Goal: Information Seeking & Learning: Learn about a topic

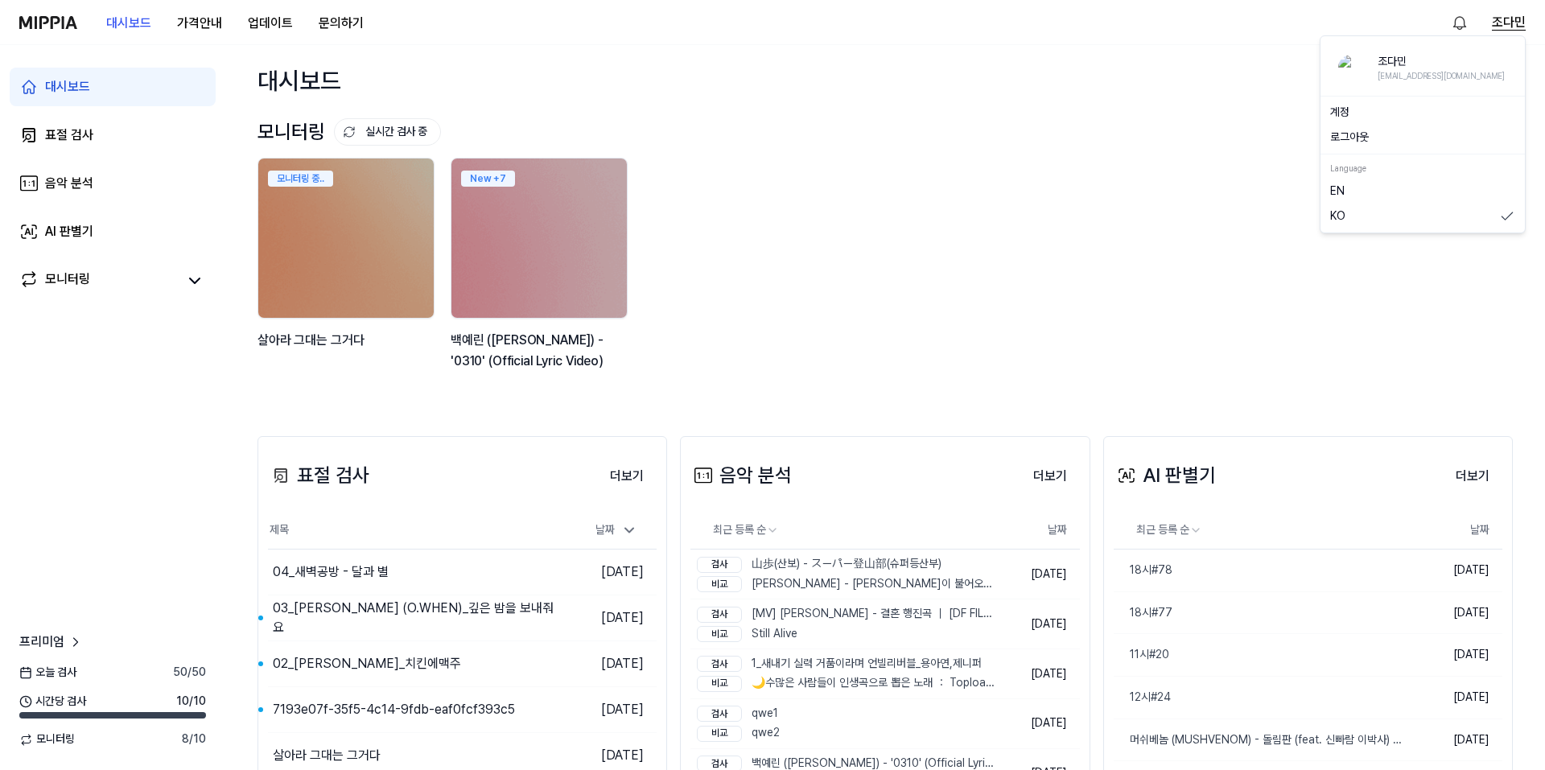
click at [1520, 17] on button "조다민" at bounding box center [1509, 22] width 34 height 19
click at [1370, 133] on button "로그아웃" at bounding box center [1423, 138] width 185 height 16
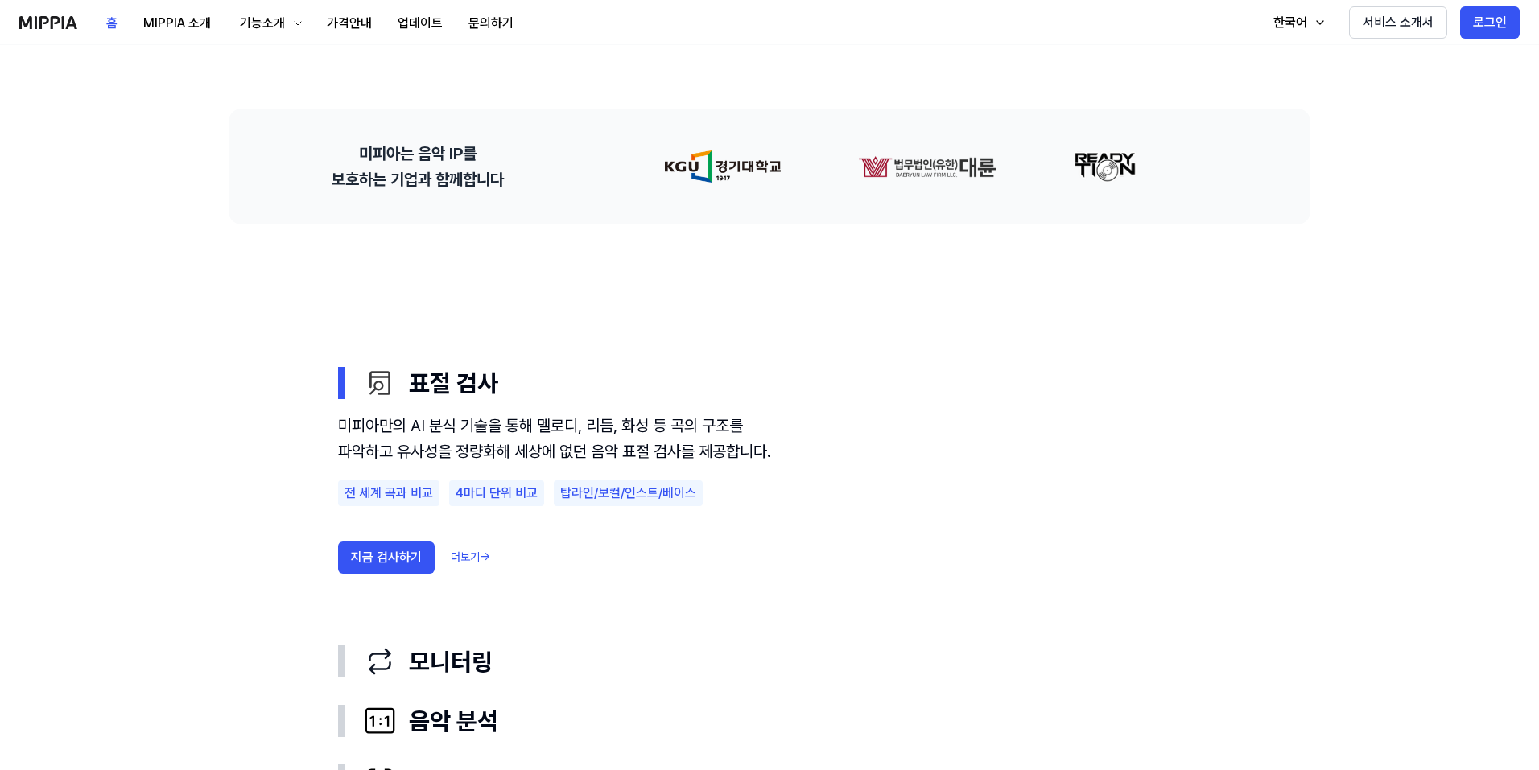
scroll to position [715, 0]
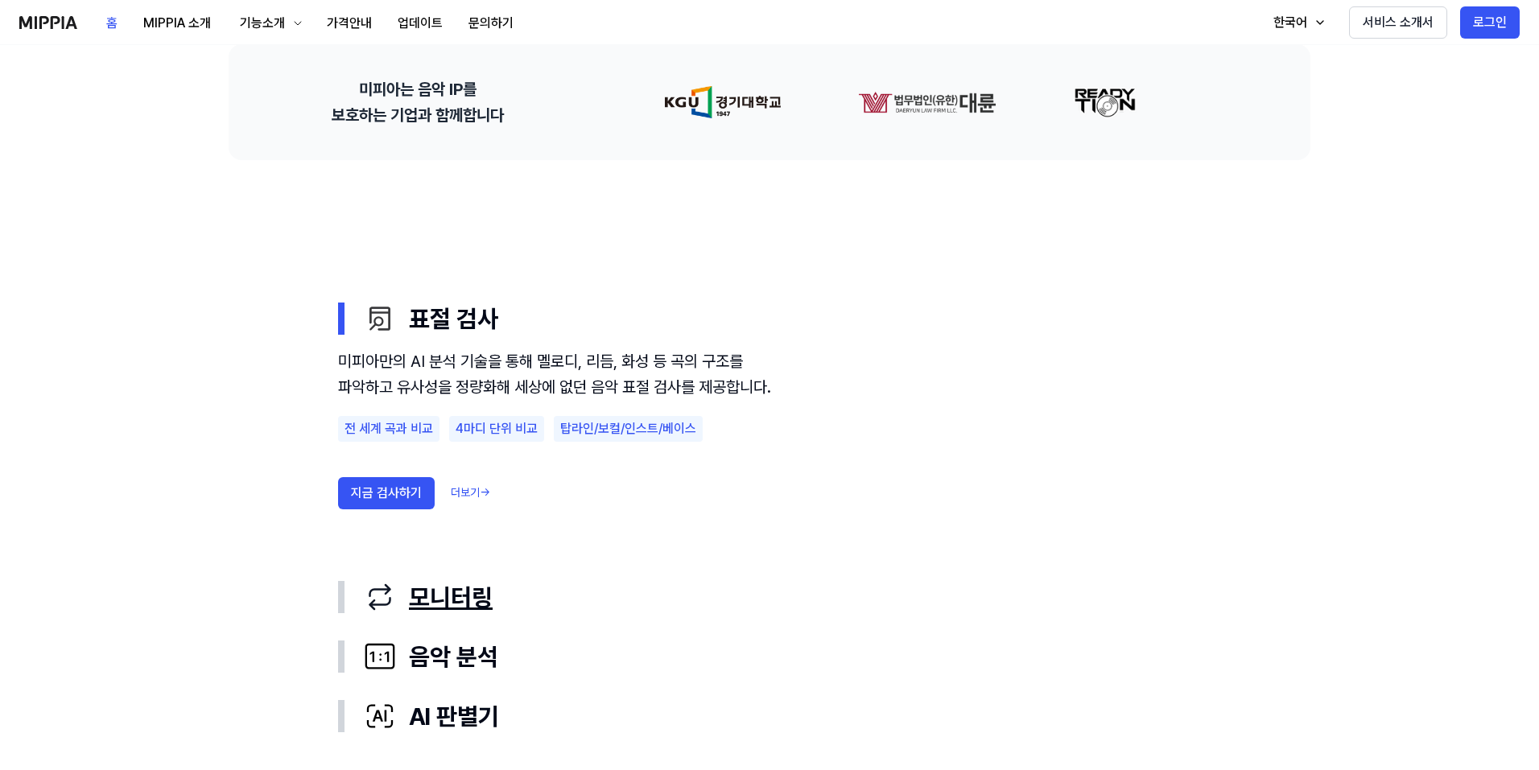
click at [489, 607] on div "모니터링" at bounding box center [782, 597] width 837 height 34
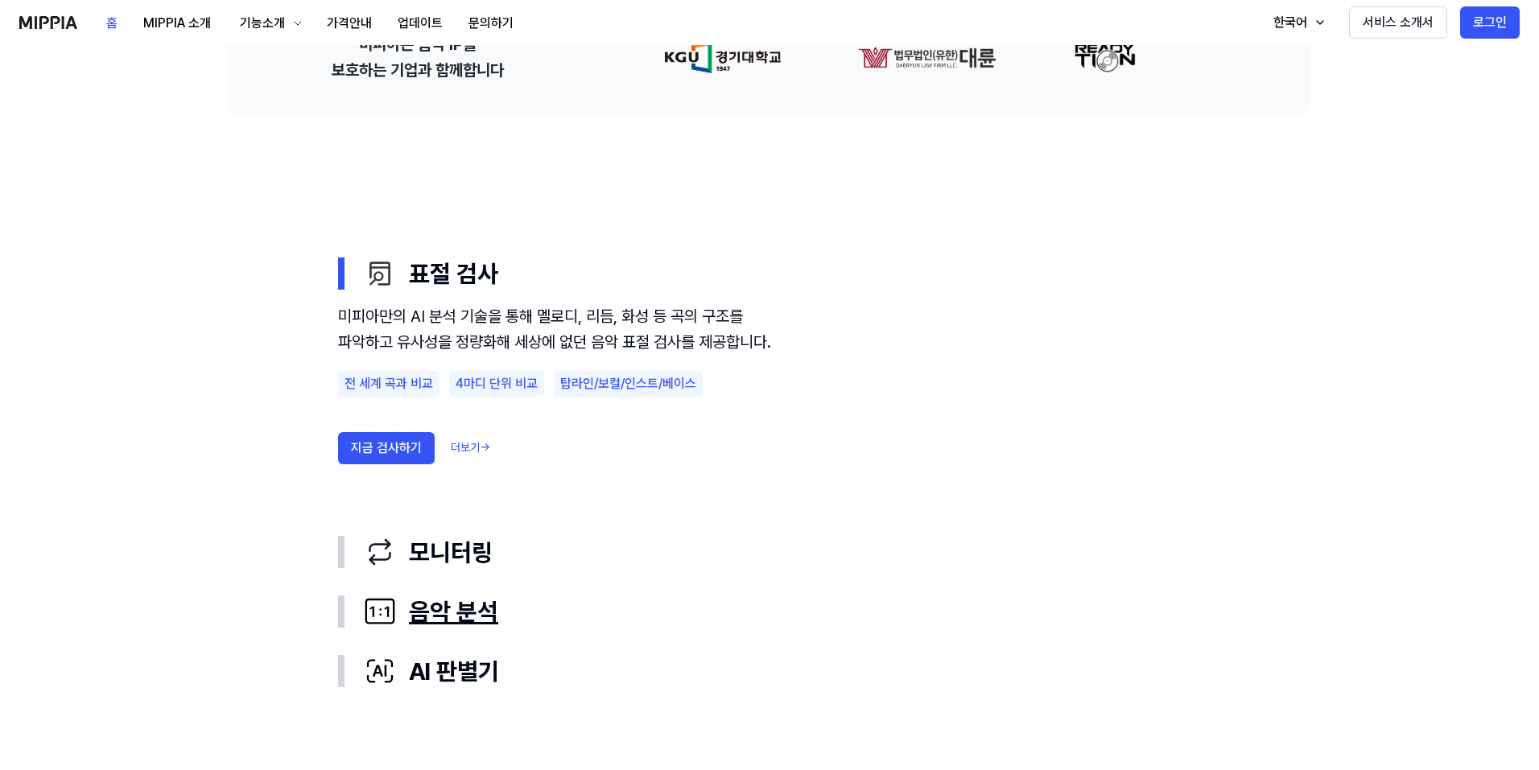
scroll to position [768, 0]
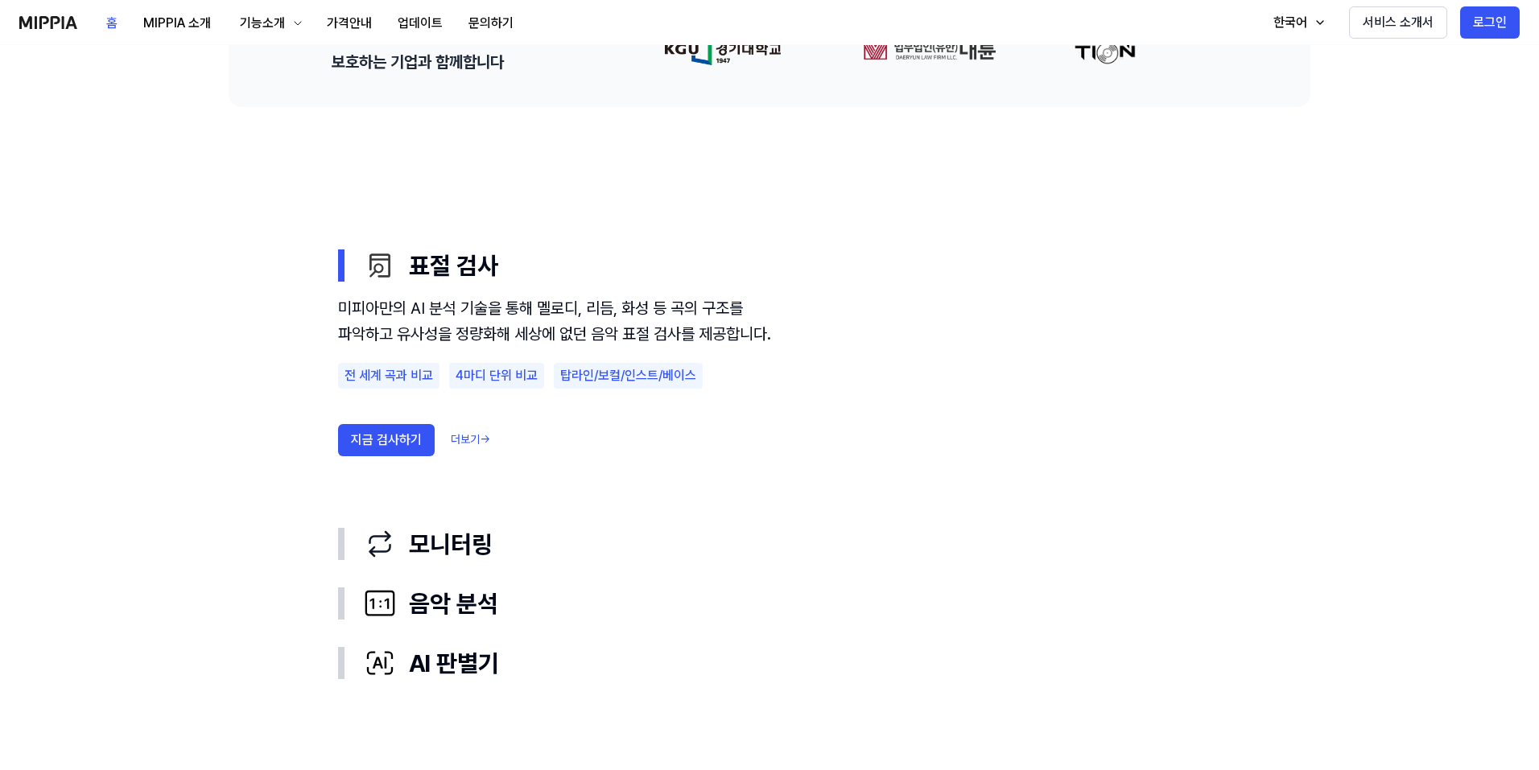
click at [470, 448] on link "더보기 →" at bounding box center [470, 440] width 39 height 16
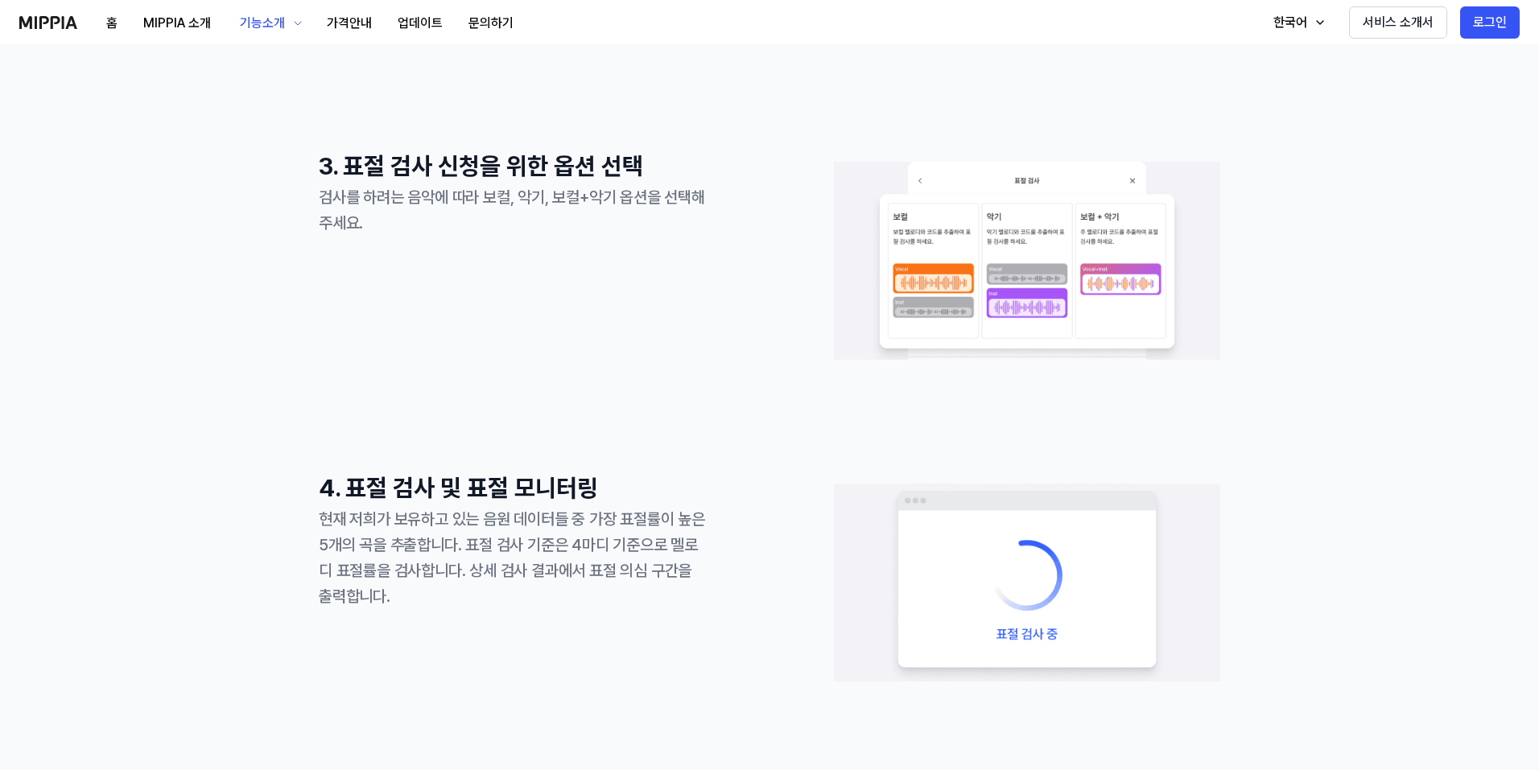
scroll to position [1057, 0]
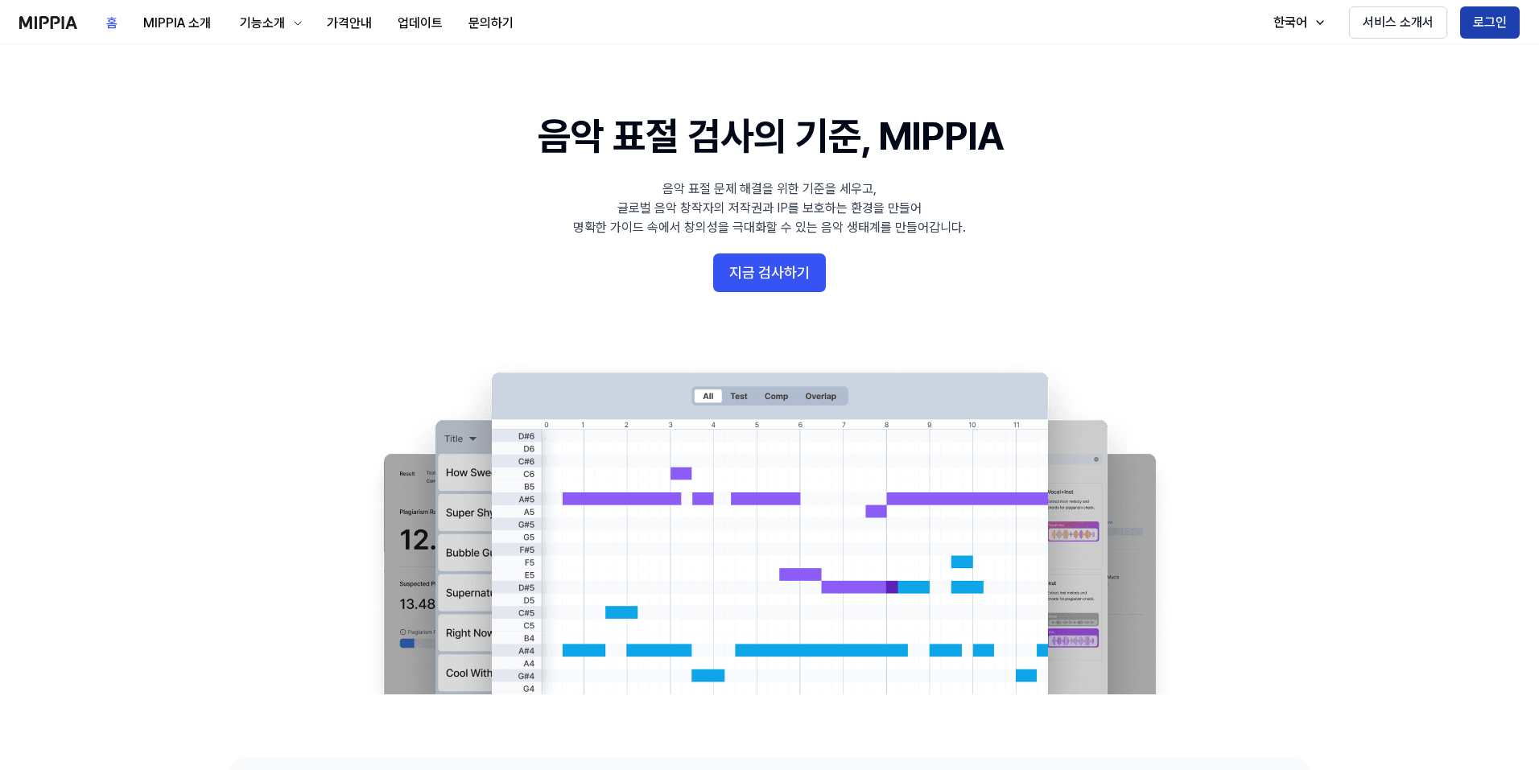
click at [1494, 25] on button "로그인" at bounding box center [1490, 22] width 60 height 32
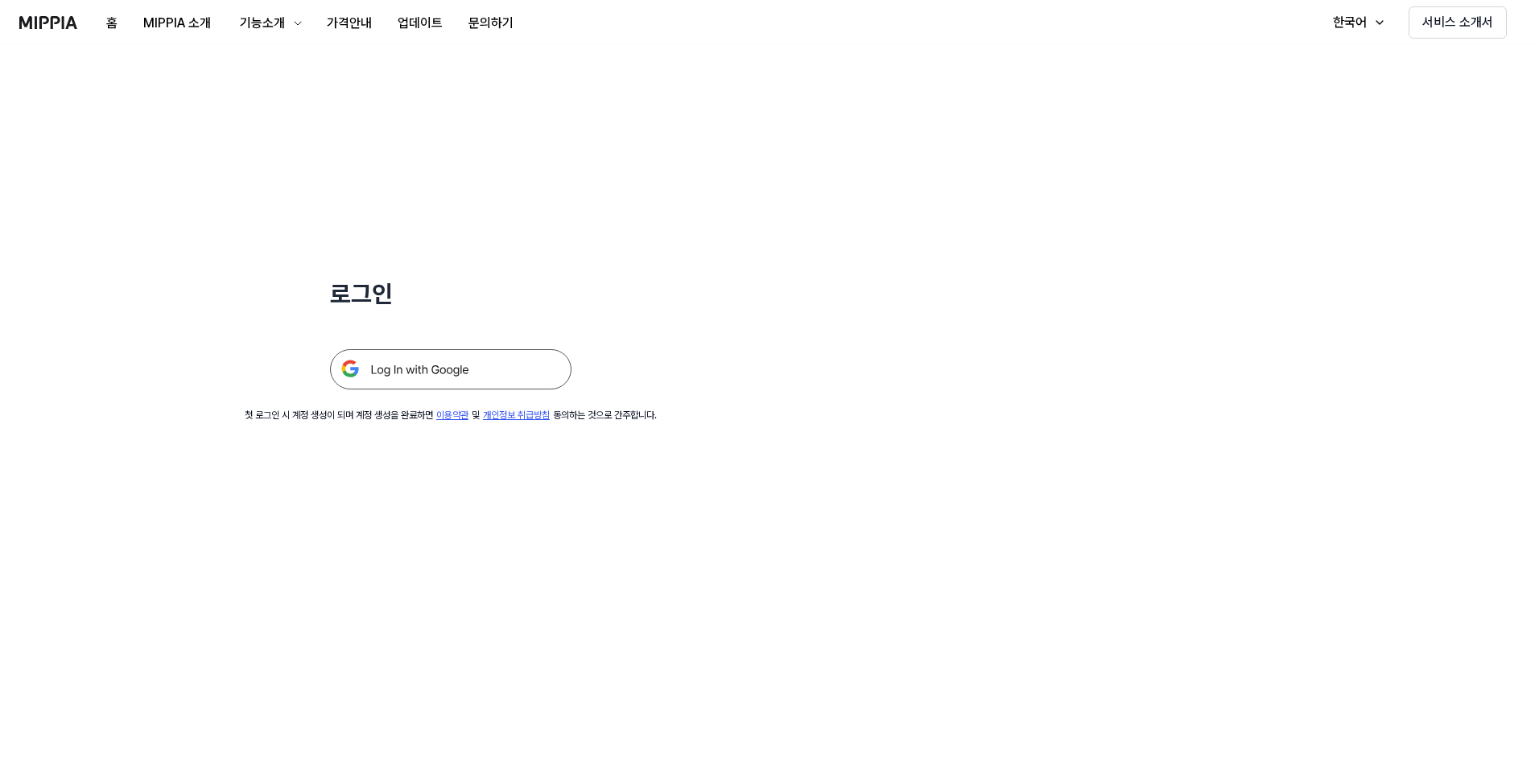
click at [555, 369] on img at bounding box center [450, 369] width 241 height 40
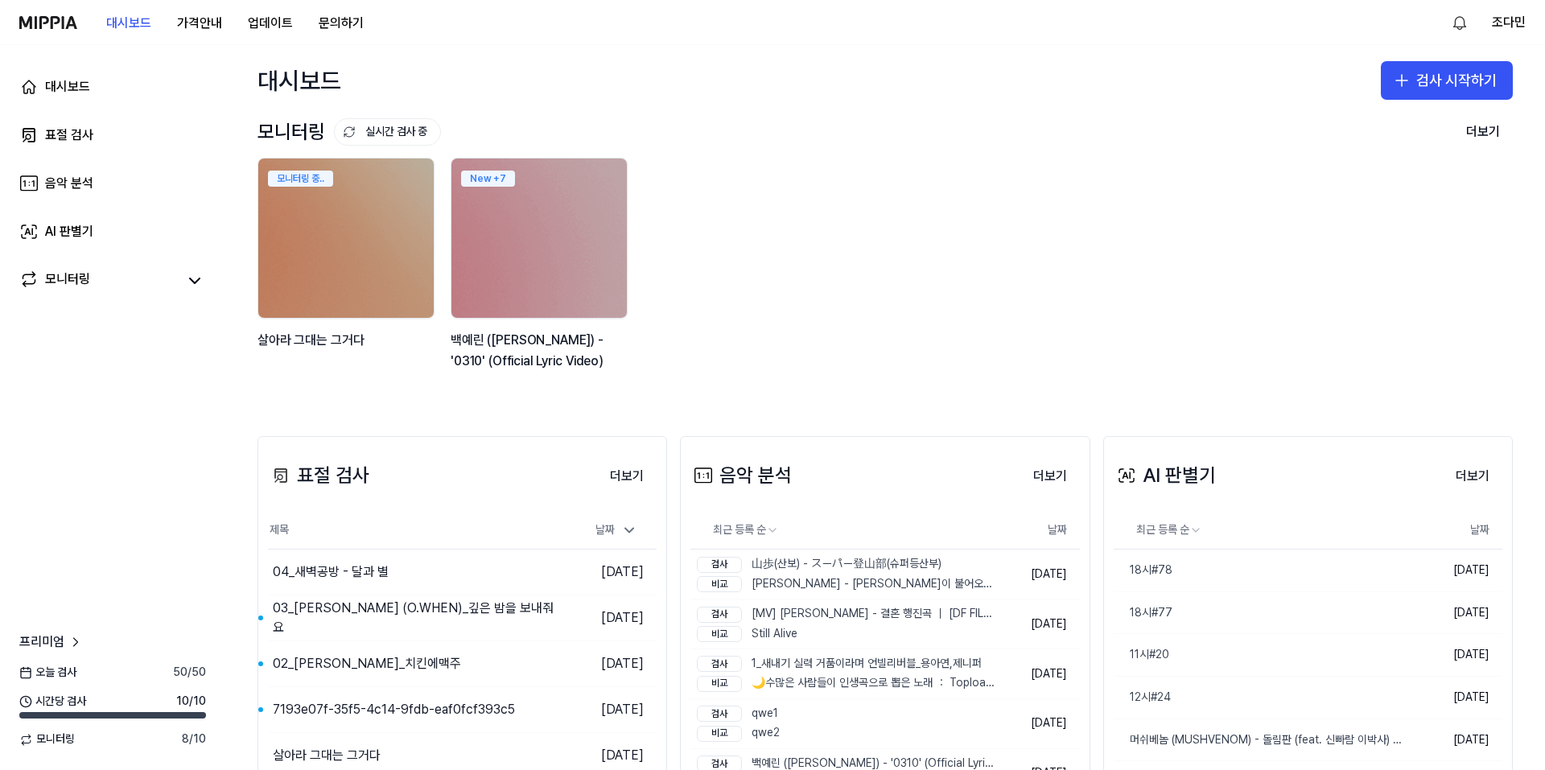
click at [889, 273] on div "모니터링 중.. [PERSON_NAME]는 그거다 New + 7 백예린 (Yerin Baek) - '0310' (Official Lyric V…" at bounding box center [873, 273] width 1256 height 230
click at [274, 26] on button "업데이트" at bounding box center [270, 23] width 71 height 32
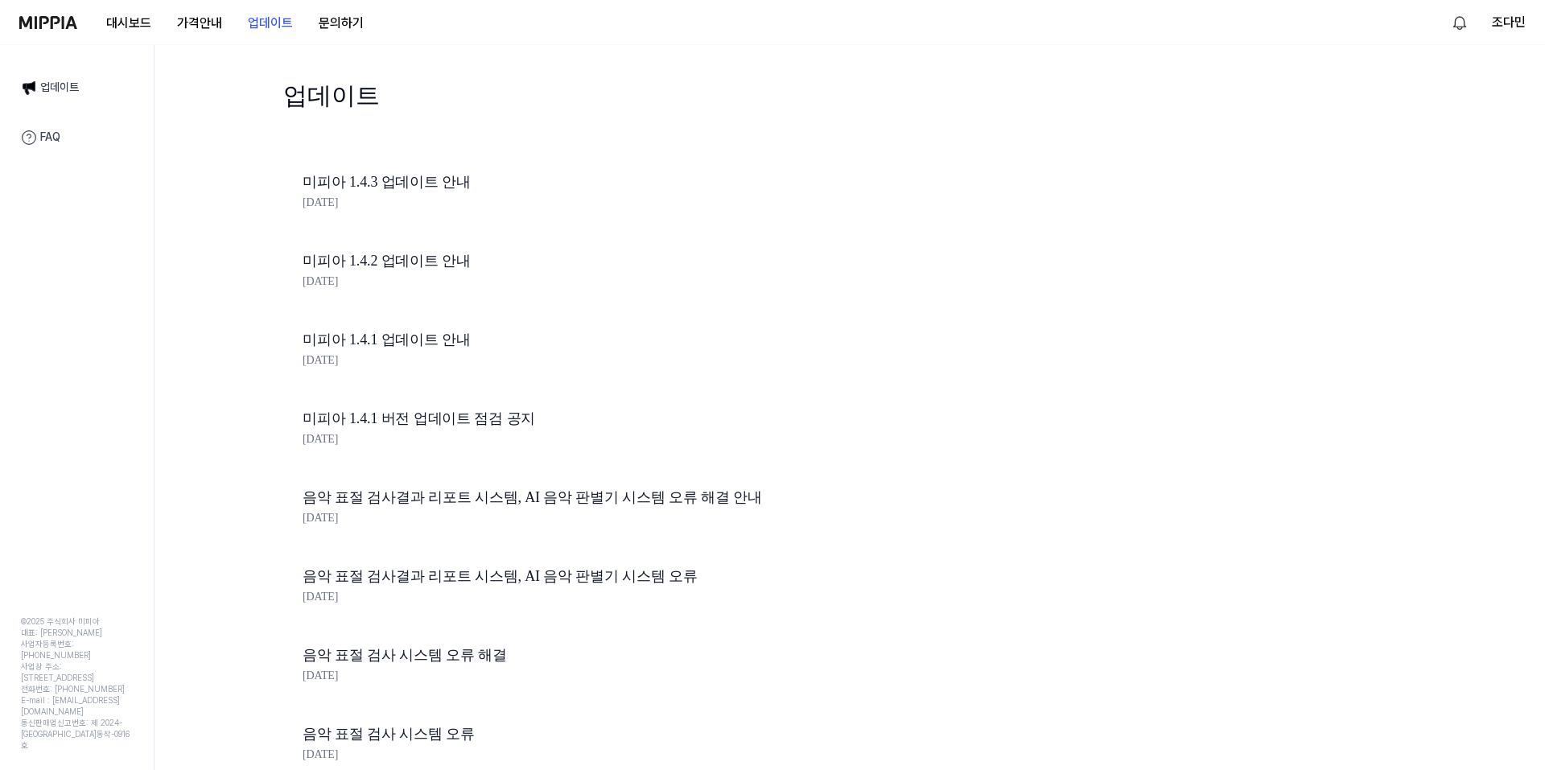
click at [46, 17] on img at bounding box center [48, 22] width 58 height 13
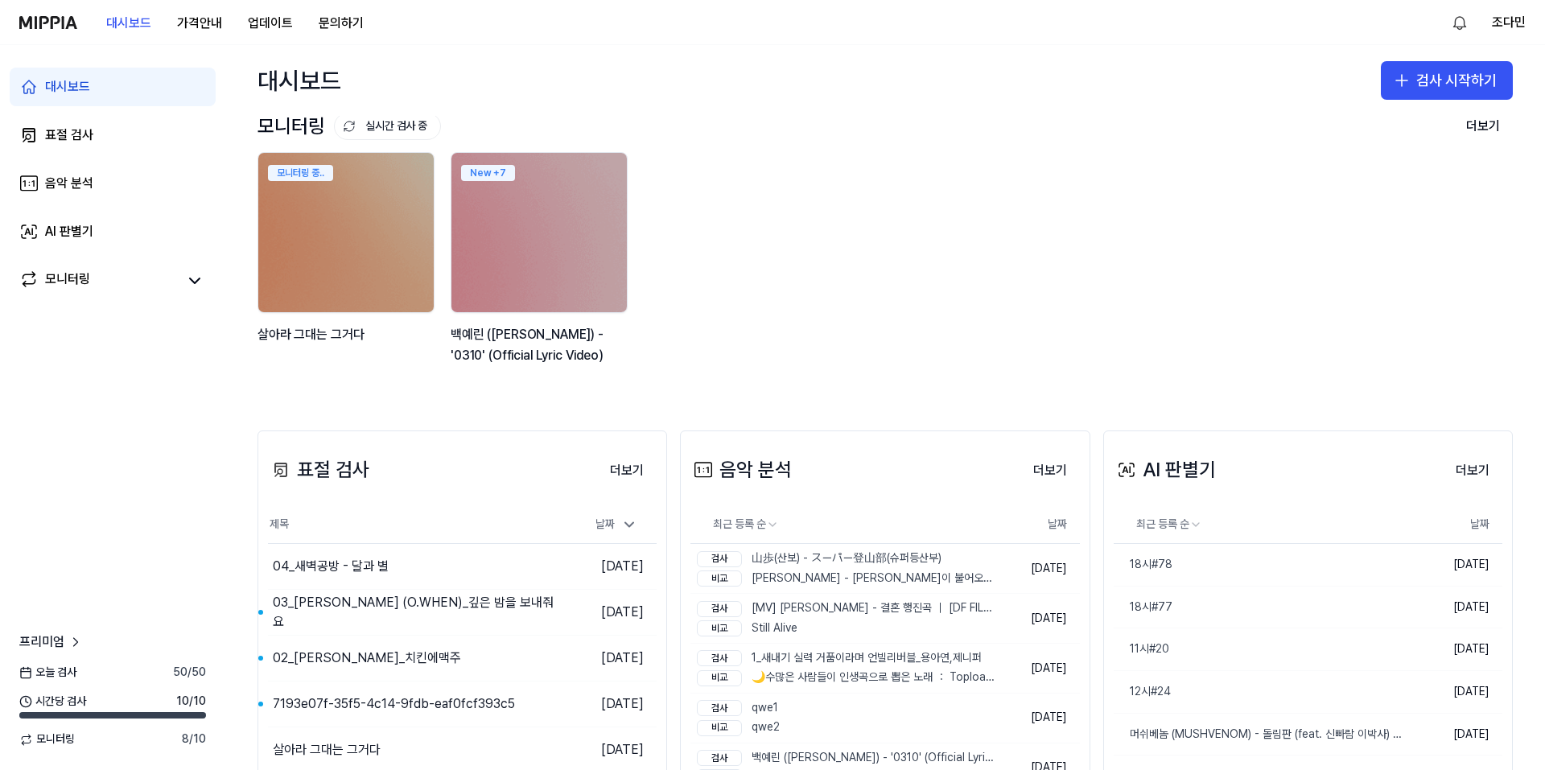
scroll to position [3, 0]
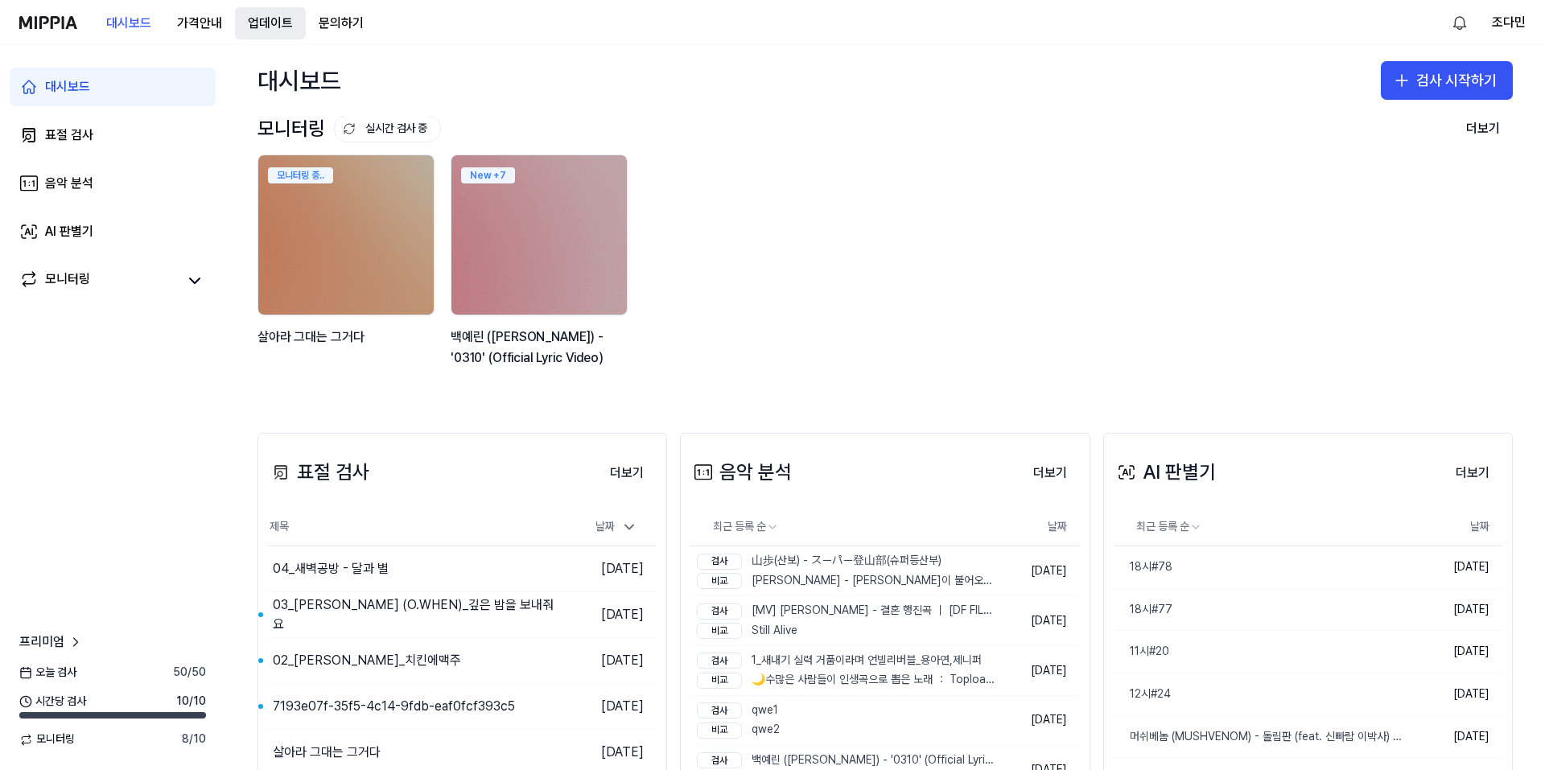
click at [270, 31] on button "업데이트" at bounding box center [270, 23] width 71 height 32
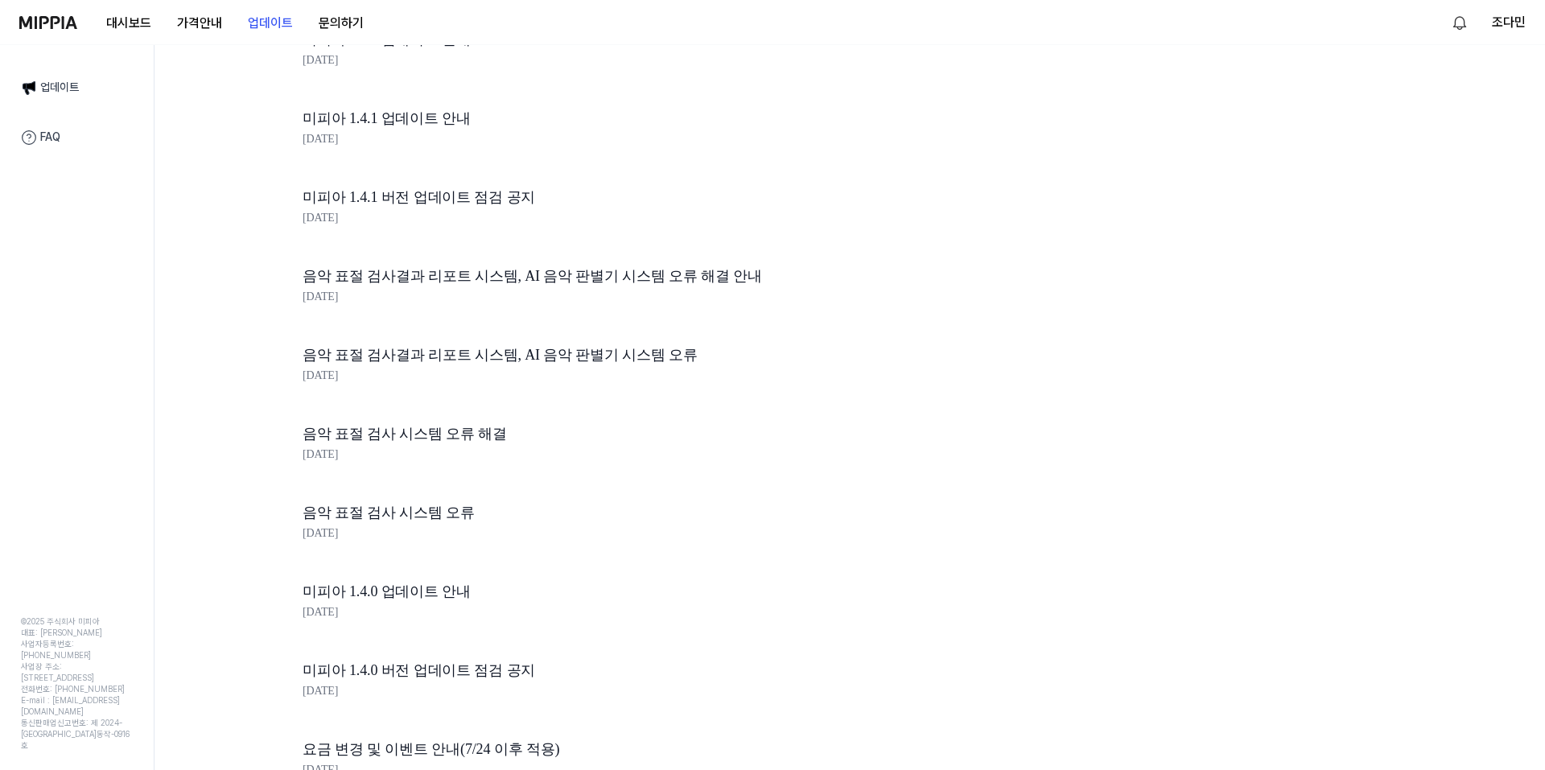
scroll to position [0, 0]
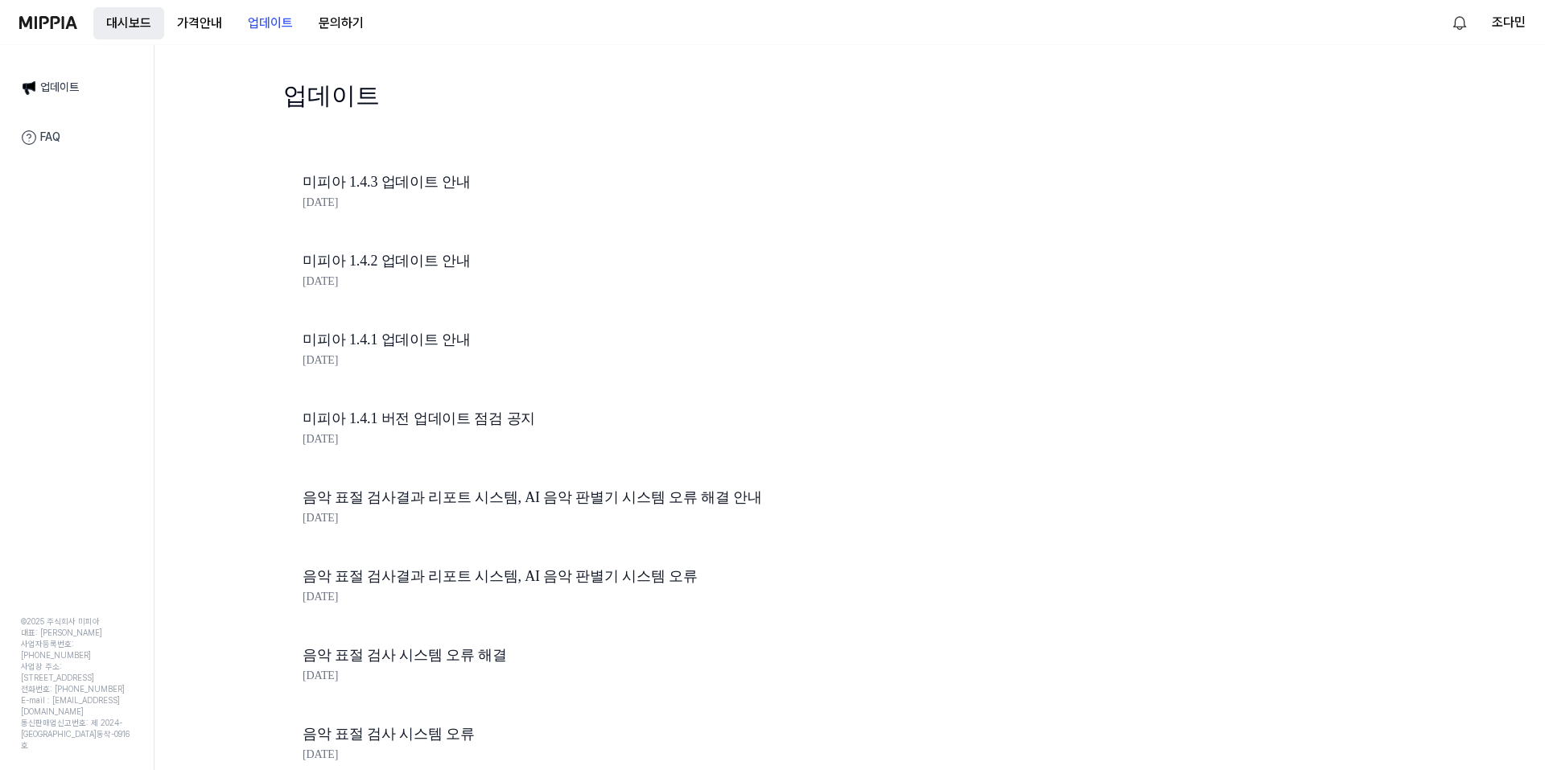
click at [111, 35] on button "대시보드" at bounding box center [128, 23] width 71 height 32
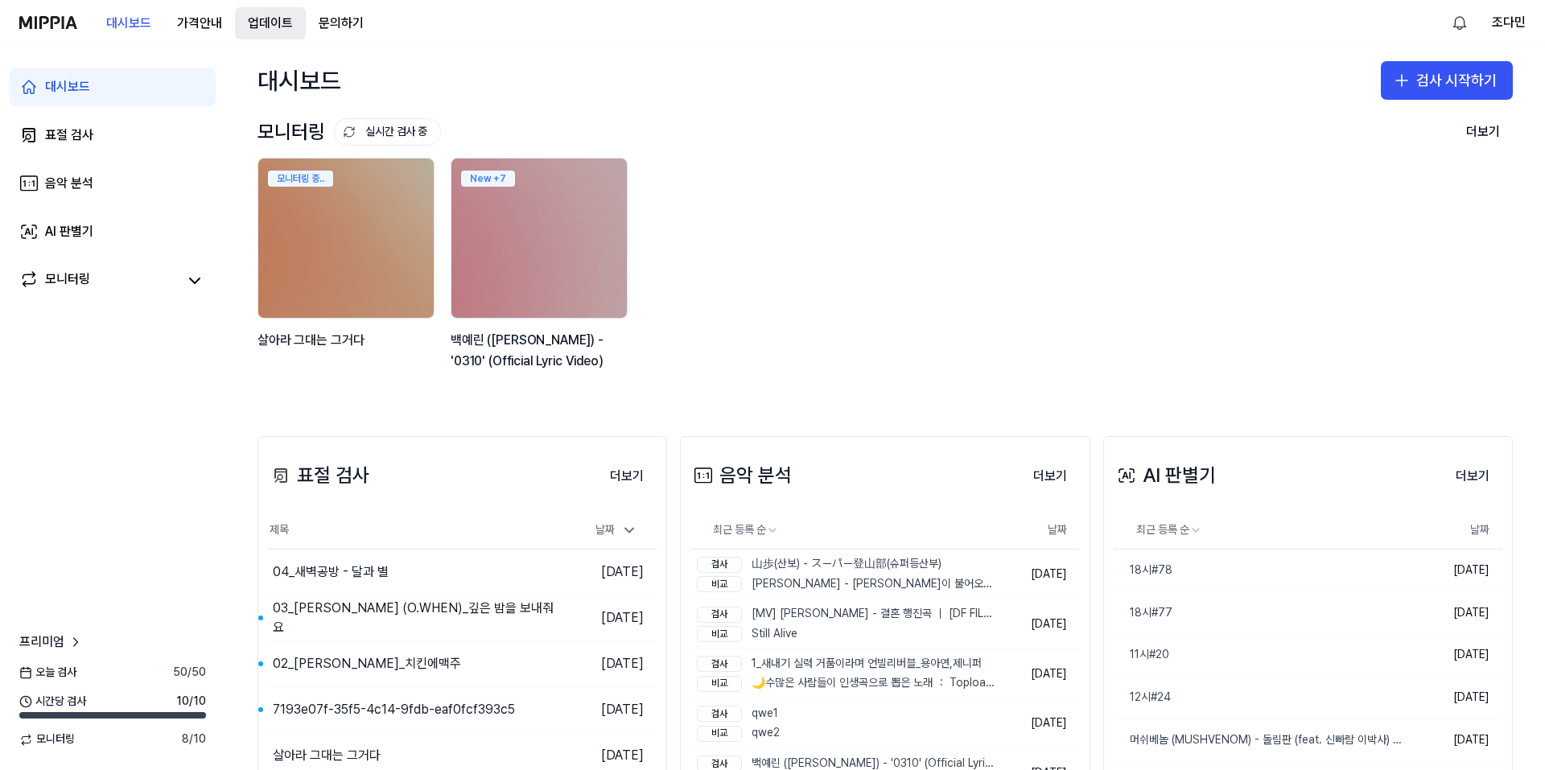
click at [270, 19] on button "업데이트" at bounding box center [270, 23] width 71 height 32
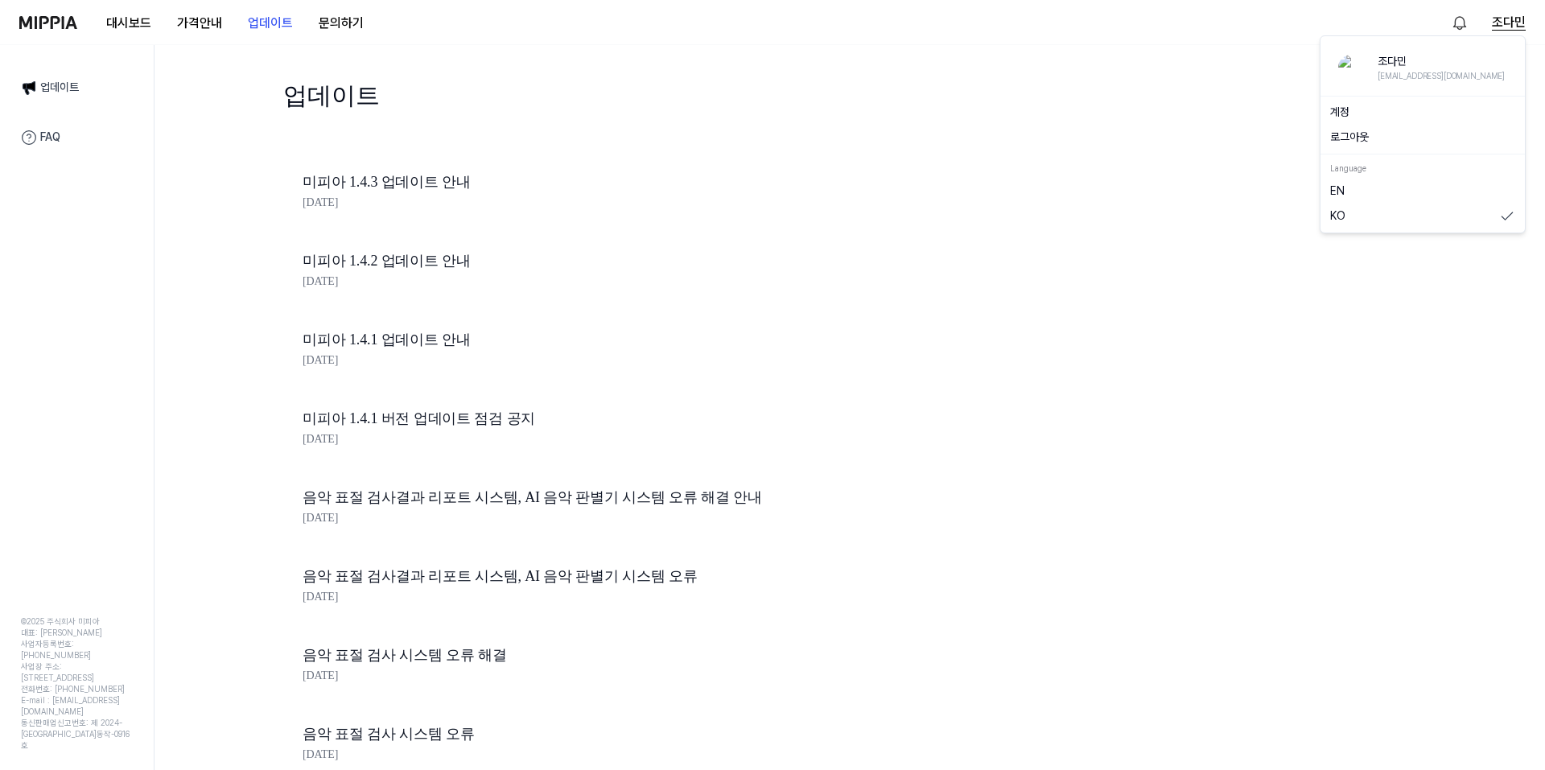
click at [1506, 21] on button "조다민" at bounding box center [1509, 22] width 34 height 19
click at [1420, 130] on button "로그아웃" at bounding box center [1423, 138] width 185 height 16
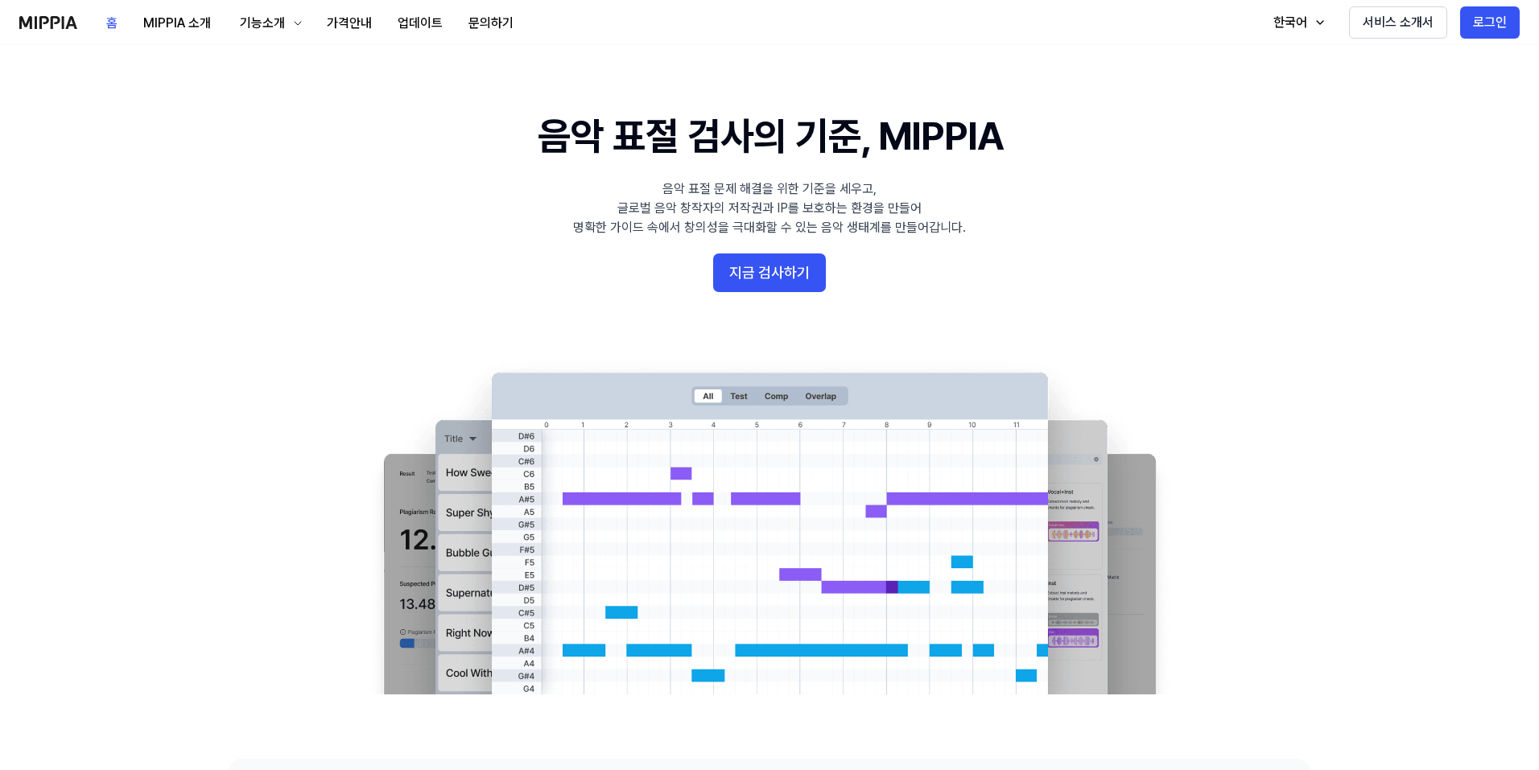
drag, startPoint x: 776, startPoint y: 311, endPoint x: 858, endPoint y: 307, distance: 82.2
click at [776, 311] on 배너 "음악 표절 검사의 기준, MIPPIA 음악 표절 문제 해결을 위한 기준을 세우고, 글로벌 음악 창작자의 저작권과 IP를 보호하는 환경을 만들어…" at bounding box center [769, 401] width 1159 height 585
click at [1488, 25] on button "로그인" at bounding box center [1490, 22] width 60 height 32
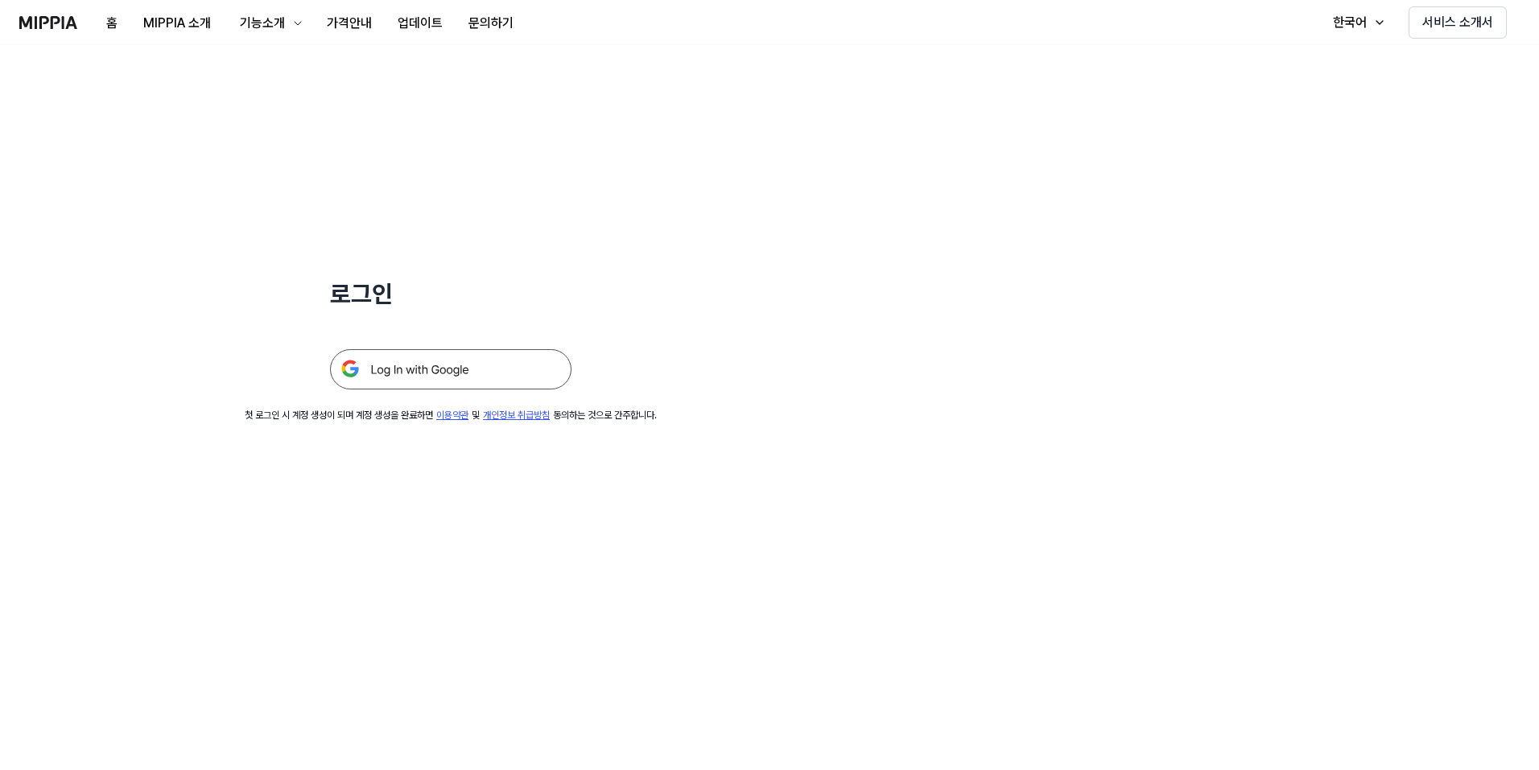
click at [518, 353] on img at bounding box center [450, 369] width 241 height 40
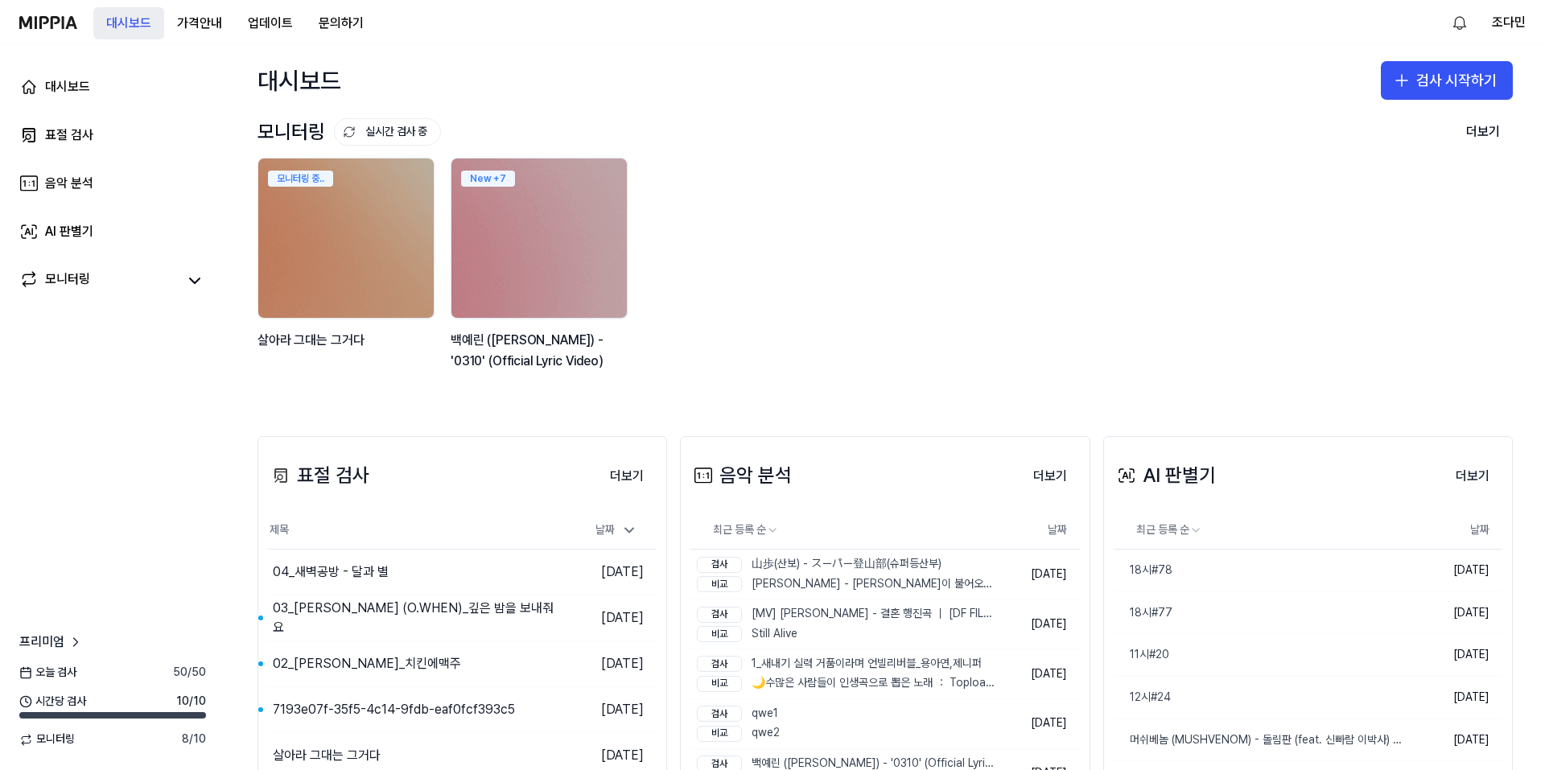
click at [131, 27] on button "대시보드" at bounding box center [128, 23] width 71 height 32
click at [192, 24] on 버튼 "가격안내" at bounding box center [199, 23] width 71 height 32
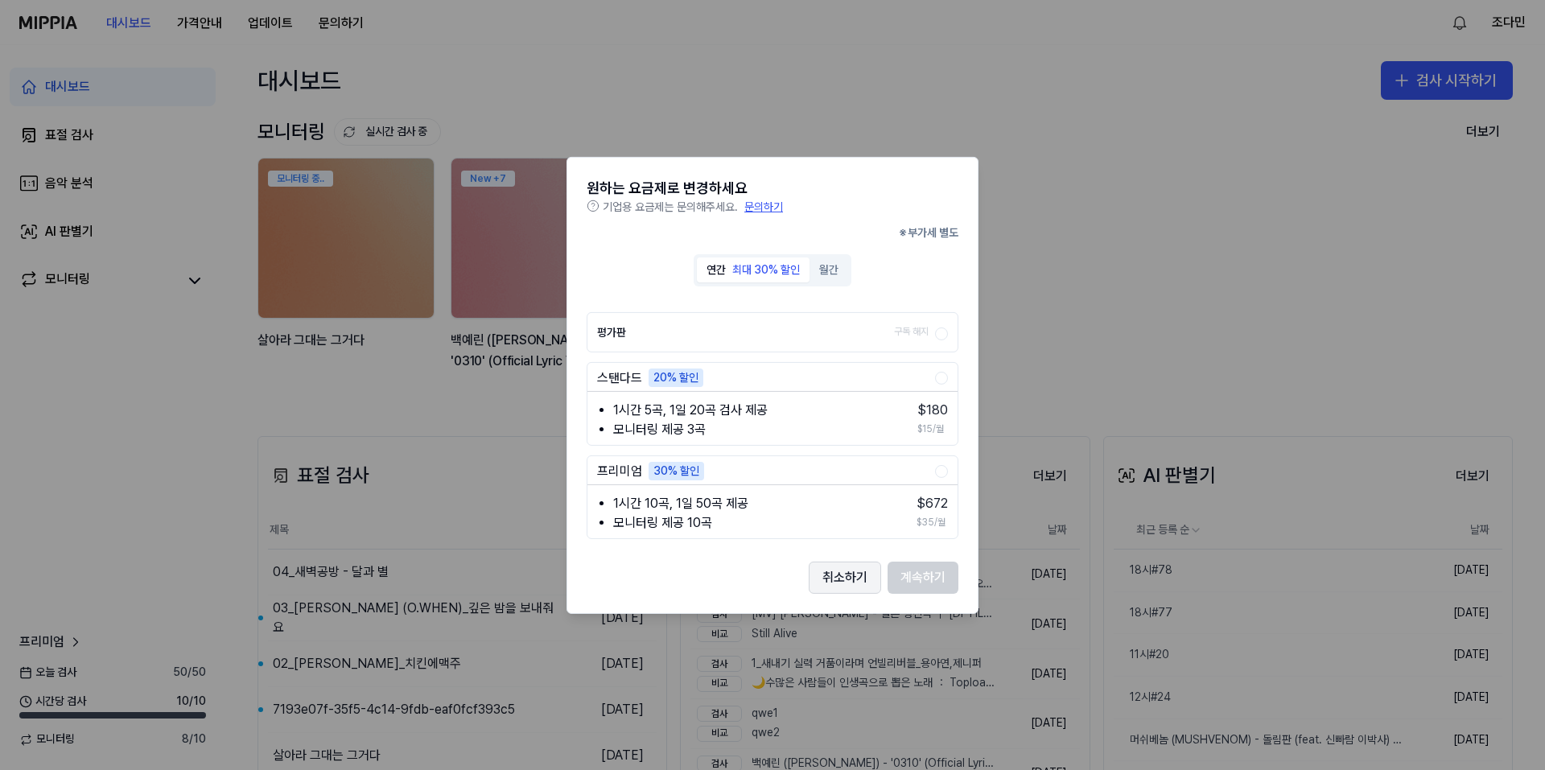
click at [829, 570] on button "취소하기" at bounding box center [845, 578] width 72 height 32
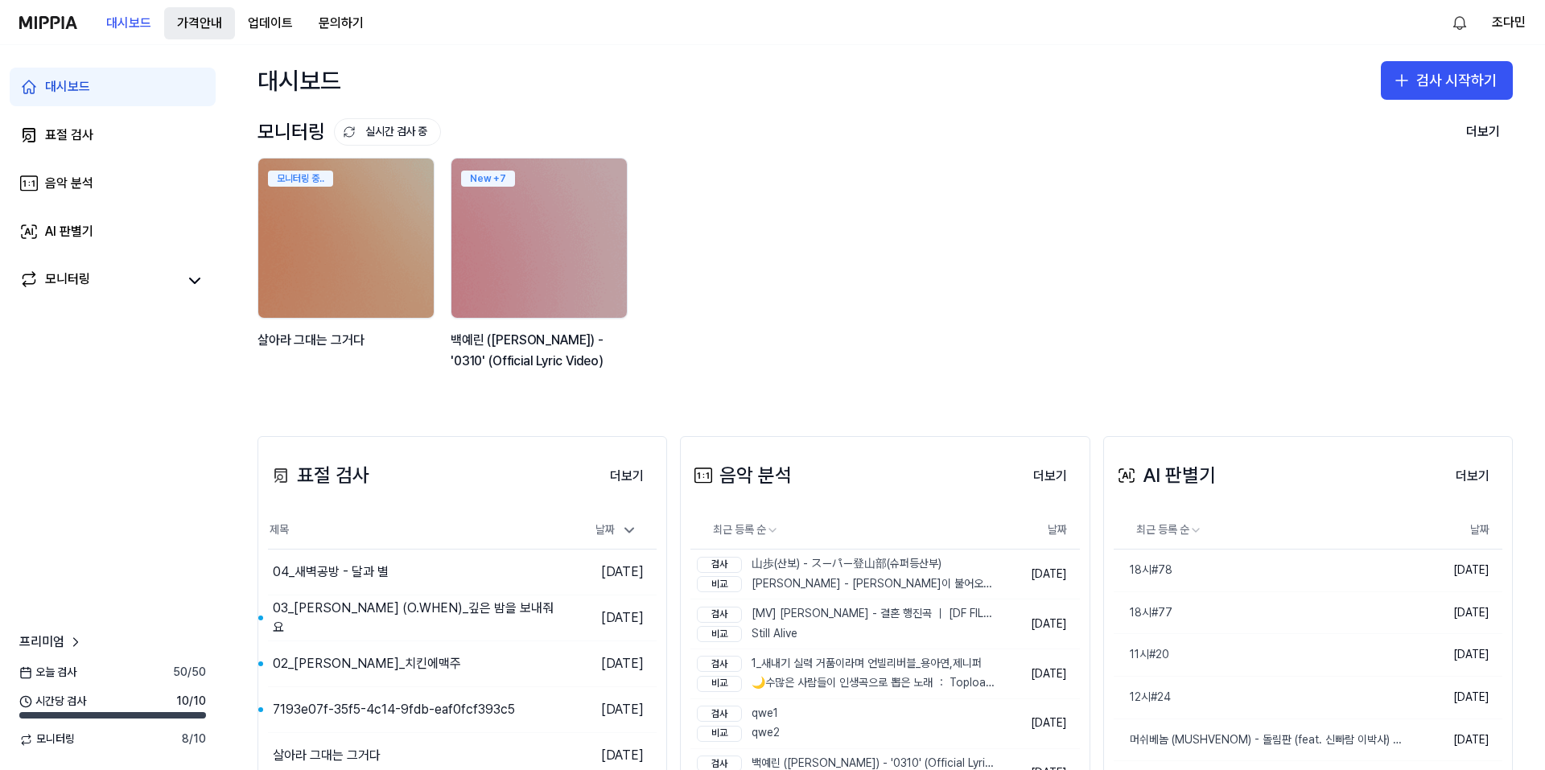
click at [200, 15] on 버튼 "가격안내" at bounding box center [199, 23] width 71 height 32
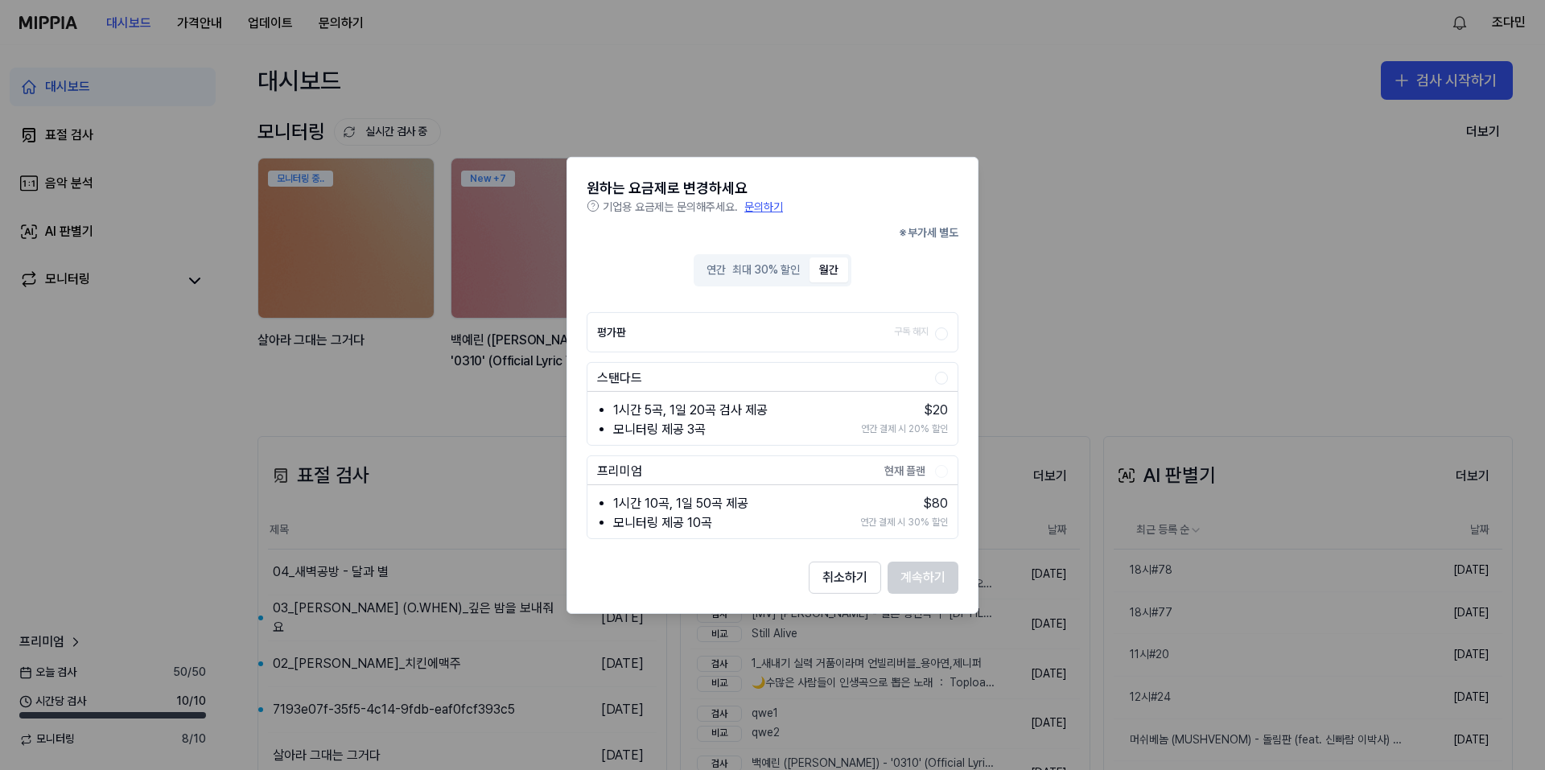
click at [827, 274] on button "월간" at bounding box center [829, 271] width 39 height 26
click at [781, 273] on div "최대 30% 할인" at bounding box center [766, 270] width 68 height 16
click at [833, 274] on button "월간" at bounding box center [829, 271] width 39 height 26
click at [775, 268] on div "최대 30% 할인" at bounding box center [766, 270] width 68 height 16
click at [840, 580] on button "취소하기" at bounding box center [845, 578] width 72 height 32
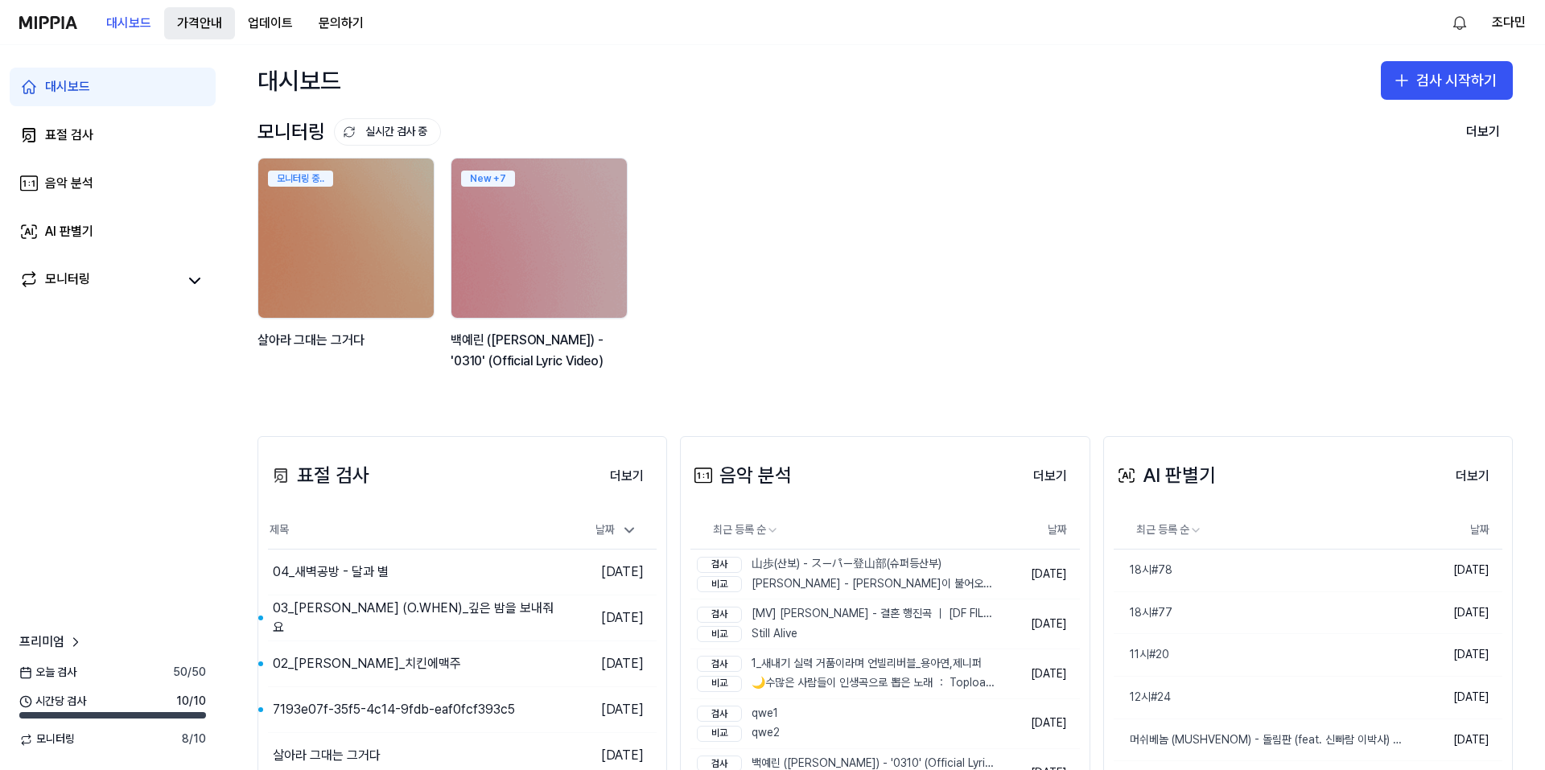
click at [220, 18] on 버튼 "가격안내" at bounding box center [199, 23] width 71 height 32
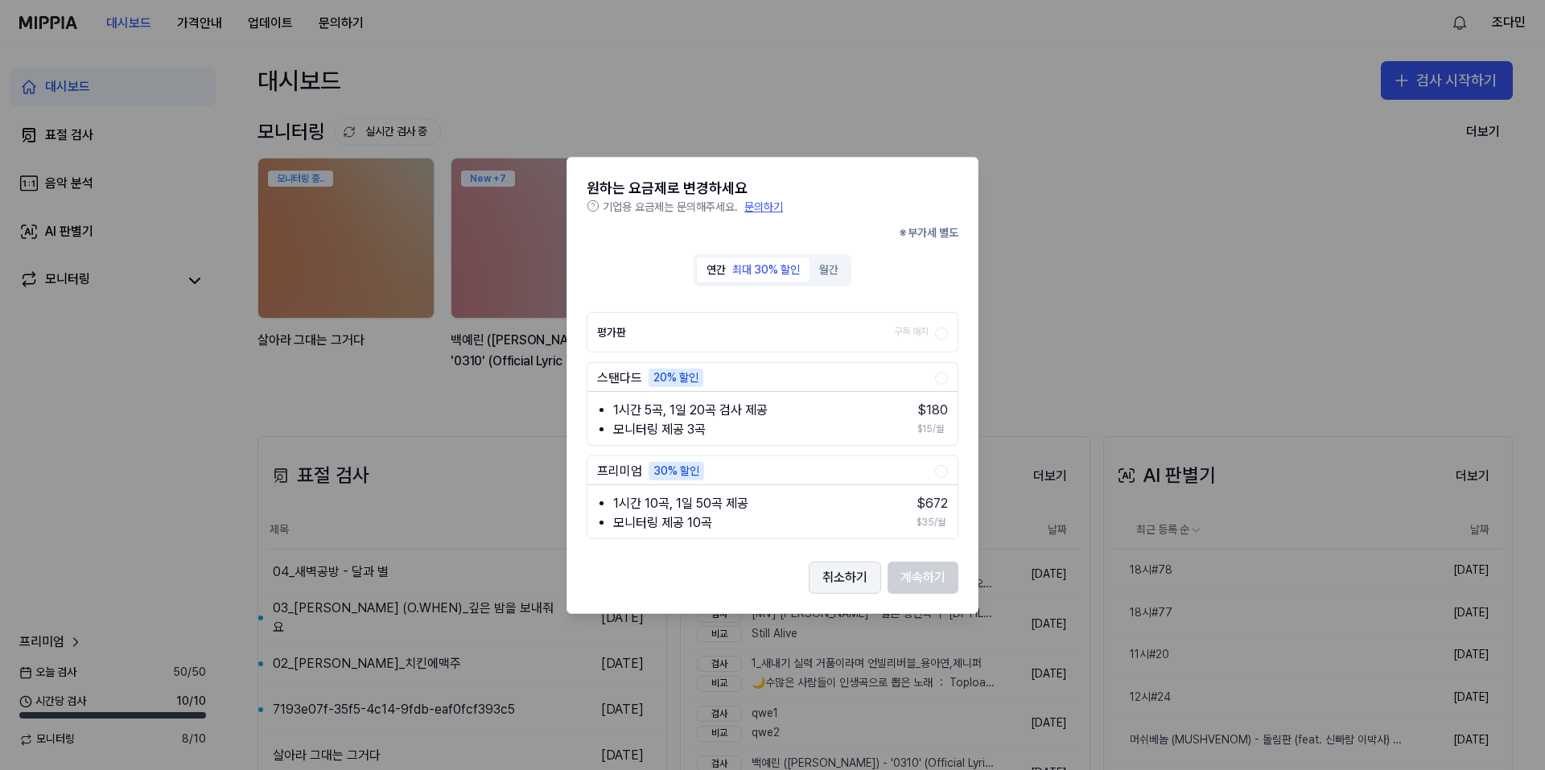
click at [846, 576] on button "취소하기" at bounding box center [845, 578] width 72 height 32
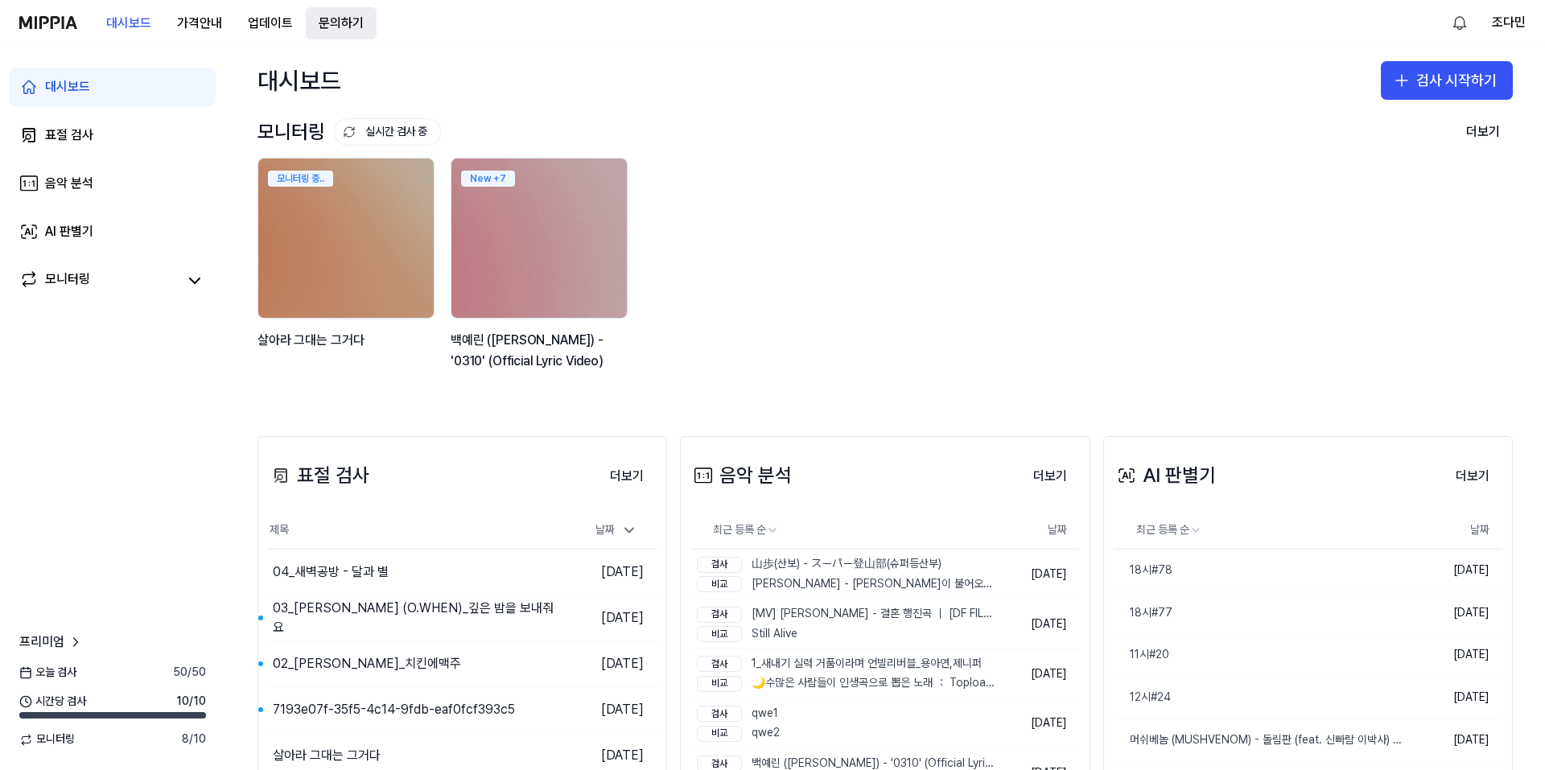
click at [337, 20] on button "문의하기" at bounding box center [341, 23] width 71 height 32
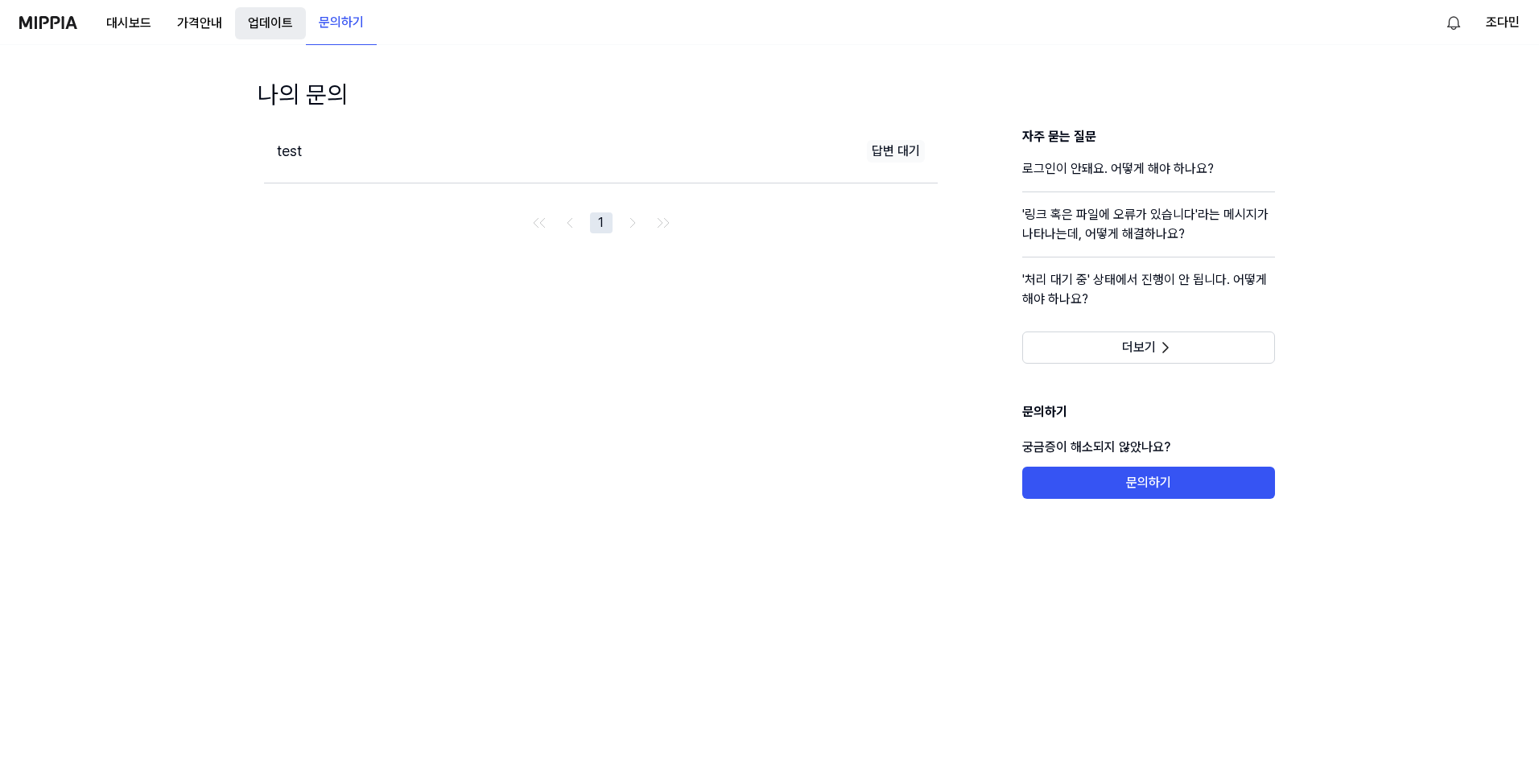
click at [289, 23] on button "업데이트" at bounding box center [270, 23] width 71 height 32
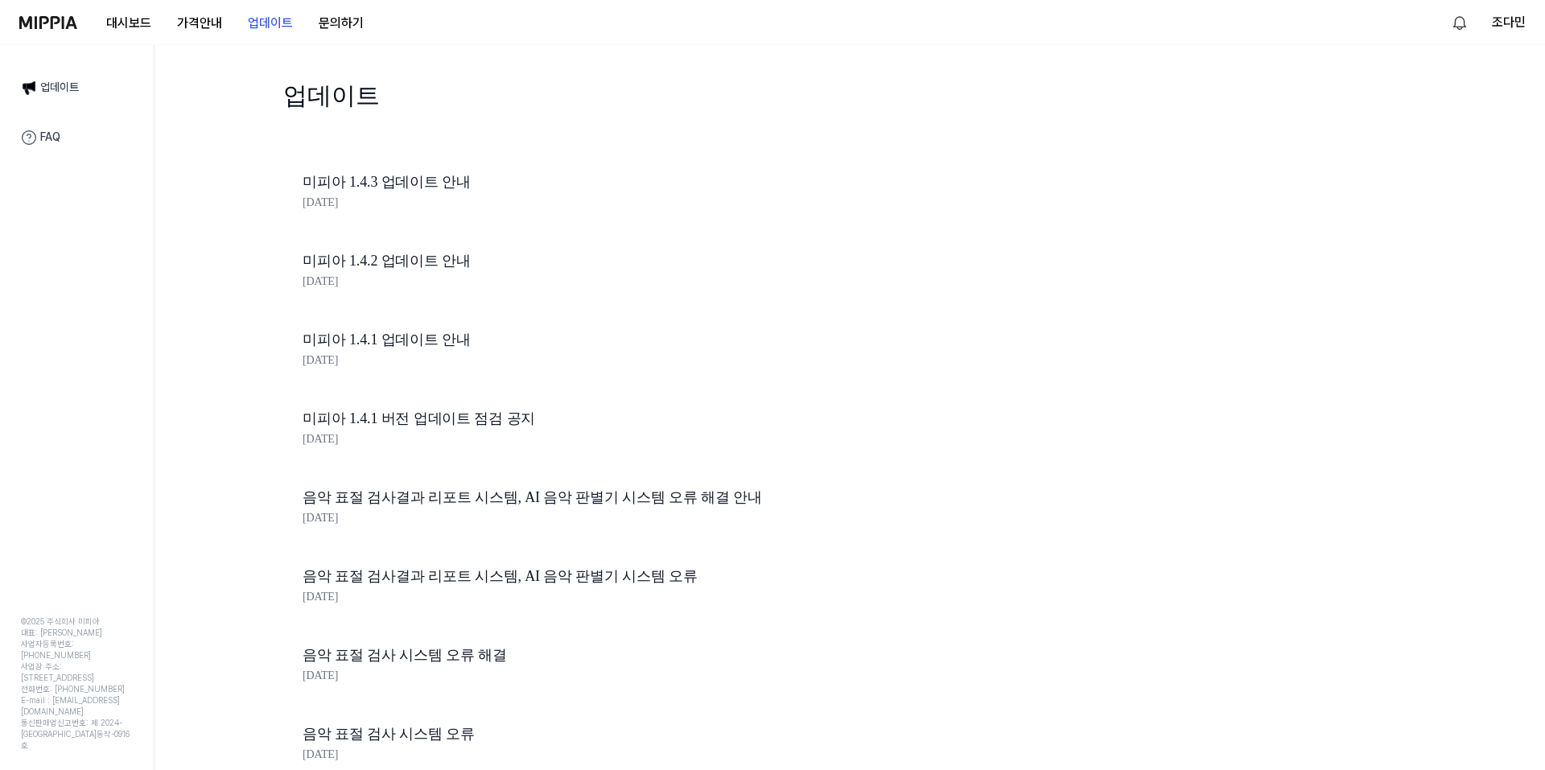
click at [72, 16] on img at bounding box center [48, 22] width 58 height 13
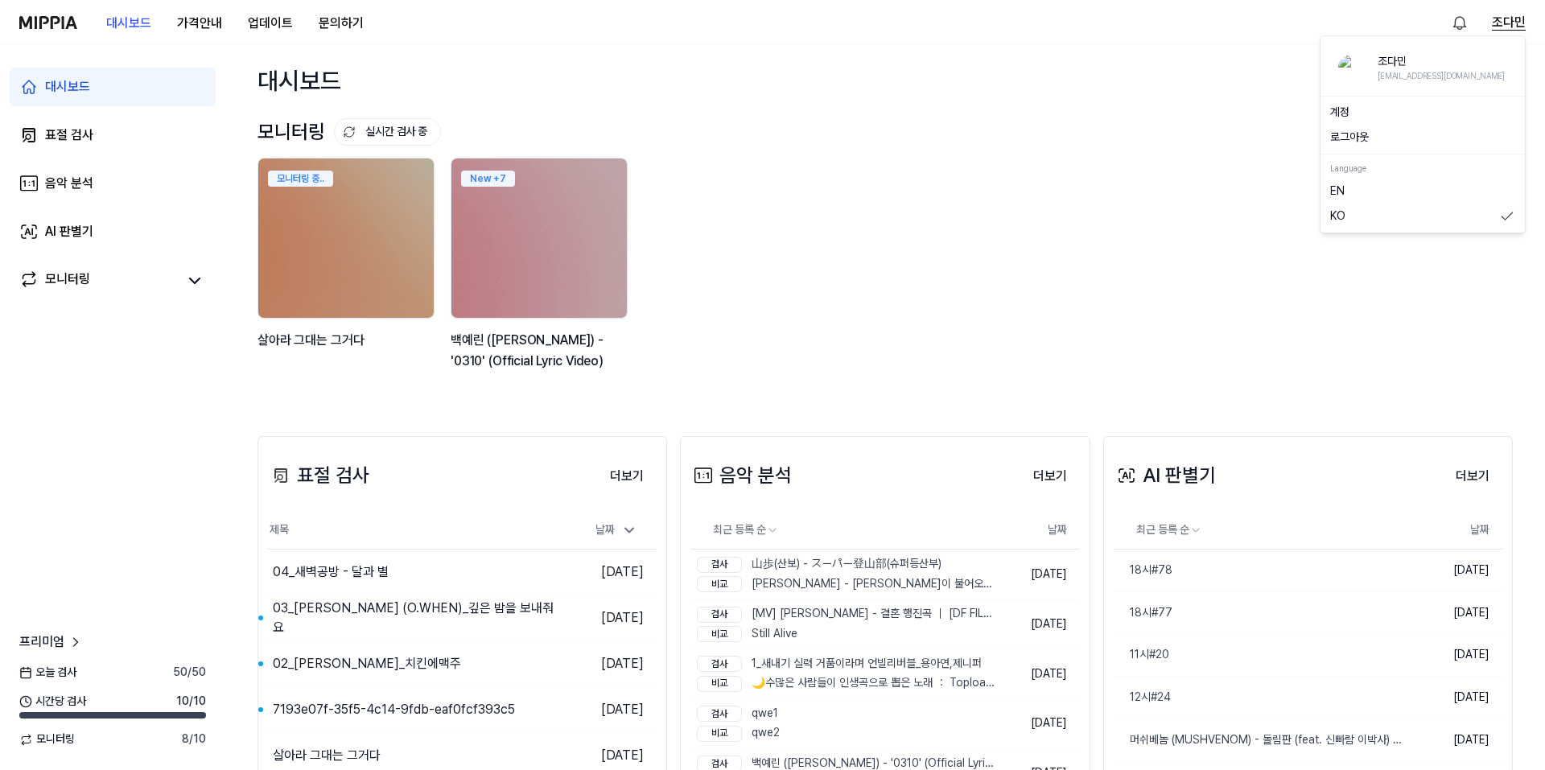
click at [1494, 15] on button "조다민" at bounding box center [1509, 22] width 34 height 19
click at [1357, 138] on button "로그아웃" at bounding box center [1423, 138] width 185 height 16
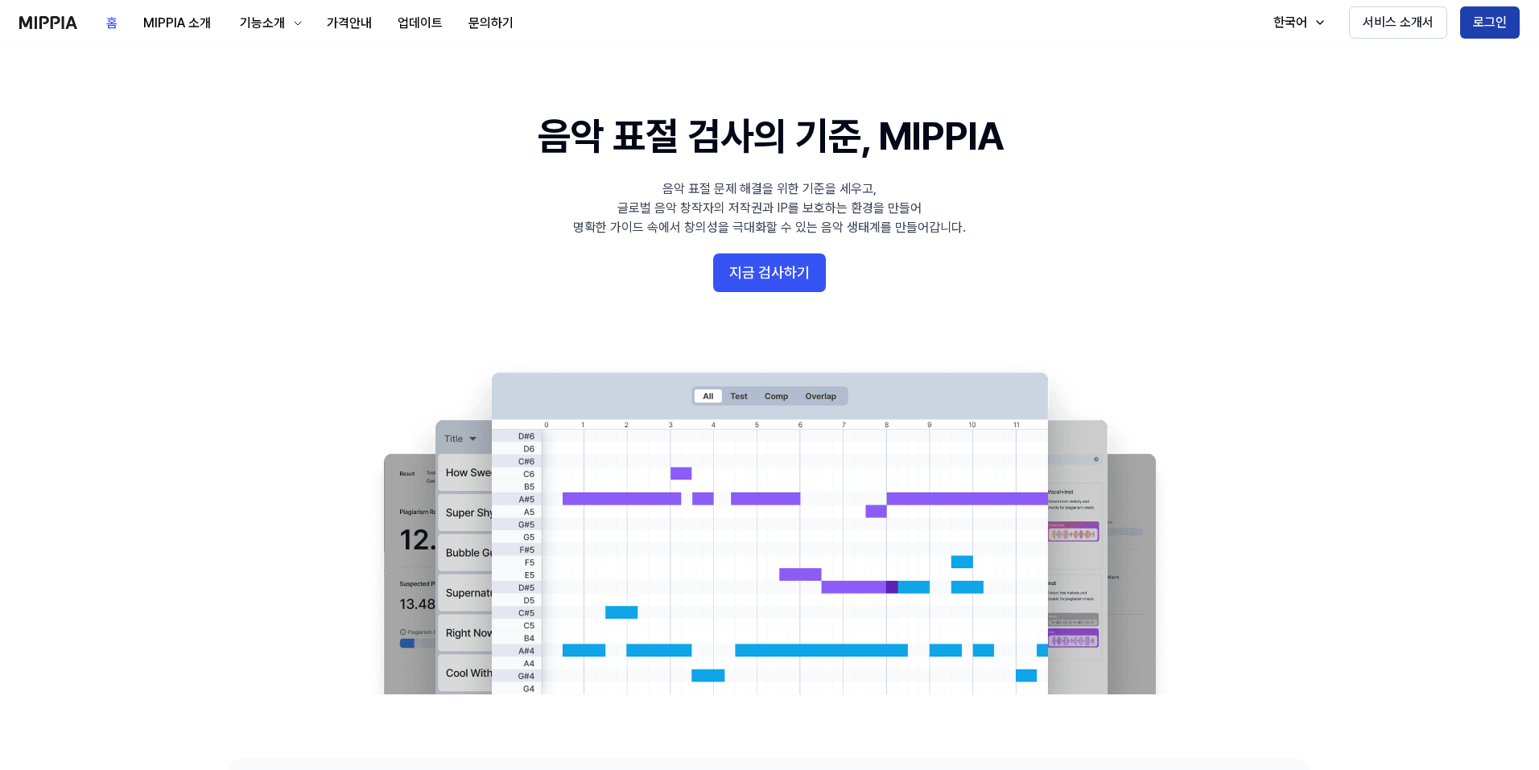
click at [1508, 24] on button "로그인" at bounding box center [1490, 22] width 60 height 32
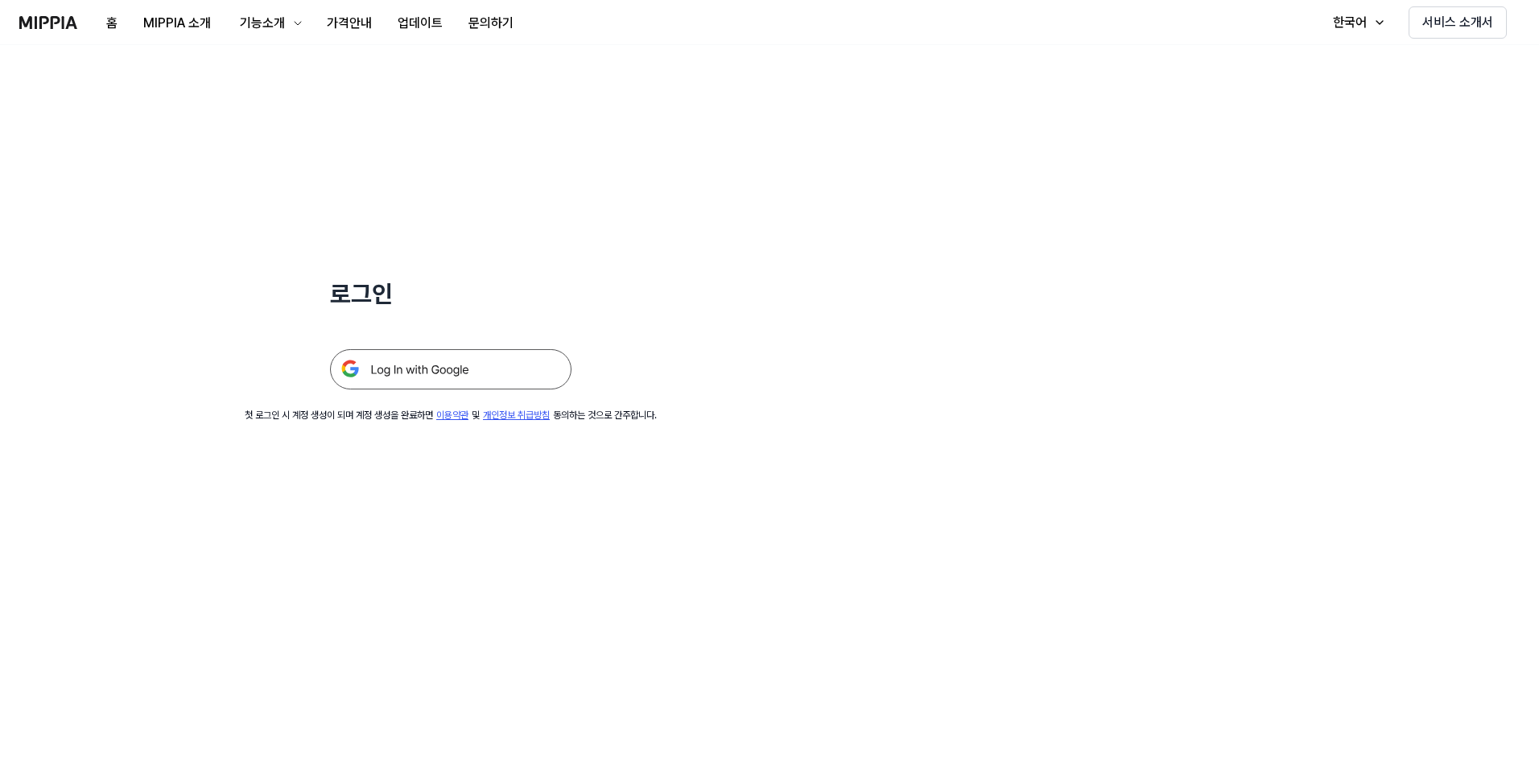
click at [450, 357] on img at bounding box center [450, 369] width 241 height 40
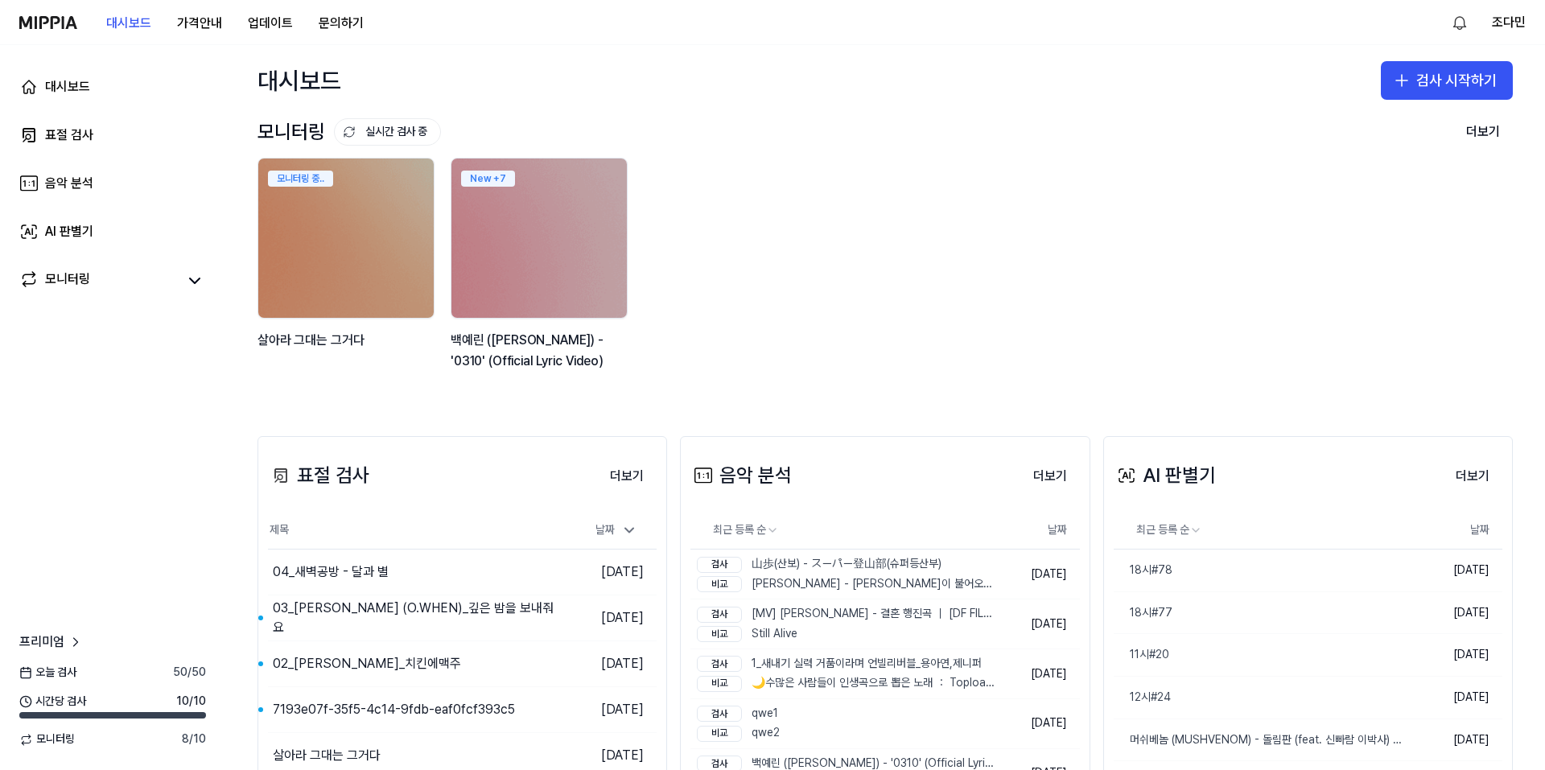
click at [930, 267] on div "모니터링 중.. 살아라 그대는 그거다 New + 7 백예린 (Yerin Baek) - '0310' (Official Lyric Video)" at bounding box center [873, 273] width 1256 height 230
click at [1500, 19] on button "조다민" at bounding box center [1509, 22] width 34 height 19
click at [1406, 133] on button "로그아웃" at bounding box center [1423, 138] width 185 height 16
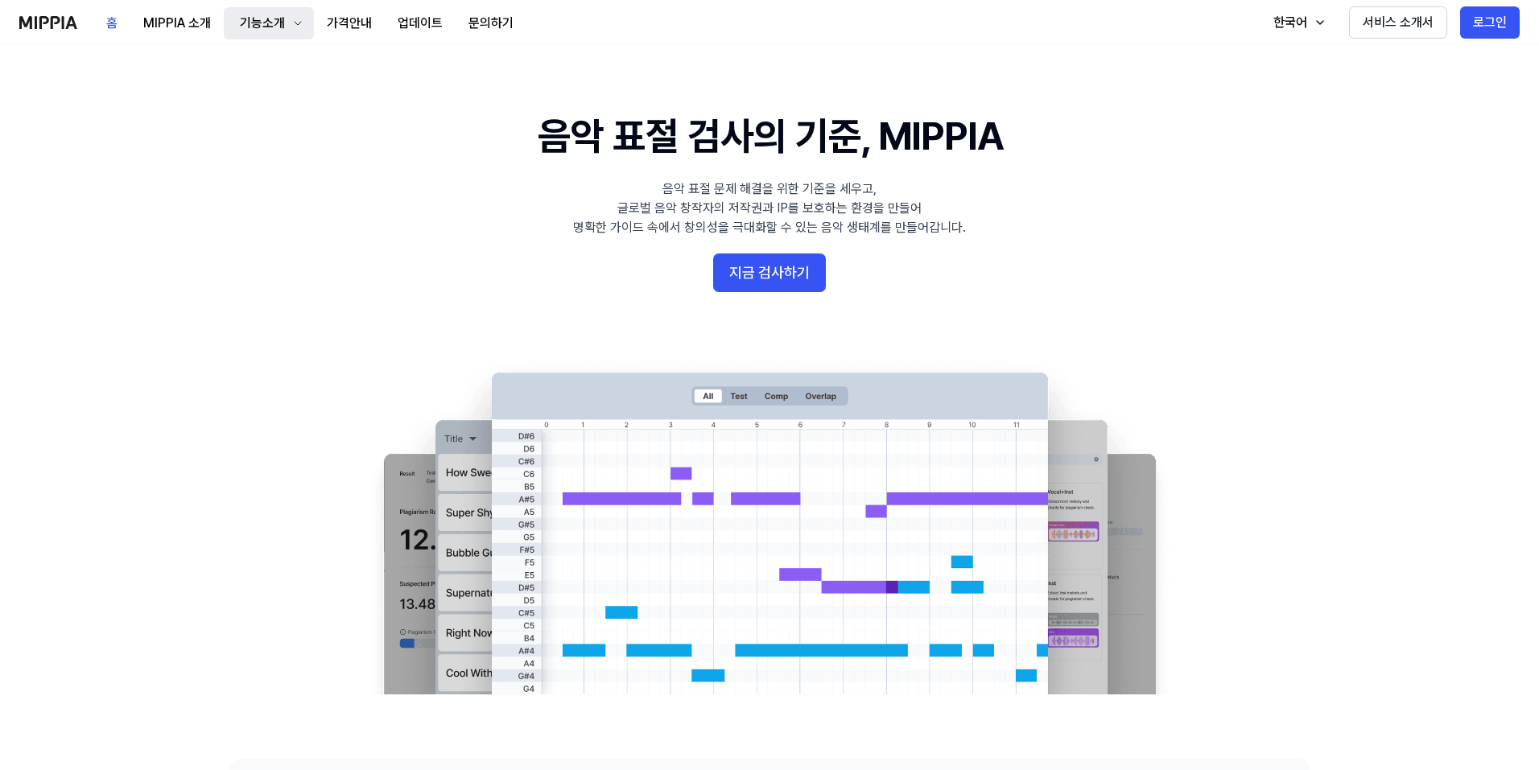
click at [259, 27] on div "기능소개" at bounding box center [263, 23] width 52 height 19
click at [250, 71] on link "표절 검사" at bounding box center [268, 66] width 155 height 32
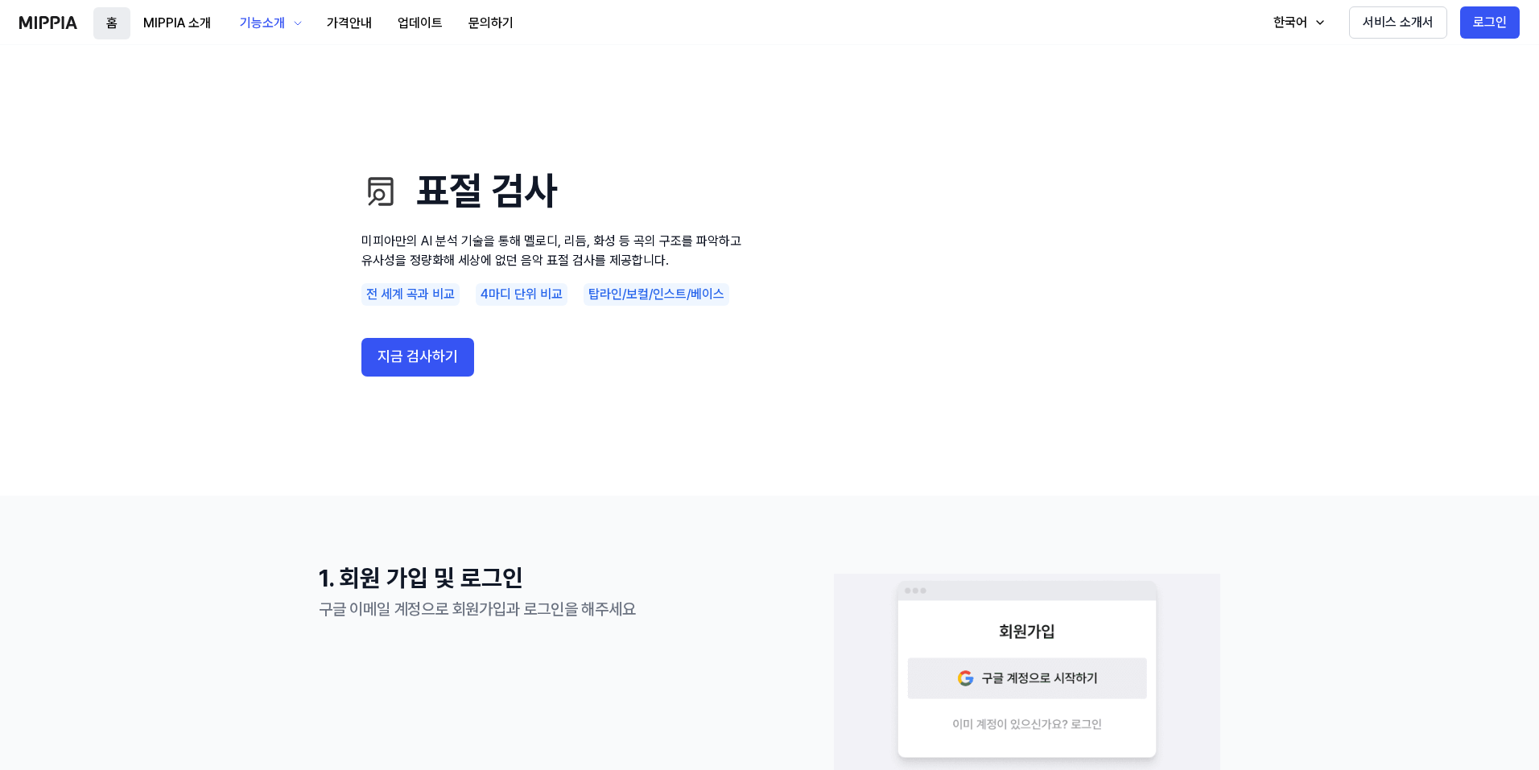
click at [102, 21] on button "홈" at bounding box center [111, 23] width 37 height 32
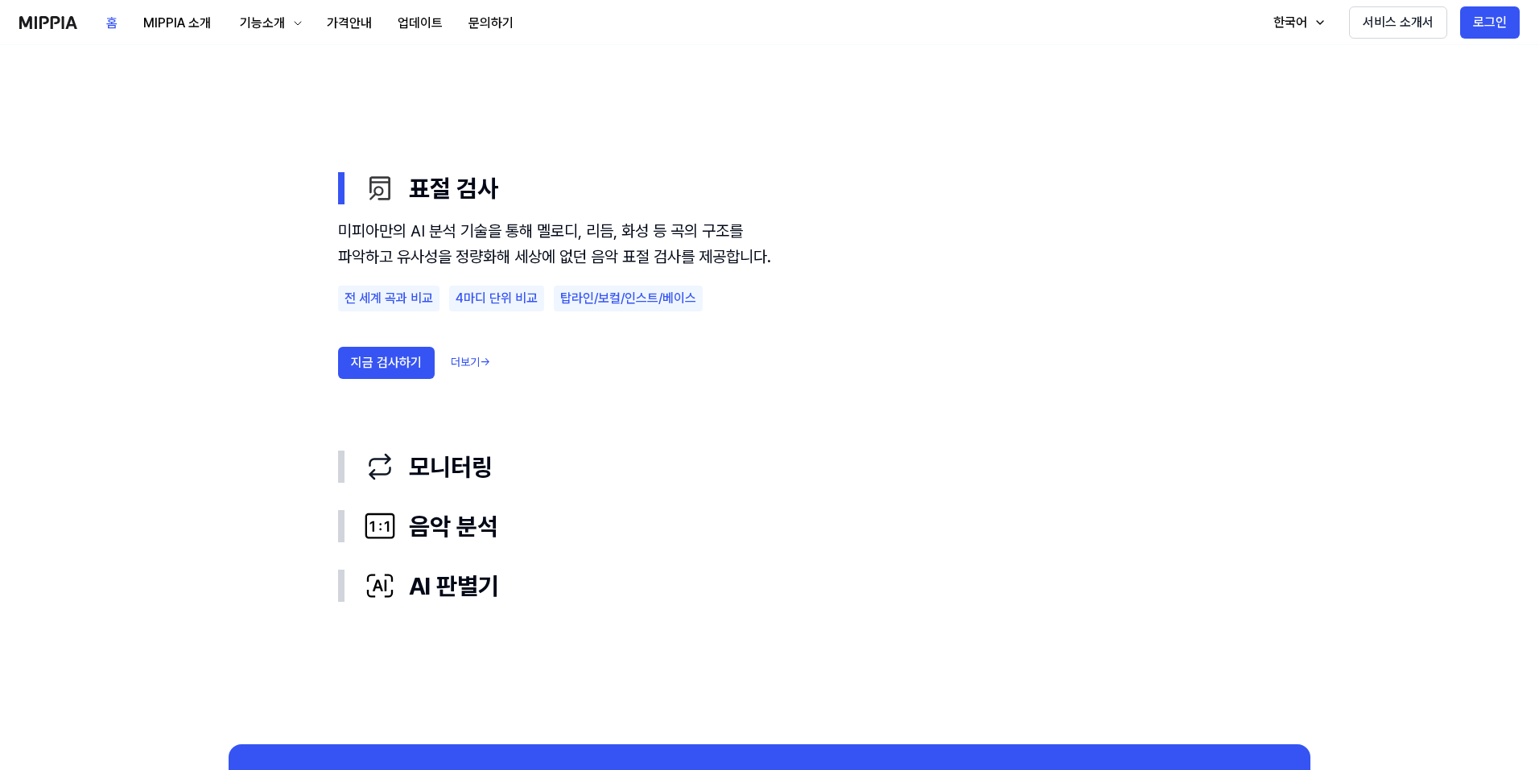
scroll to position [858, 0]
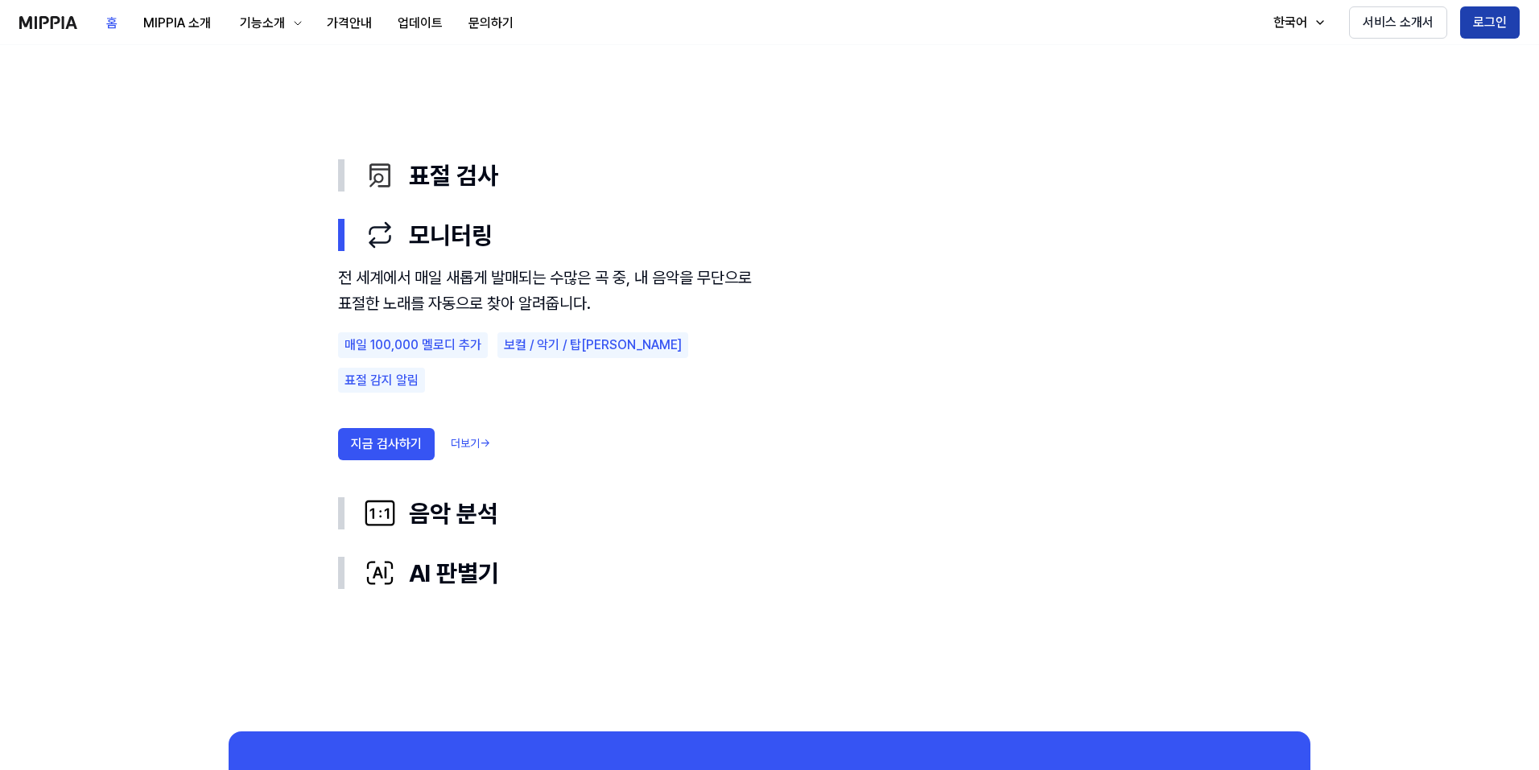
click at [1487, 27] on button "로그인" at bounding box center [1490, 22] width 60 height 32
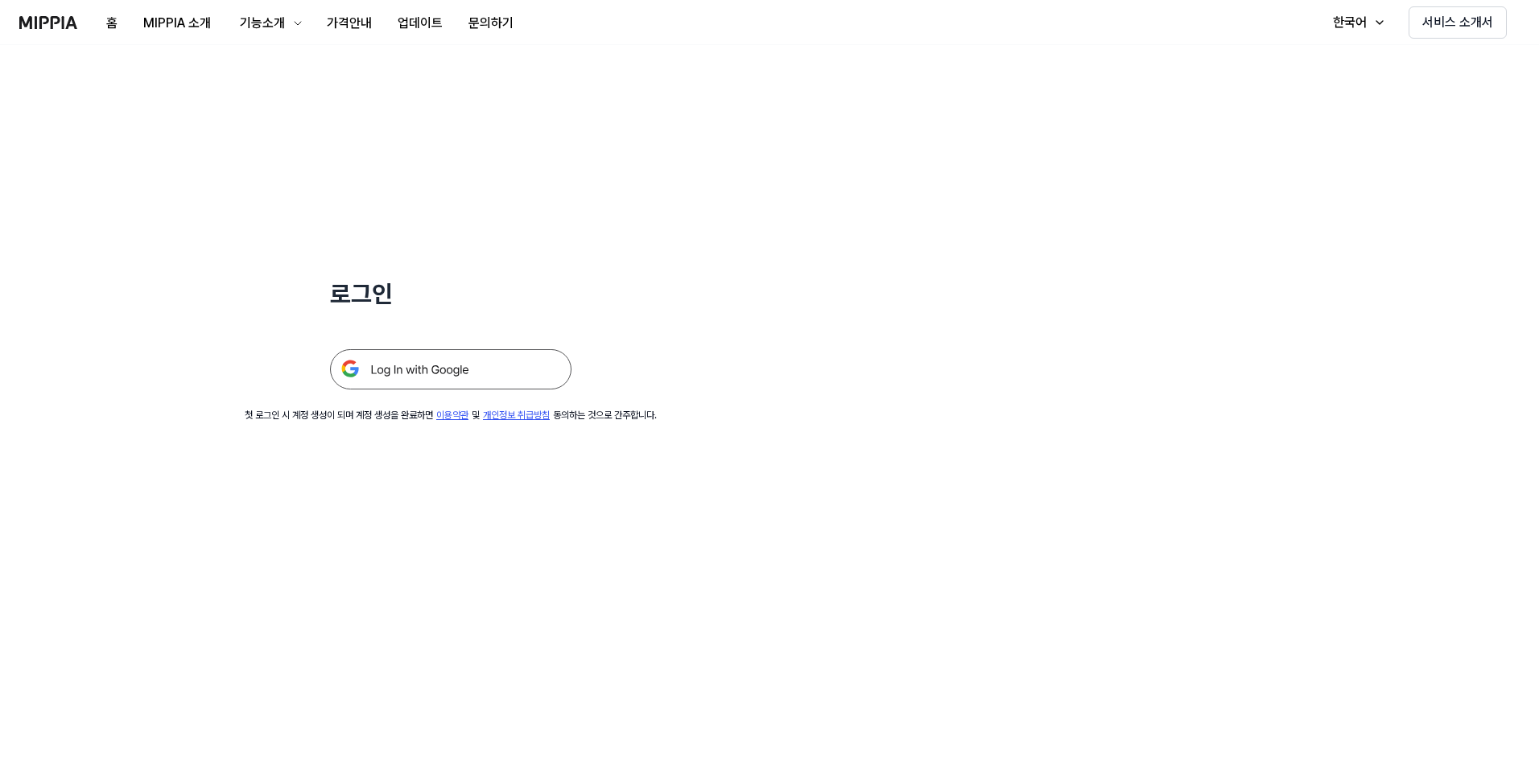
click at [448, 373] on img at bounding box center [450, 369] width 241 height 40
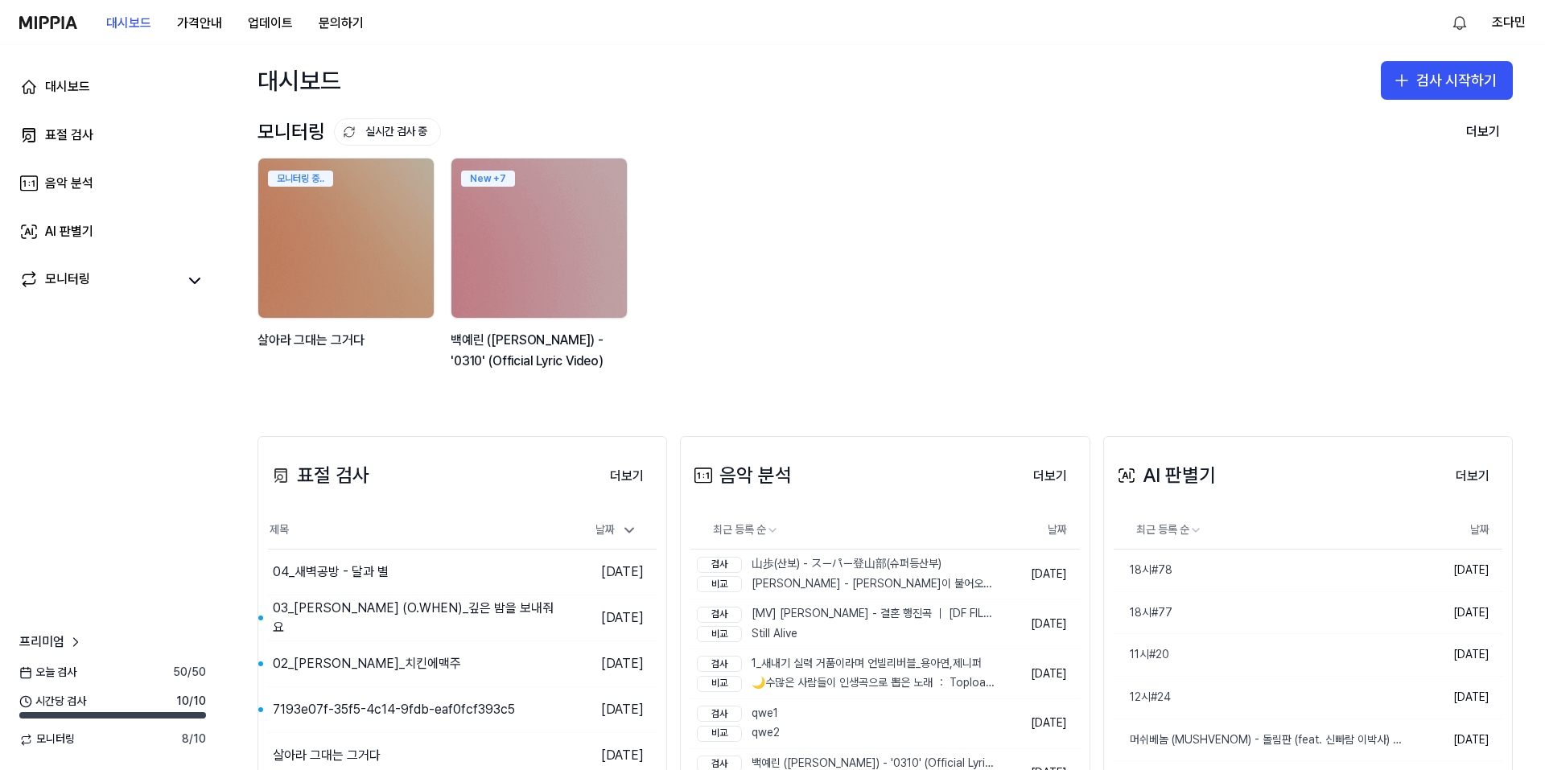
click at [912, 271] on div "모니터링 중.. [PERSON_NAME]는 그거다 New + 7 백예린 (Yerin Baek) - '0310' (Official Lyric V…" at bounding box center [873, 273] width 1256 height 230
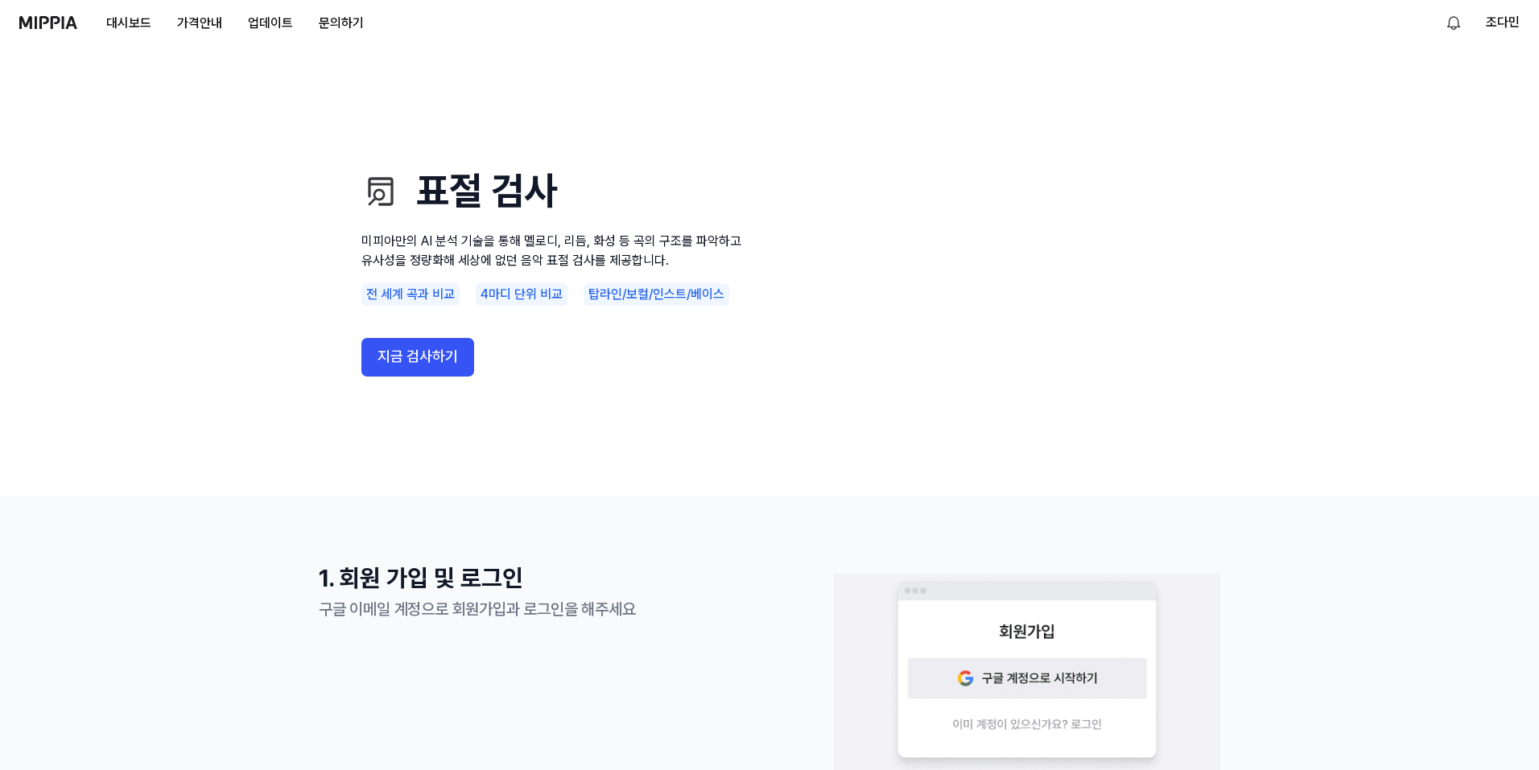
click at [201, 126] on use "표절 검사 미피아만의 AI 분석 기술을 통해 멜로디, 리듬, 화성 등 곡의 구조를 파악하고 유사성을 정량화해 세상에 없던 음악 표절 검사를 제…" at bounding box center [769, 270] width 1539 height 451
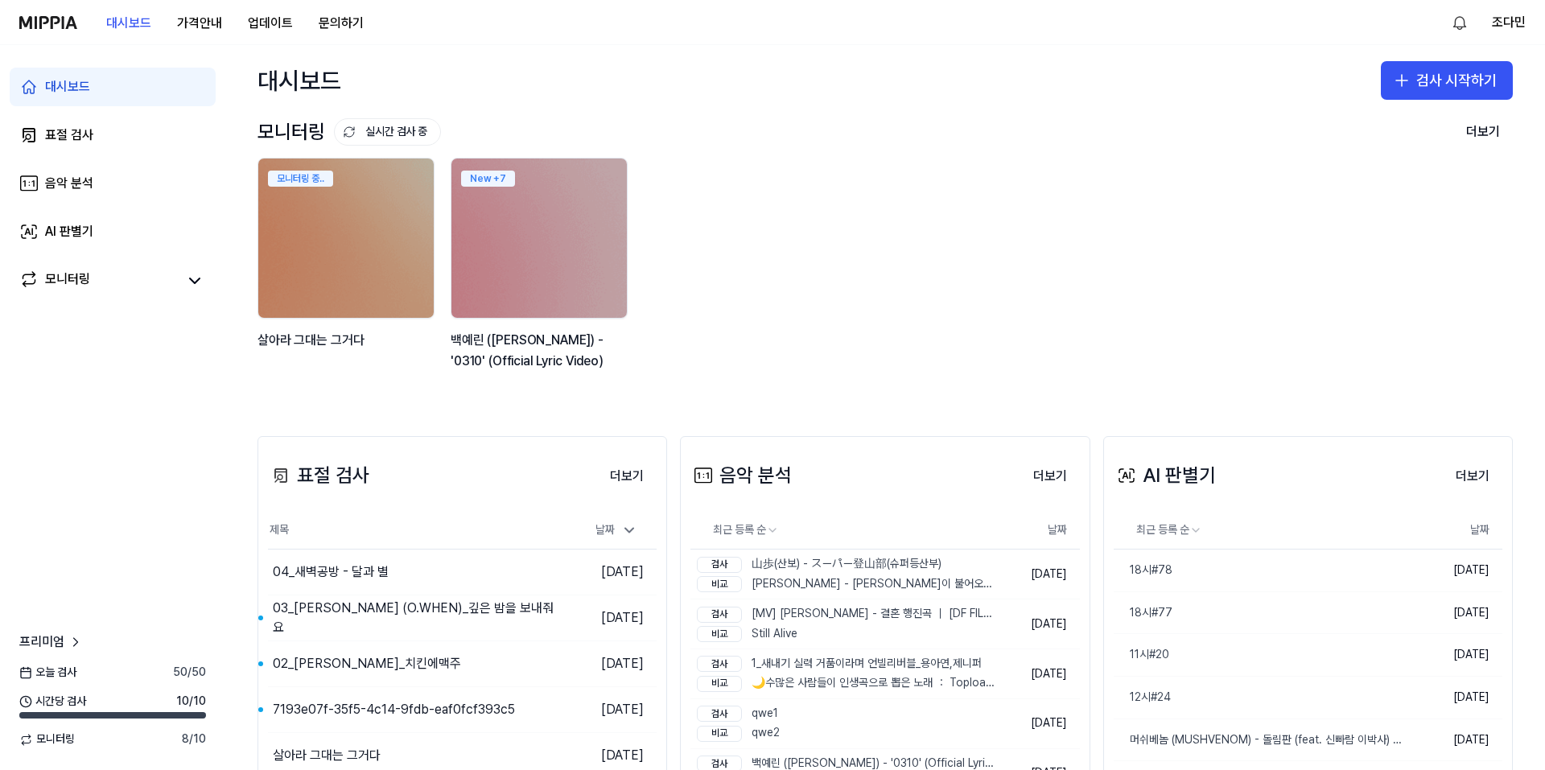
click at [66, 23] on img at bounding box center [48, 22] width 58 height 13
click at [64, 20] on img at bounding box center [48, 22] width 58 height 13
click at [1515, 23] on button "조다민" at bounding box center [1509, 22] width 34 height 19
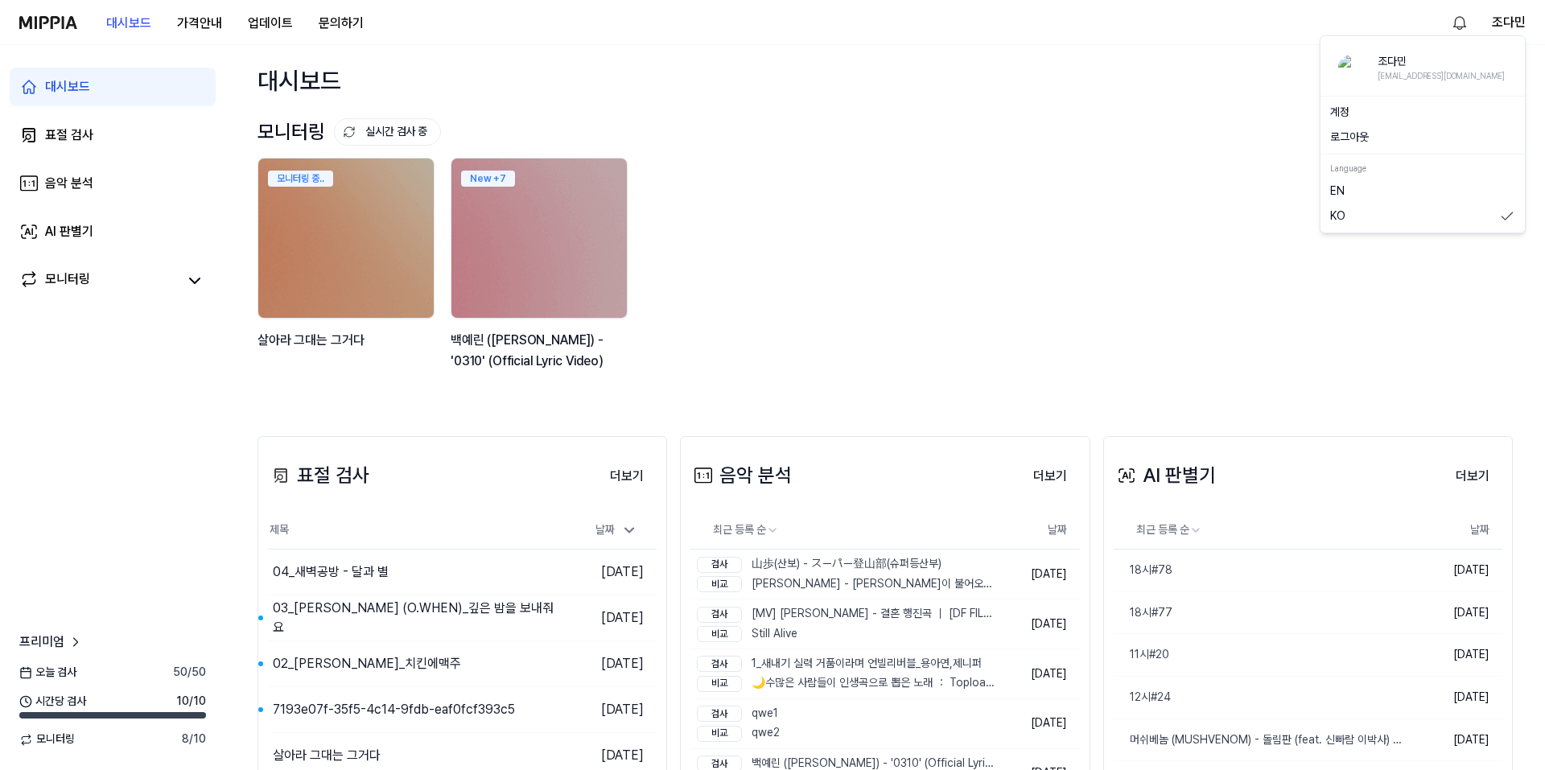
click at [1387, 130] on button "로그아웃" at bounding box center [1423, 138] width 185 height 16
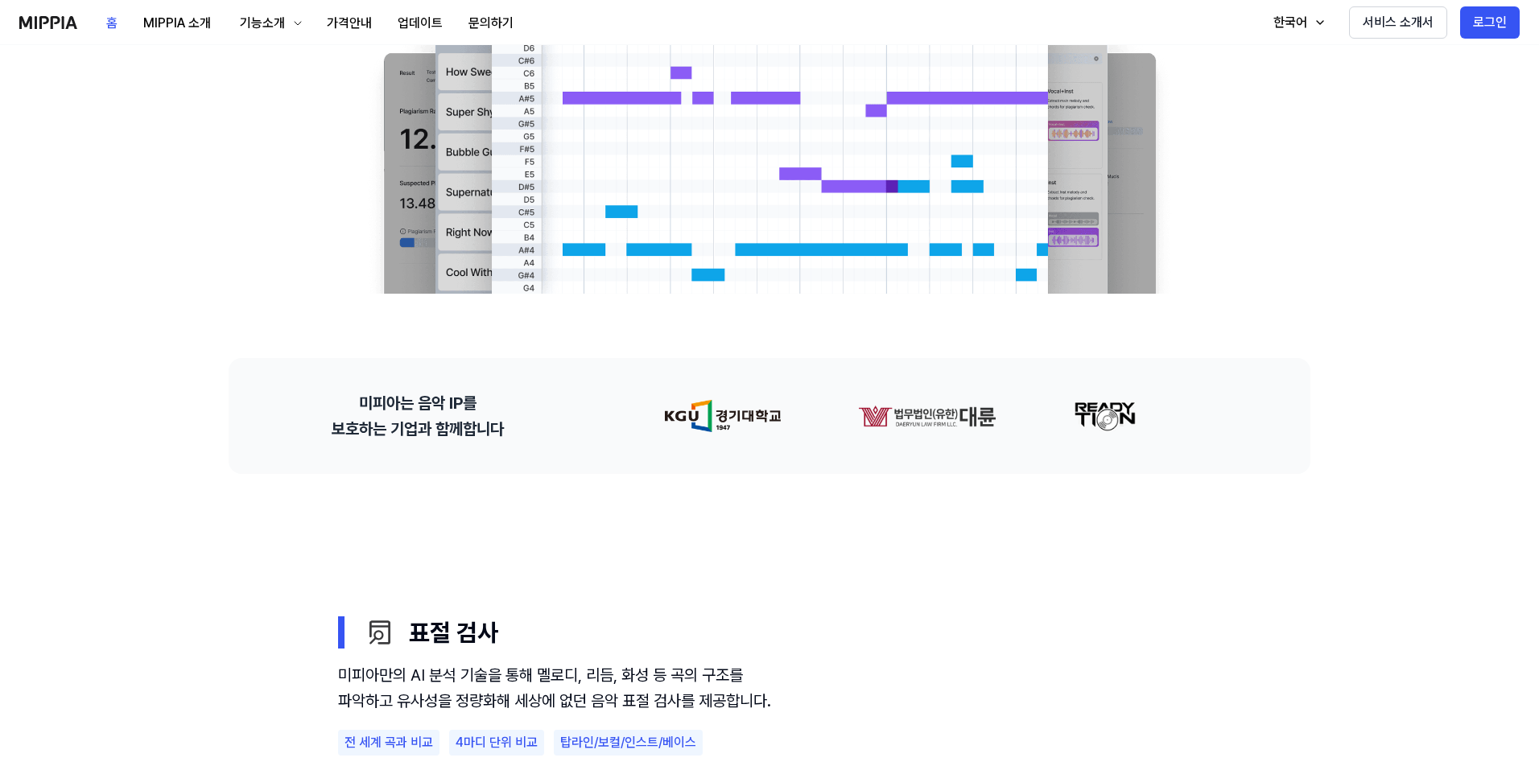
scroll to position [428, 0]
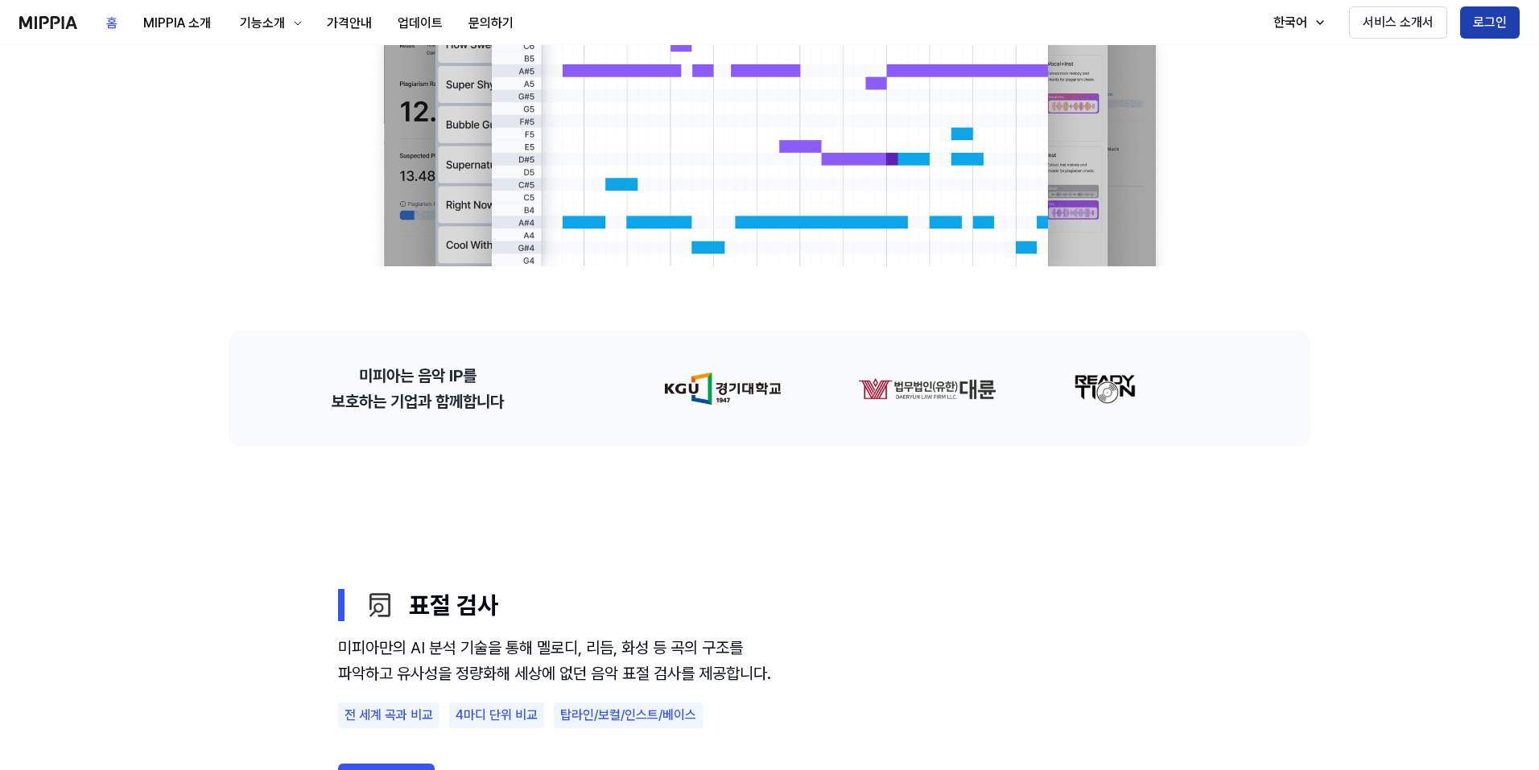
click at [1498, 31] on button "로그인" at bounding box center [1490, 22] width 60 height 32
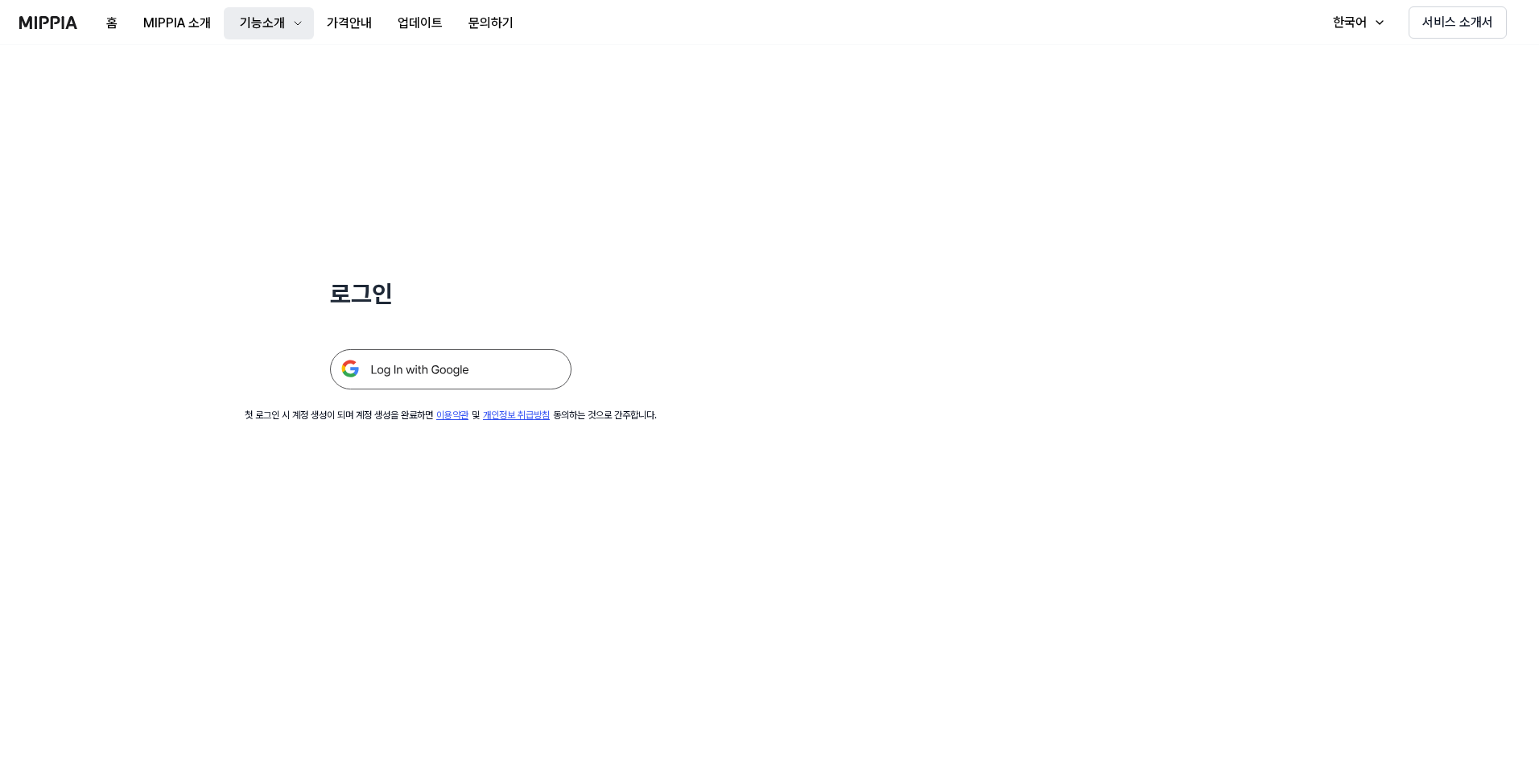
click at [288, 26] on button "기능소개" at bounding box center [269, 23] width 90 height 32
click at [396, 377] on img at bounding box center [450, 369] width 241 height 40
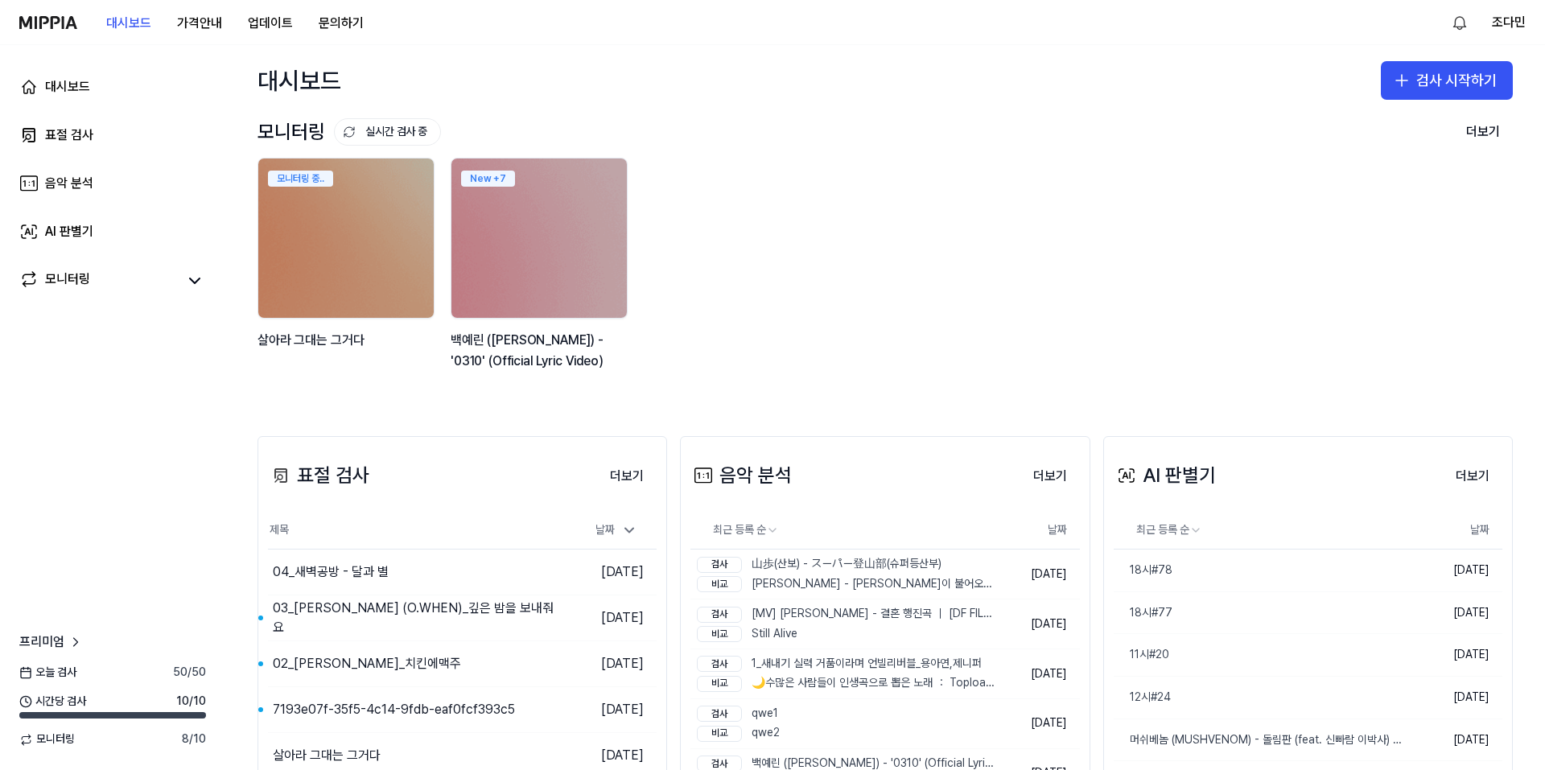
click at [65, 19] on img at bounding box center [48, 22] width 58 height 13
click at [51, 20] on img at bounding box center [48, 22] width 58 height 13
click at [146, 22] on button "대시보드" at bounding box center [128, 23] width 71 height 32
click at [31, 23] on img at bounding box center [48, 22] width 58 height 13
click at [155, 23] on button "대시보드" at bounding box center [128, 23] width 71 height 32
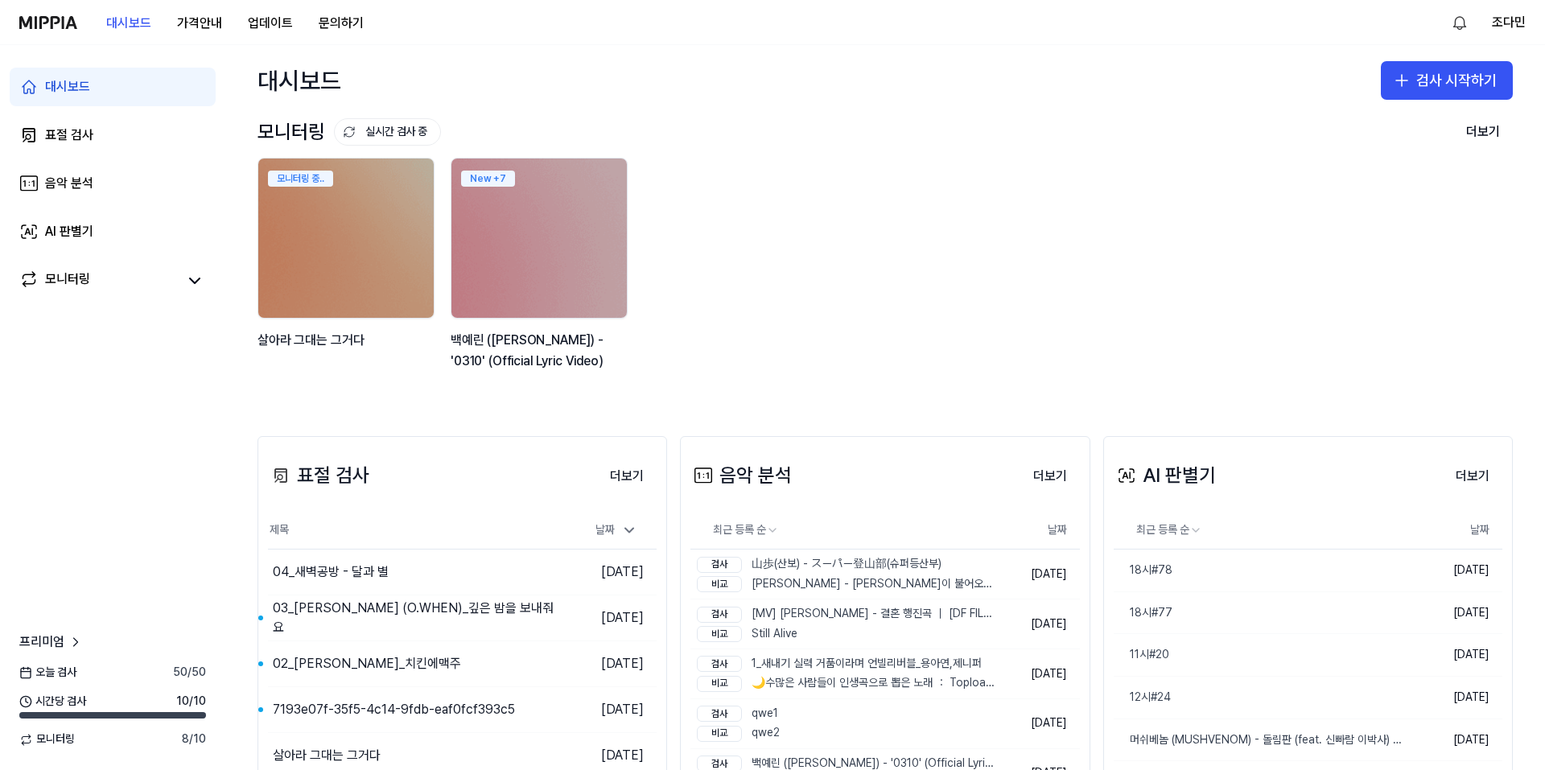
click at [50, 21] on img at bounding box center [48, 22] width 58 height 13
click at [27, 23] on img at bounding box center [48, 22] width 58 height 13
click at [43, 22] on img at bounding box center [48, 22] width 58 height 13
click at [56, 19] on img at bounding box center [48, 22] width 58 height 13
click at [1501, 27] on button "조다민" at bounding box center [1509, 22] width 34 height 19
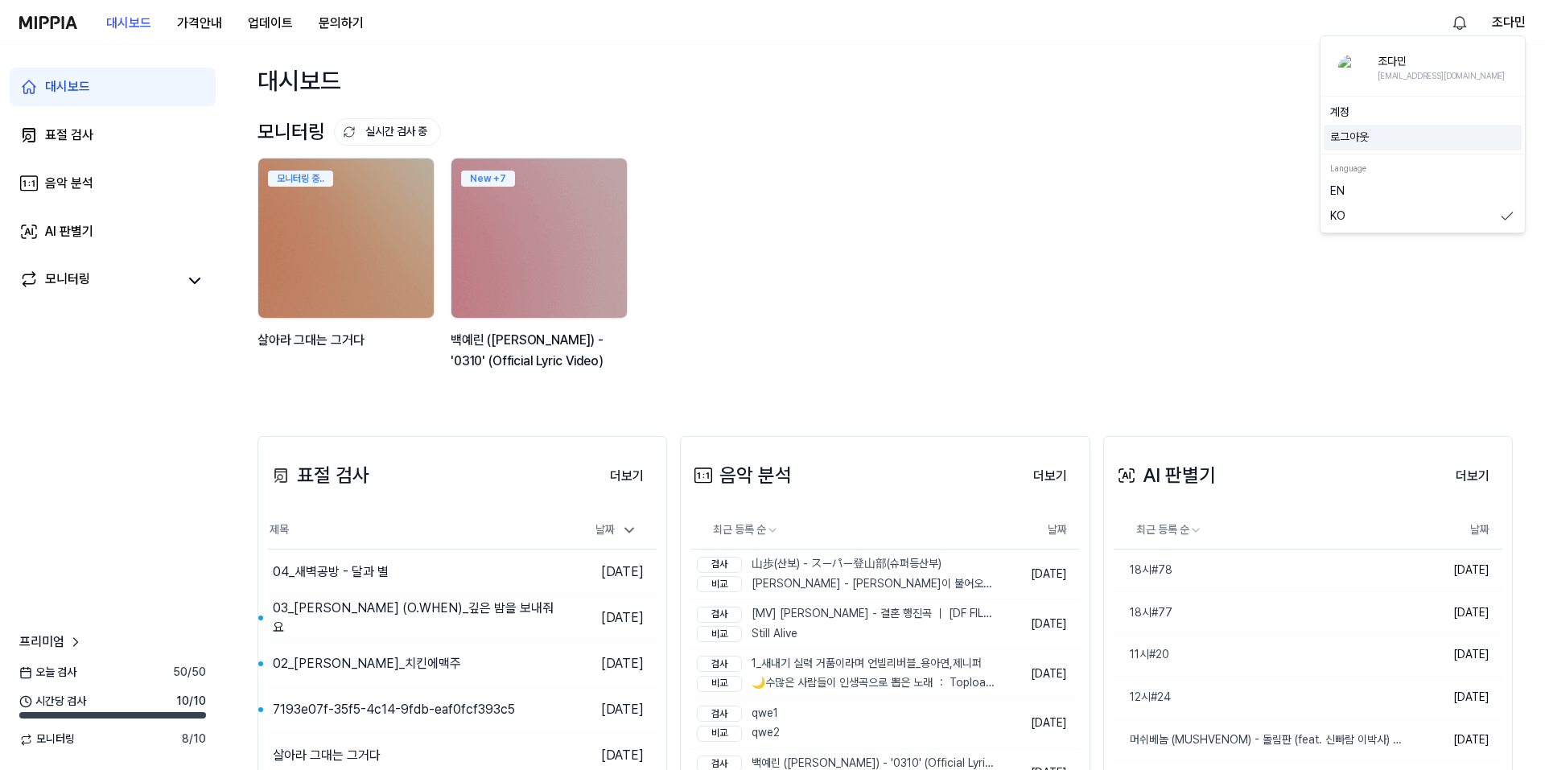
click at [1409, 127] on div "로그아웃" at bounding box center [1423, 138] width 198 height 26
click at [1506, 22] on button "조다민" at bounding box center [1509, 22] width 34 height 19
click at [1384, 134] on button "로그아웃" at bounding box center [1423, 138] width 185 height 16
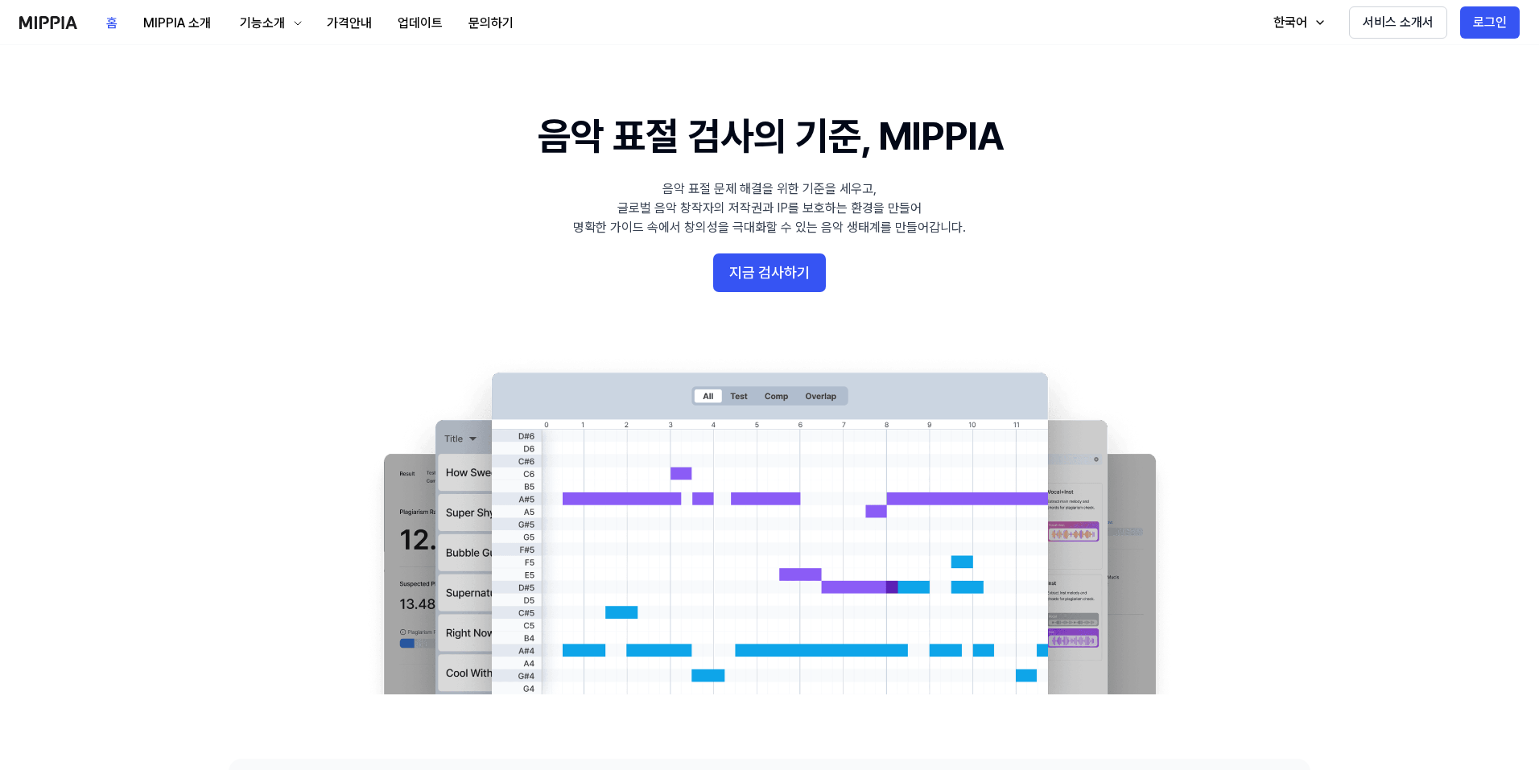
click at [44, 16] on img at bounding box center [48, 22] width 58 height 13
click at [56, 13] on div "홈 MIPPIA 소개 기능소개 가격안내 업데이트 문의하기 홈" at bounding box center [272, 22] width 507 height 44
click at [57, 23] on img at bounding box center [48, 22] width 58 height 13
click at [167, 19] on button "MIPPIA 소개" at bounding box center [176, 23] width 93 height 32
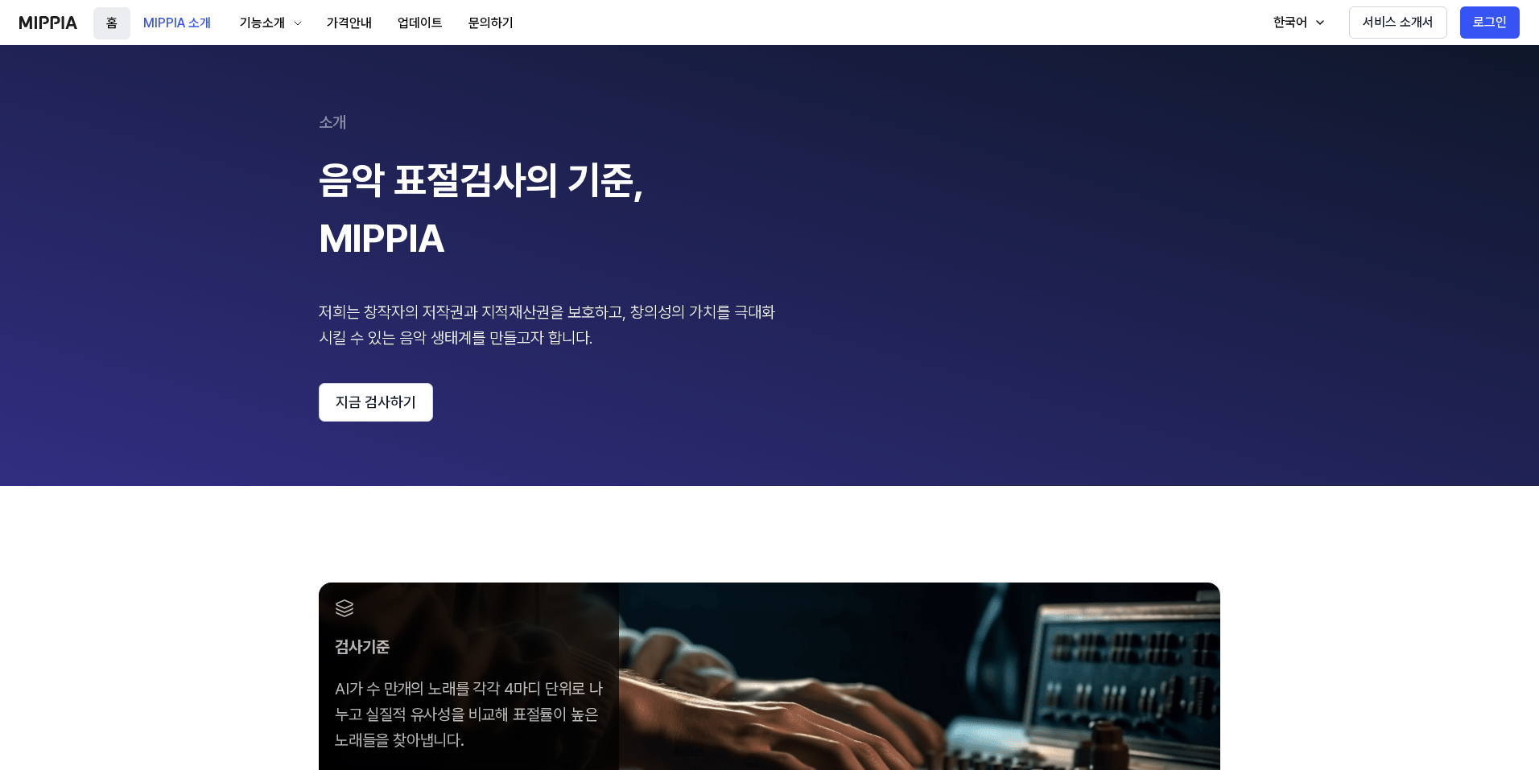
click at [117, 34] on button "홈" at bounding box center [111, 23] width 37 height 32
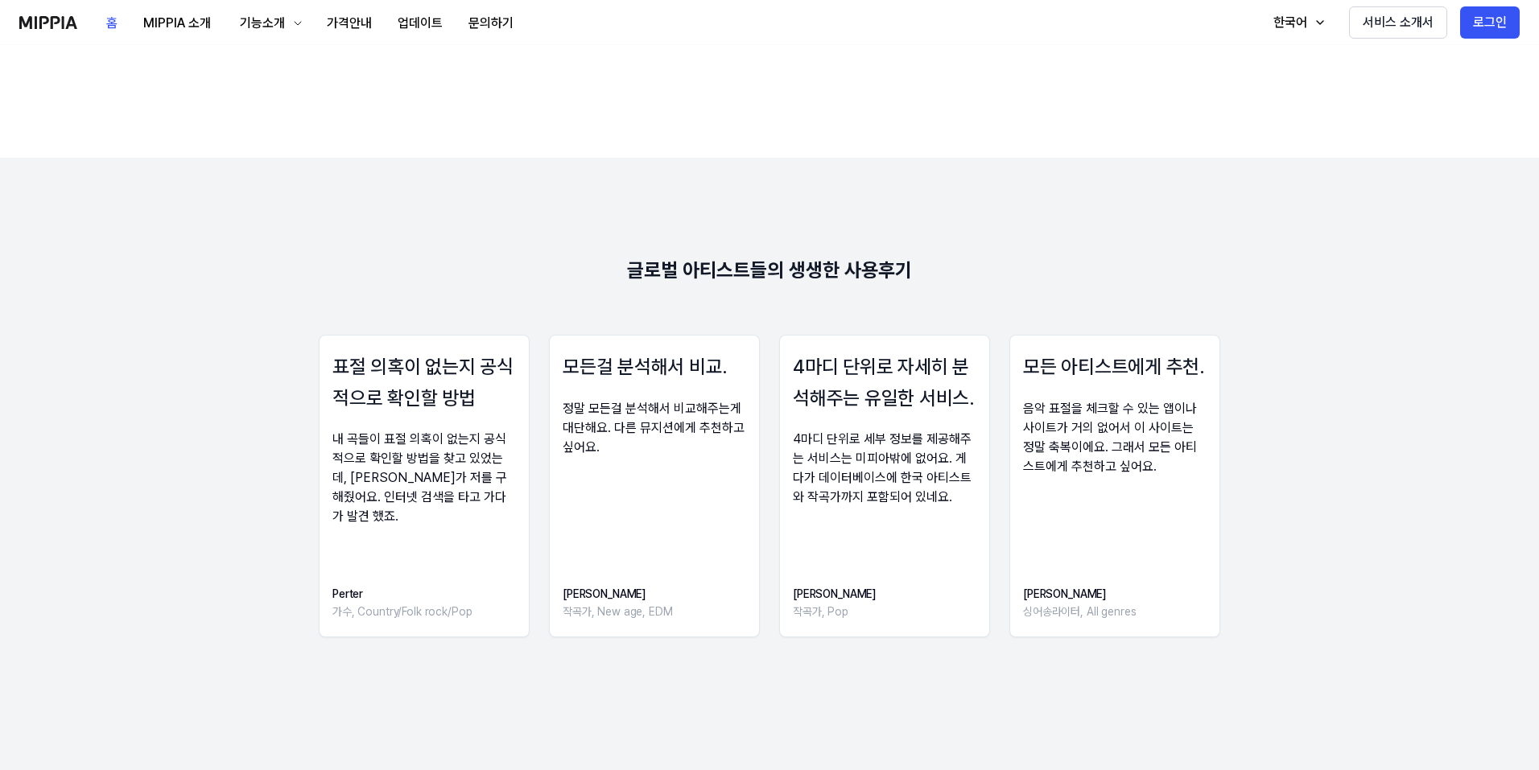
scroll to position [2042, 0]
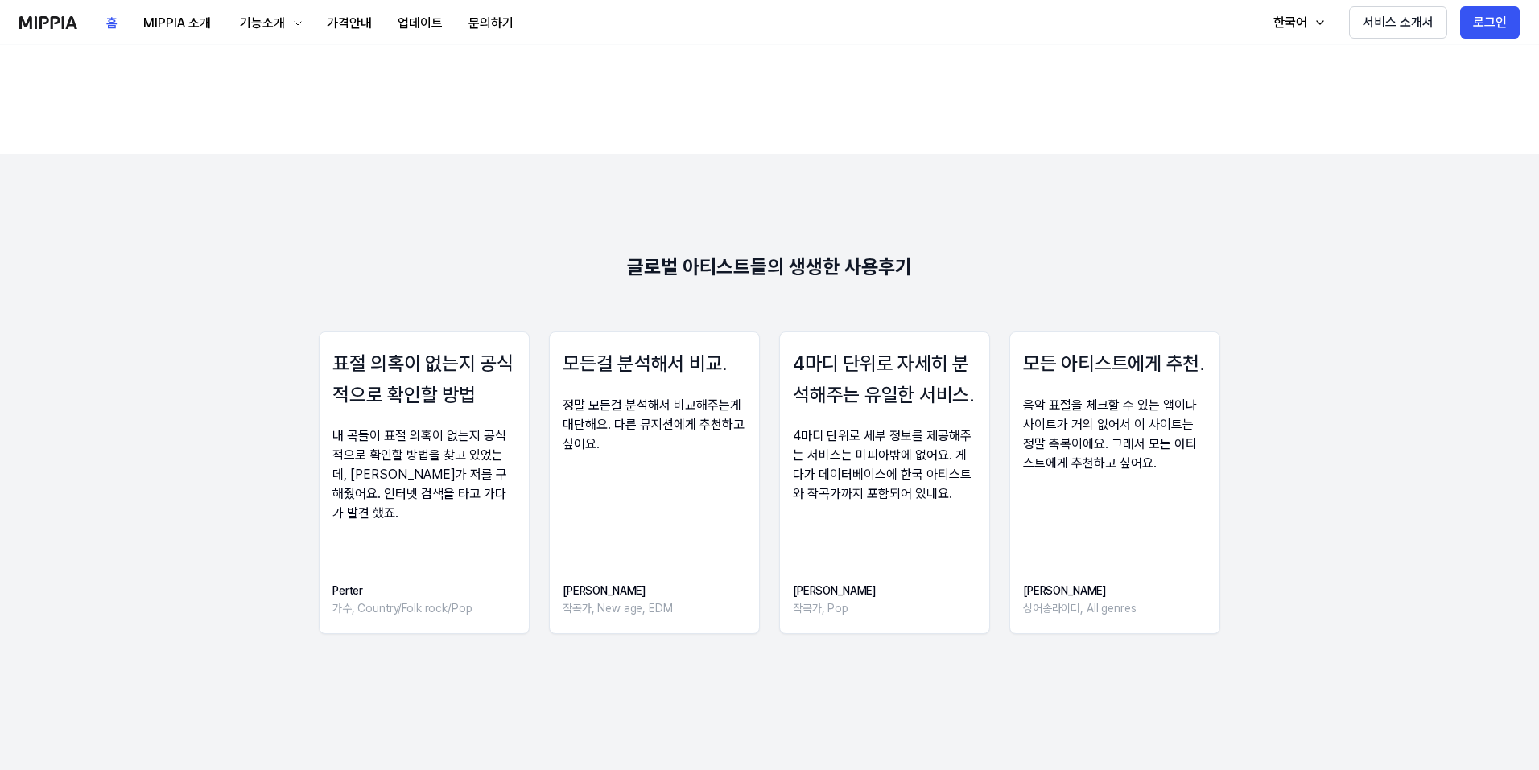
click at [426, 395] on h3 "표절 의혹이 없는지 공식적으로 확인할 방법" at bounding box center [424, 380] width 184 height 62
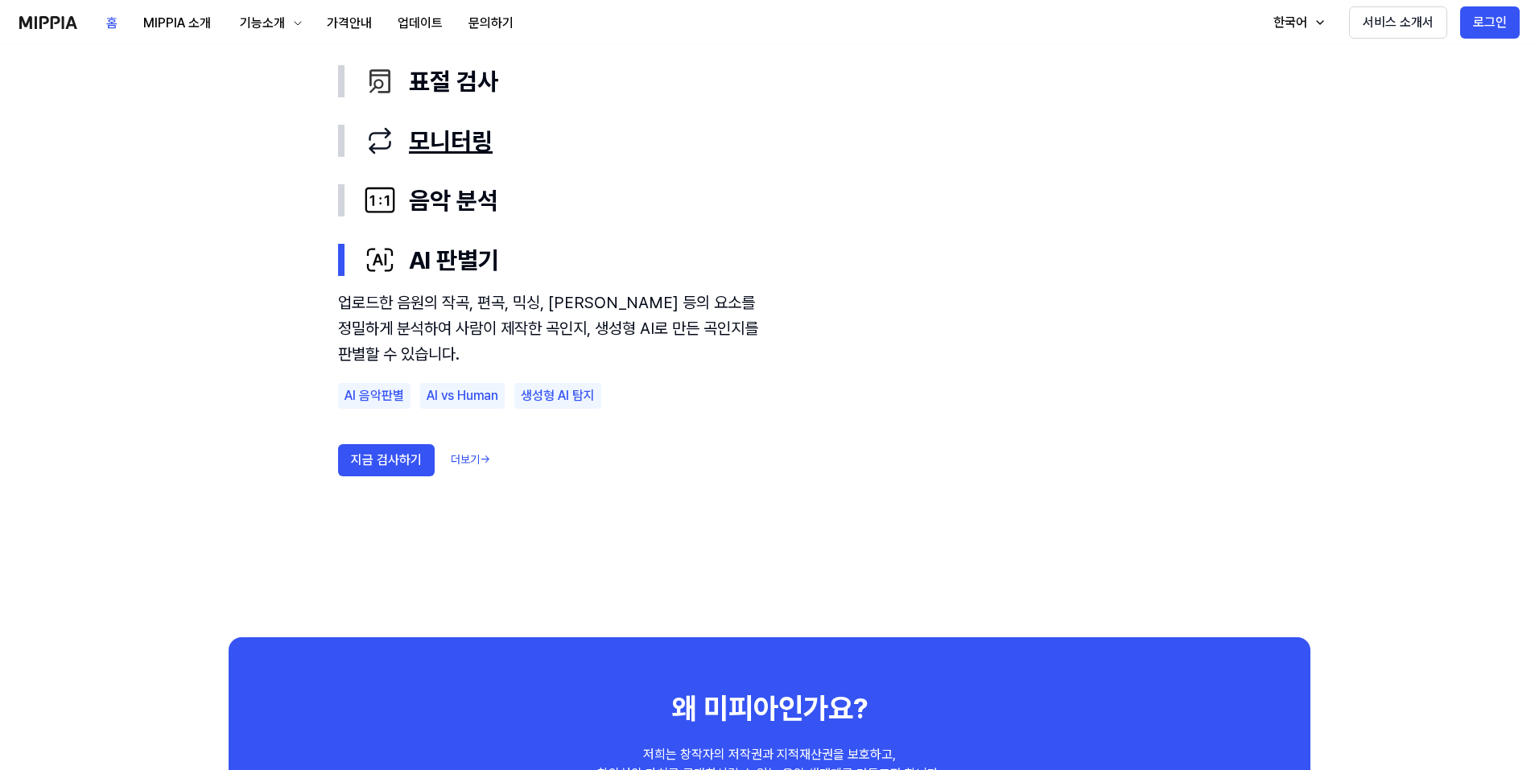
scroll to position [951, 0]
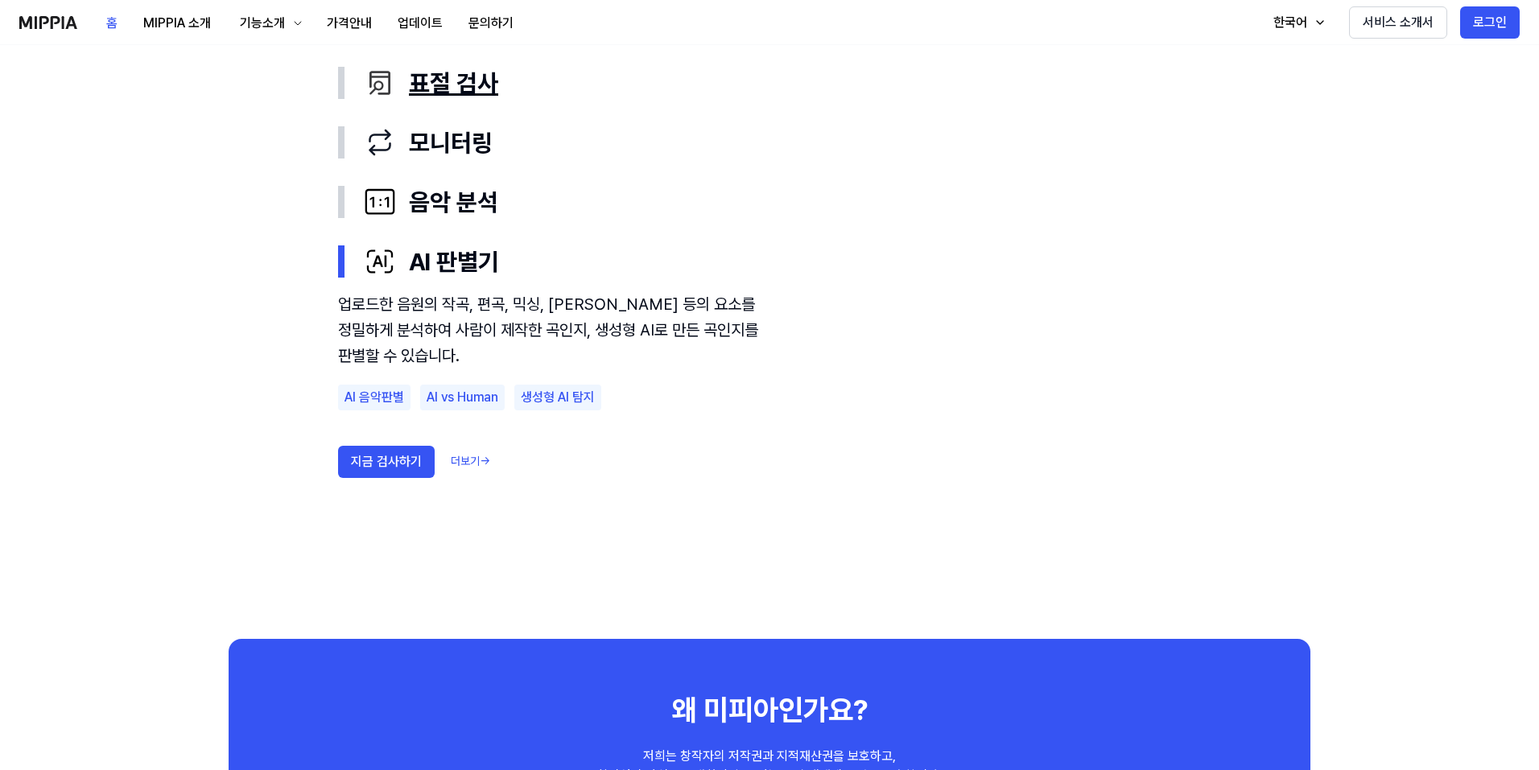
click at [458, 80] on div "표절 검사" at bounding box center [782, 83] width 837 height 34
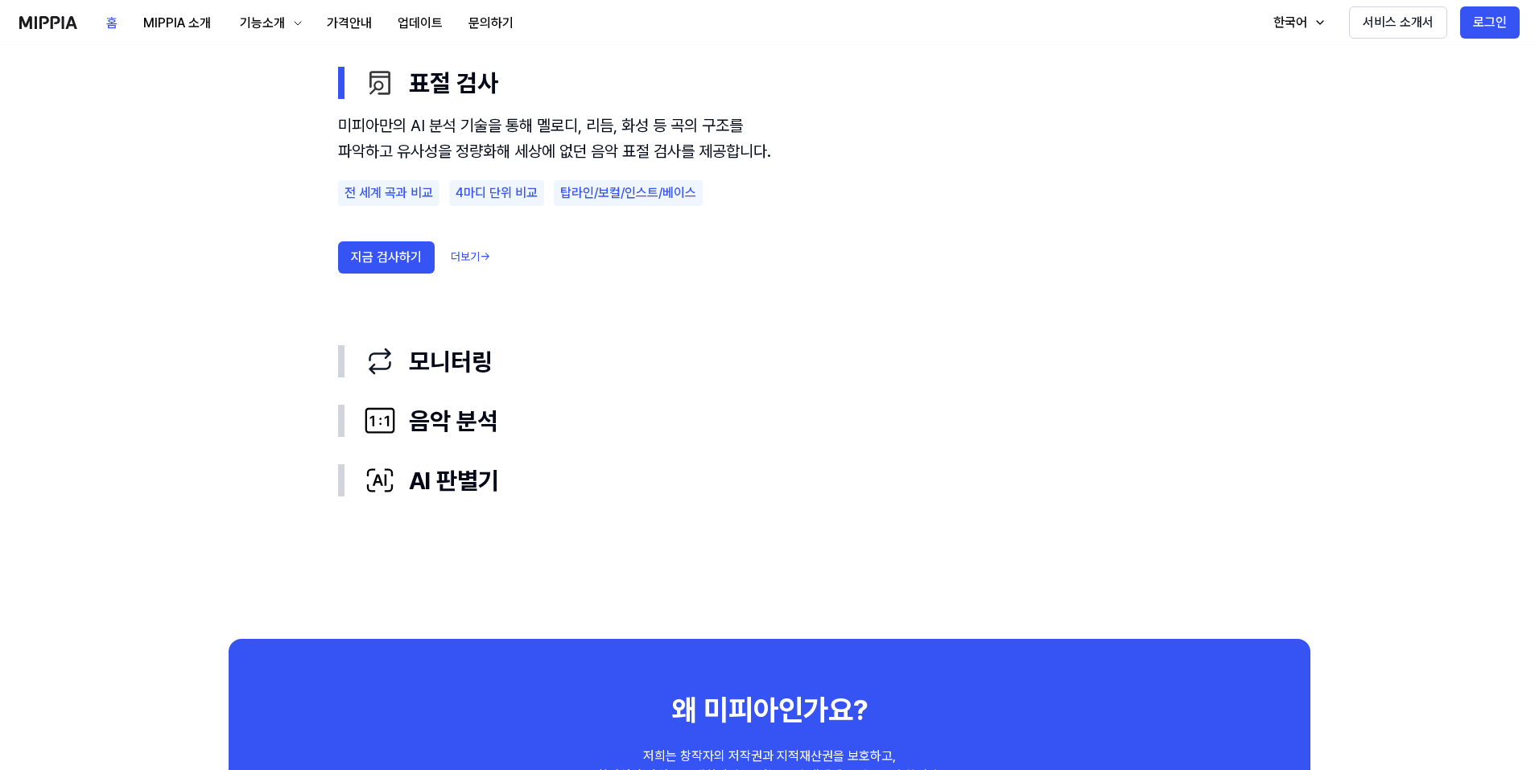
click at [466, 266] on link "더보기 →" at bounding box center [470, 258] width 39 height 16
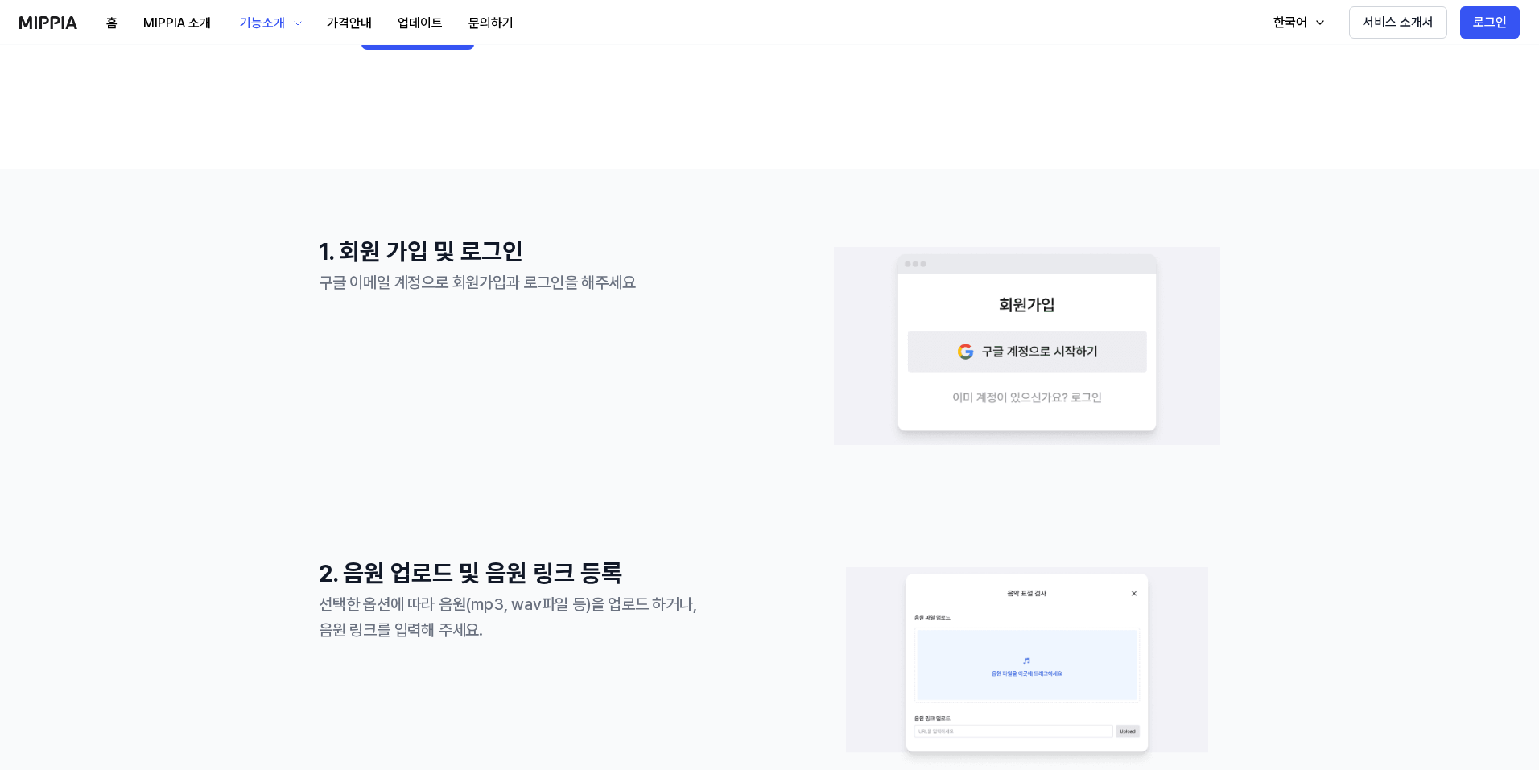
scroll to position [0, 0]
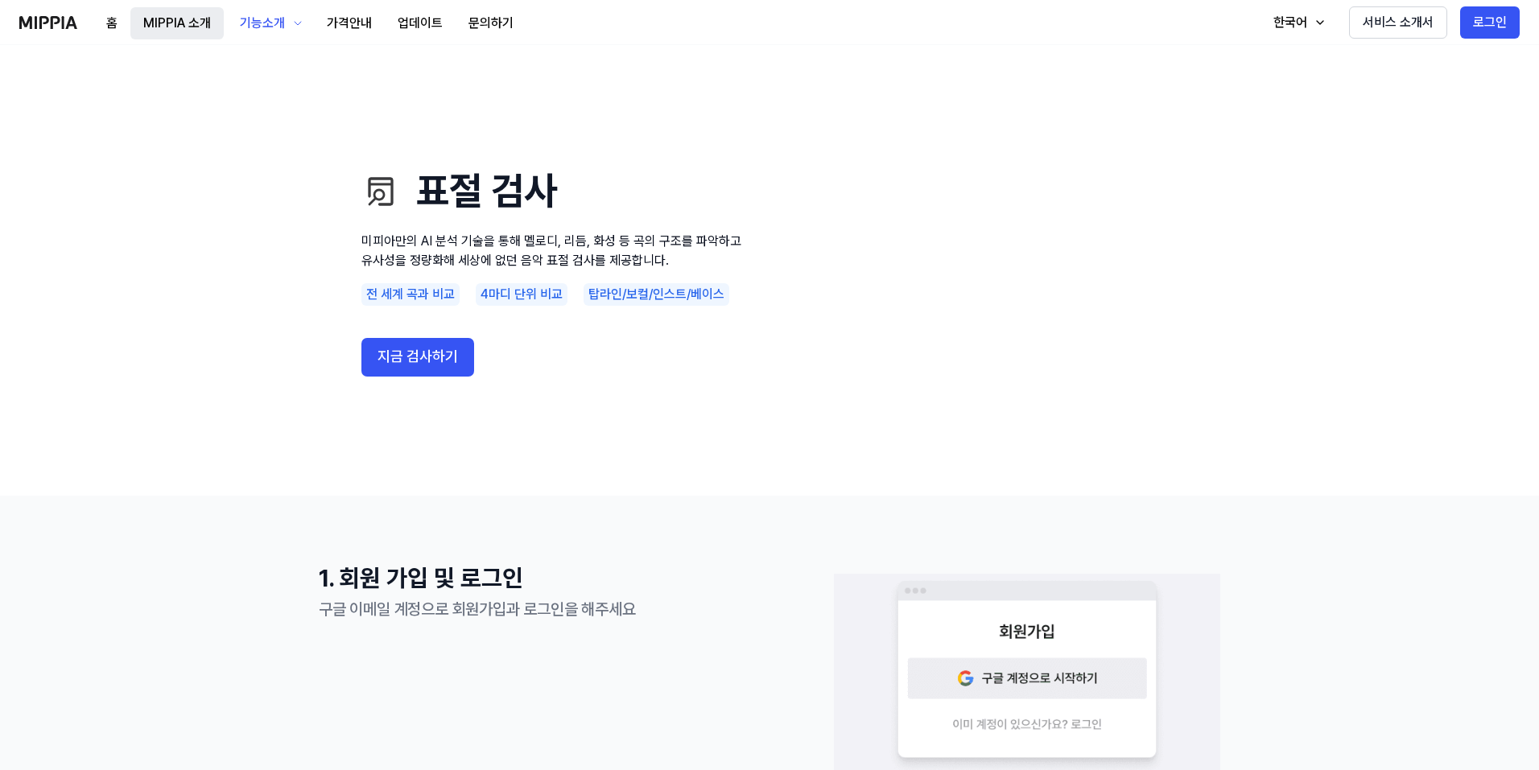
click at [179, 31] on button "MIPPIA 소개" at bounding box center [176, 23] width 93 height 32
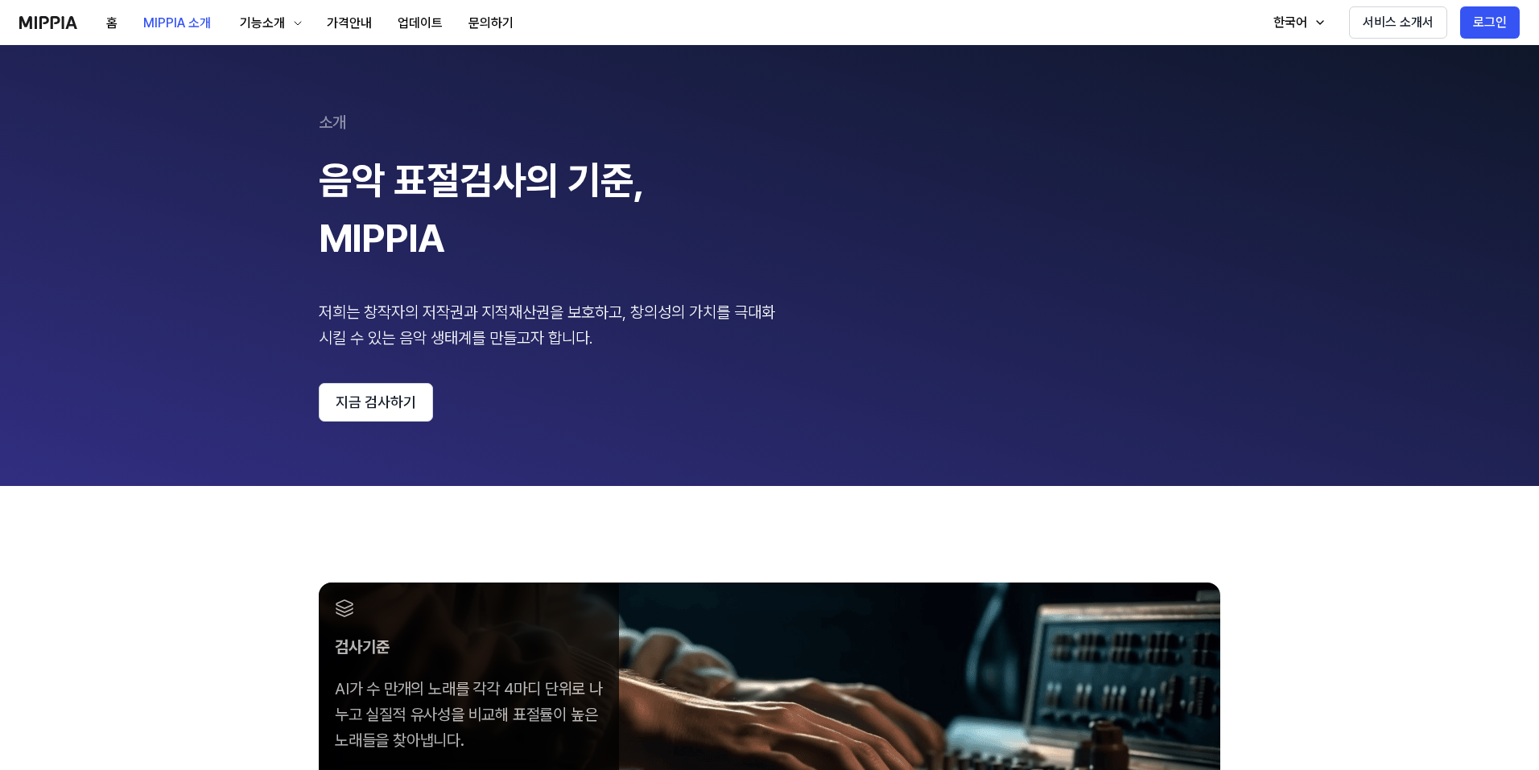
click at [226, 373] on 페이지 "소개 음악 표절검사의 기준, MIPPIA 저희는 창작자의 저작권과 지적재산권을 보호하고, 창의성의 가치를 극대화 시킬 수 있는 음악 생태계를 …" at bounding box center [769, 265] width 1539 height 441
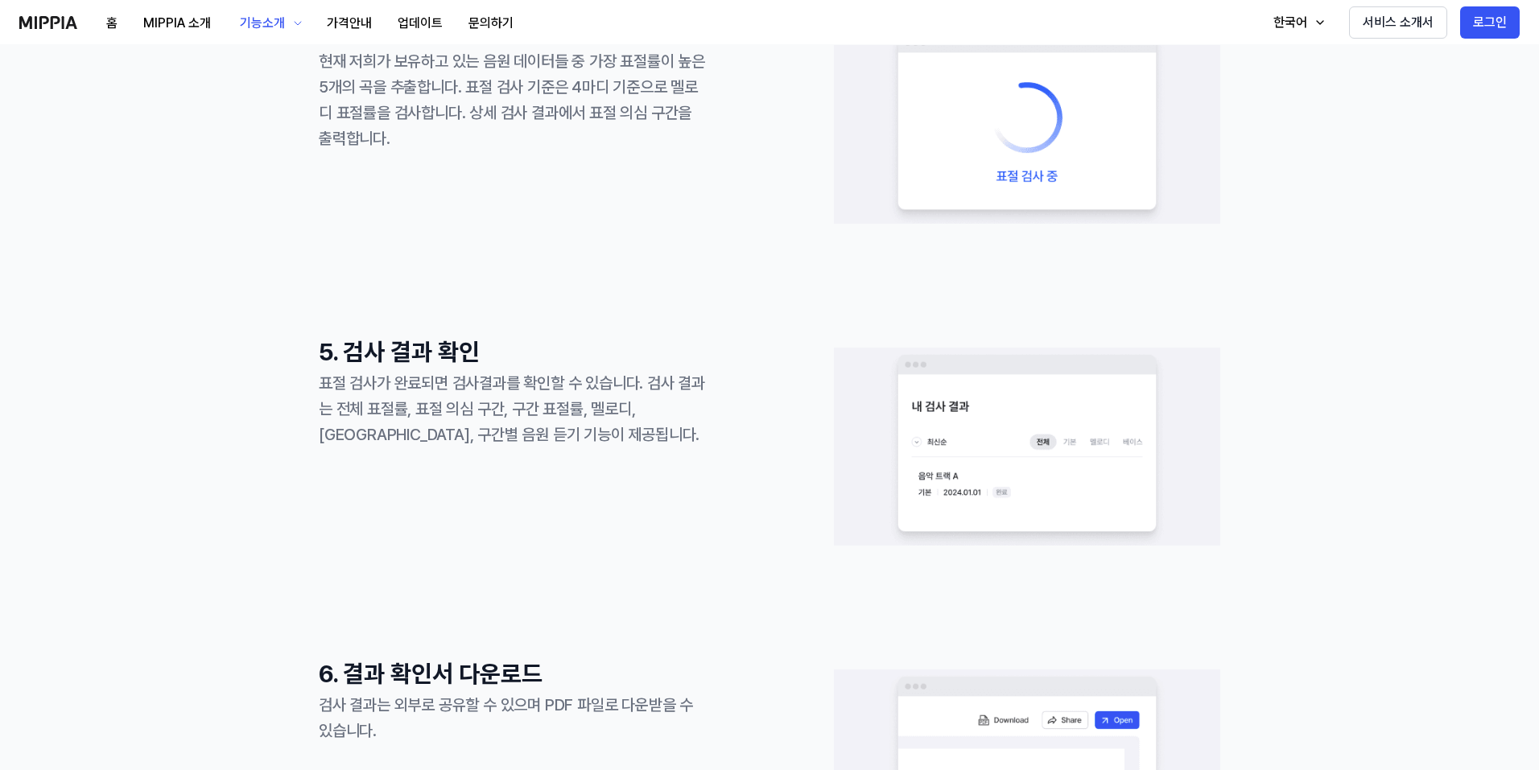
scroll to position [1515, 0]
drag, startPoint x: 452, startPoint y: 246, endPoint x: 373, endPoint y: 224, distance: 82.0
click at [452, 246] on div "1. 회원 가입 및 로그인 구글 이메일 계정으로 회원가입과 로그인을 해주세요 2. 음원 업로드 및 음원 링크 등록 선택한 옵션에 따라 음원(m…" at bounding box center [769, 204] width 901 height 2318
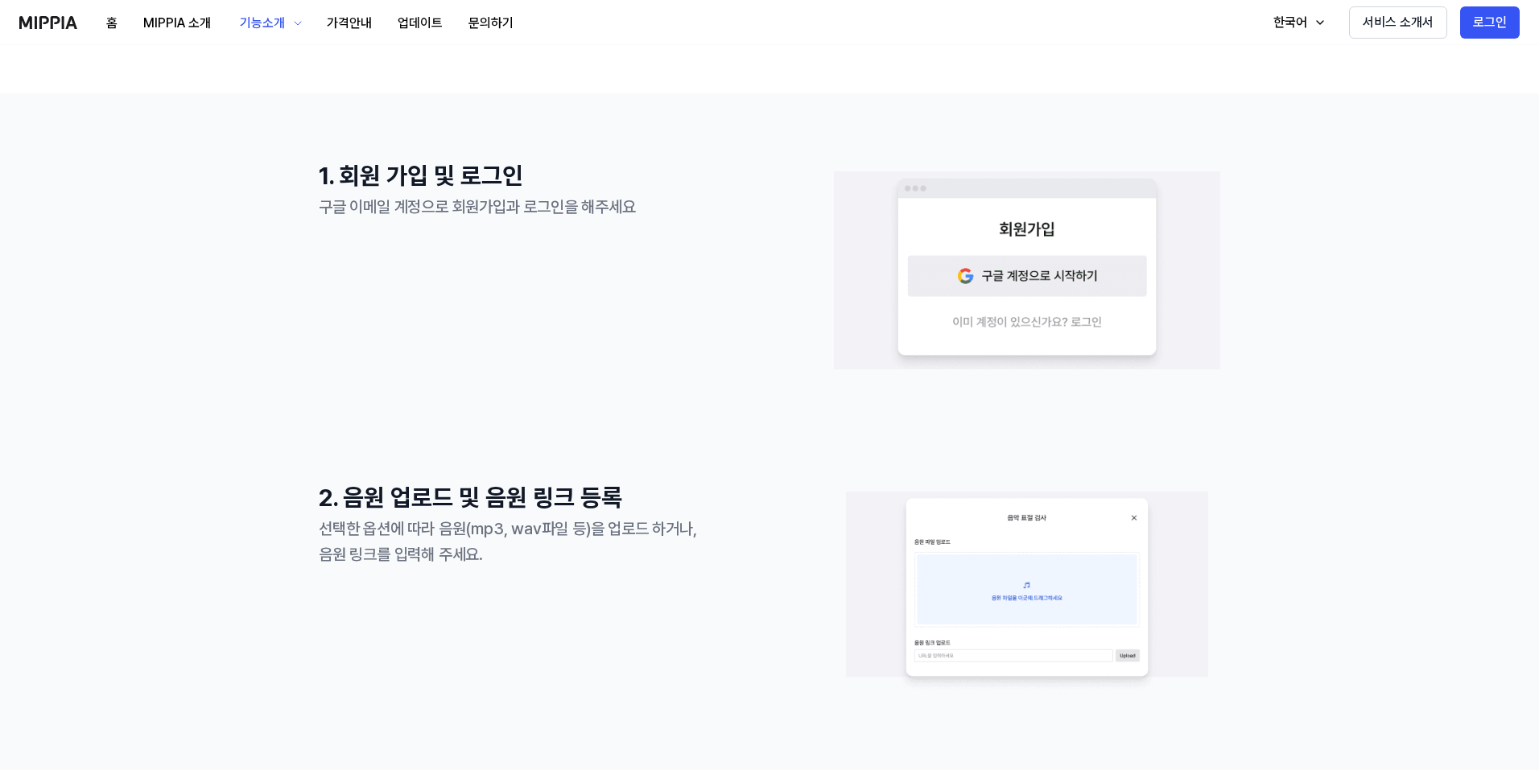
scroll to position [0, 0]
